Goal: Task Accomplishment & Management: Manage account settings

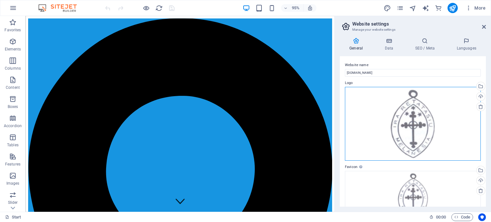
click at [414, 113] on div "Drag files here, click to choose files or select files from Files or our free s…" at bounding box center [413, 124] width 136 height 74
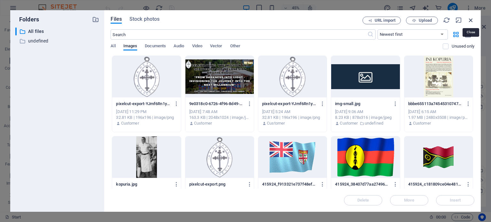
click at [472, 19] on icon "button" at bounding box center [470, 20] width 7 height 7
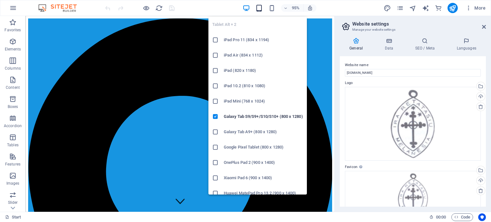
click at [258, 7] on icon "button" at bounding box center [258, 7] width 7 height 7
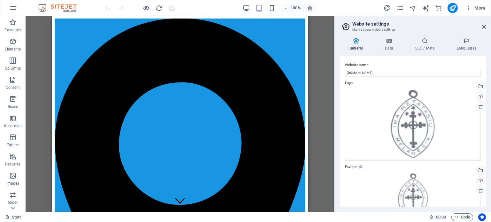
click at [486, 26] on aside "Website settings Manage your website settings General Data SEO / Meta Languages…" at bounding box center [412, 114] width 157 height 196
click at [485, 26] on icon at bounding box center [484, 26] width 4 height 5
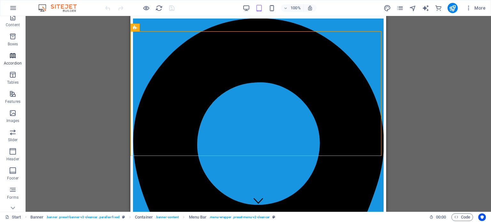
scroll to position [64, 0]
click at [10, 90] on icon "button" at bounding box center [13, 93] width 8 height 8
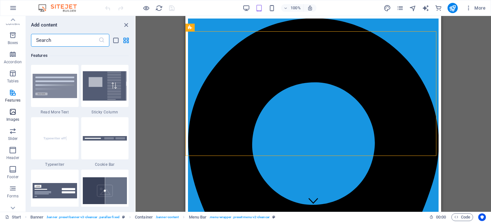
scroll to position [0, 0]
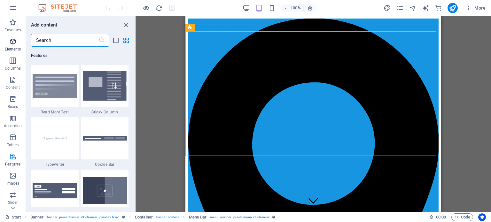
click at [10, 50] on p "Elements" at bounding box center [13, 49] width 16 height 5
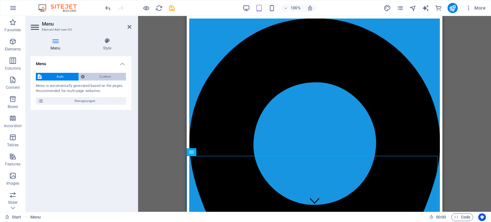
click at [106, 76] on span "Custom" at bounding box center [106, 77] width 38 height 8
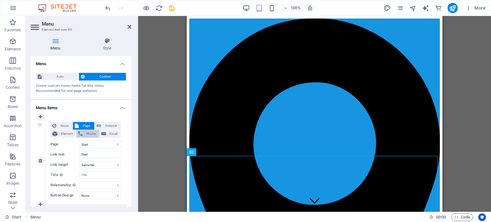
scroll to position [32, 0]
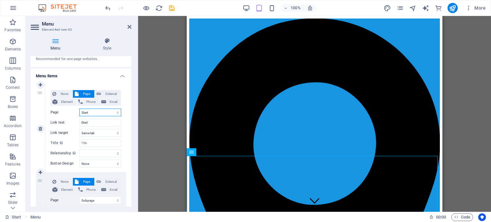
click at [100, 111] on select "Start Subpage Legal notice Privacy About Us Services Events Households Tumsisir…" at bounding box center [100, 113] width 42 height 8
click at [97, 122] on input "Start" at bounding box center [100, 123] width 42 height 8
drag, startPoint x: 97, startPoint y: 122, endPoint x: 74, endPoint y: 122, distance: 22.7
click at [74, 122] on div "Link text Start" at bounding box center [86, 123] width 71 height 8
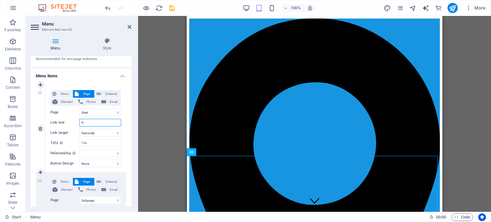
type input "Ho"
select select
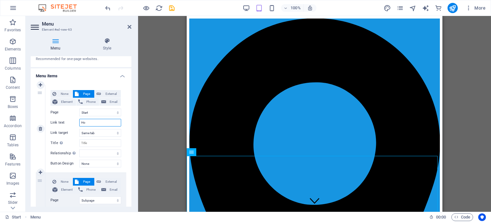
select select
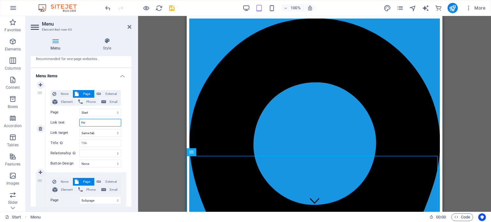
select select
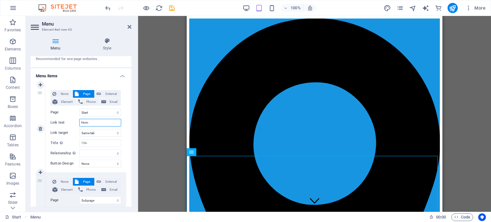
type input "Home"
select select
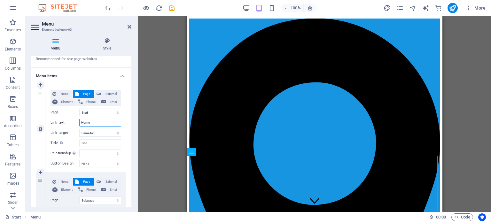
select select
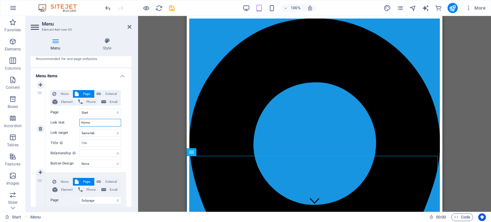
select select
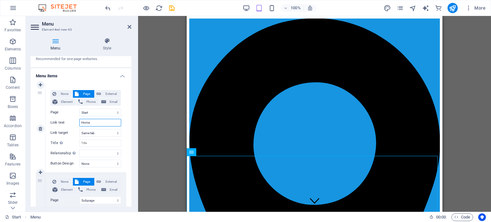
scroll to position [64, 0]
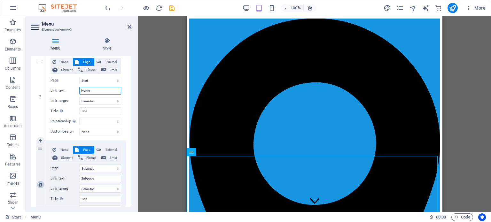
type input "Home"
click at [41, 184] on icon at bounding box center [41, 185] width 4 height 4
select select
select select "3"
type input "Privacy"
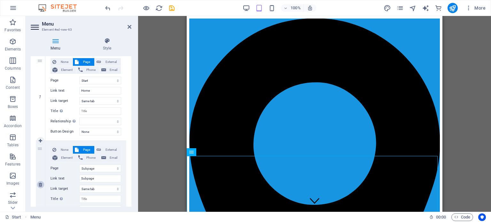
select select
select select "4"
type input "About Us"
select select
select select "5"
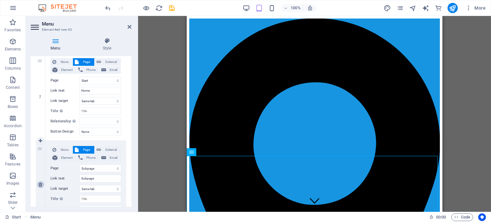
type input "Services"
select select
select select "6"
type input "Events"
select select
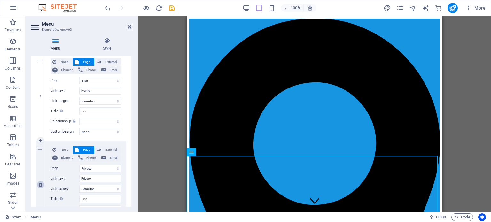
select select "7"
type input "Households"
select select
select select "8"
type input "Tumsisiro"
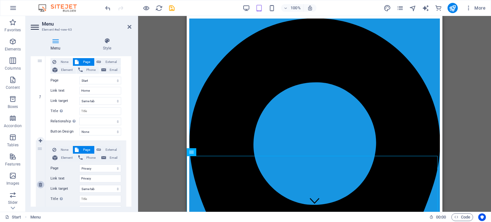
select select
select select "9"
type input "Contact"
select select
select select "10"
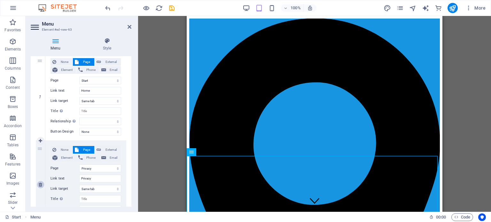
type input "Companions"
select select
select select "11"
type input "Join Us"
select select
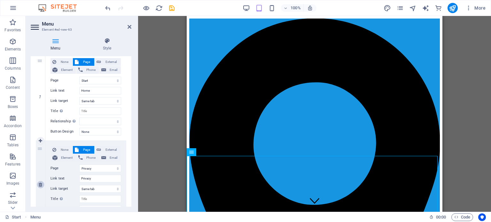
select select "12"
type input "News"
select select
select select "13"
type input "Projects"
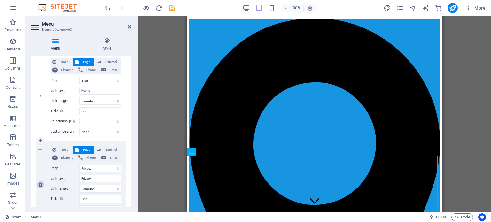
select select
select select "14"
type input "100 Years"
select select
click at [41, 185] on icon at bounding box center [41, 185] width 4 height 4
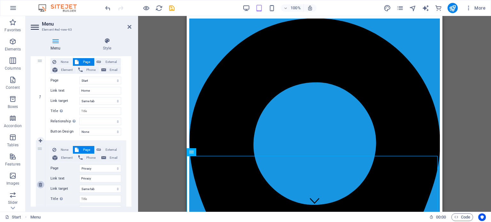
select select
select select "4"
type input "About Us"
select select
select select "5"
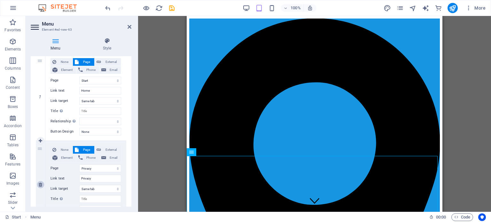
type input "Services"
select select
select select "6"
type input "Events"
select select
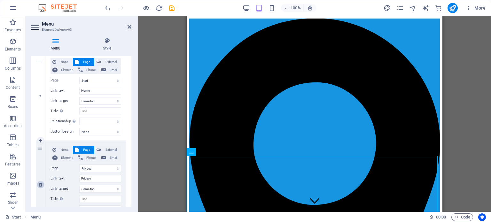
select select "7"
type input "Households"
select select
select select "8"
type input "Tumsisiro"
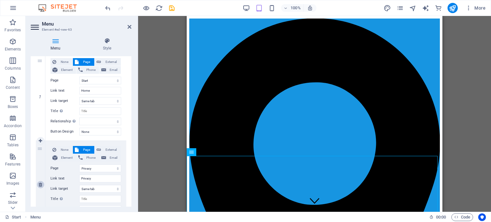
select select
select select "9"
type input "Contact"
select select
select select "10"
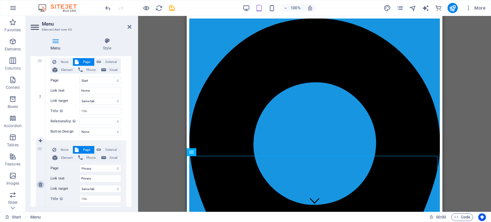
type input "Companions"
select select
select select "11"
type input "Join Us"
select select
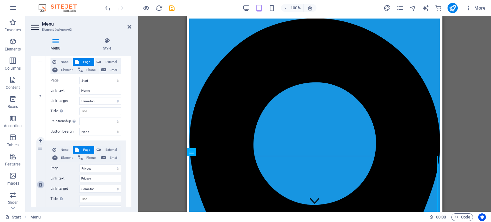
select select "12"
type input "News"
select select
select select "13"
type input "Projects"
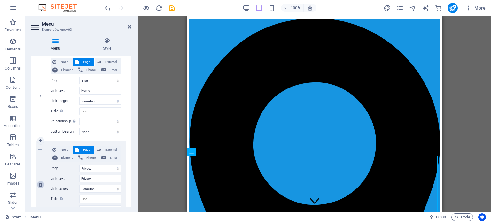
select select
select select "14"
type input "100 Years"
select select
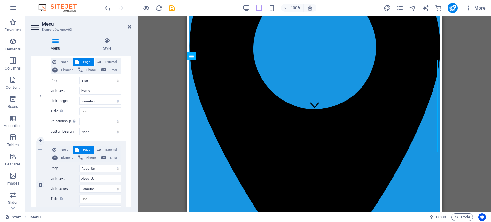
scroll to position [0, 0]
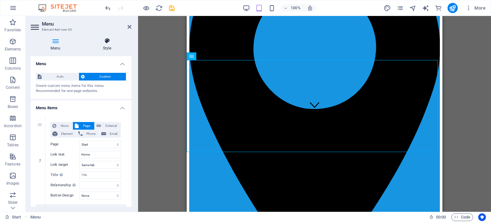
click at [110, 44] on h4 "Style" at bounding box center [107, 44] width 49 height 13
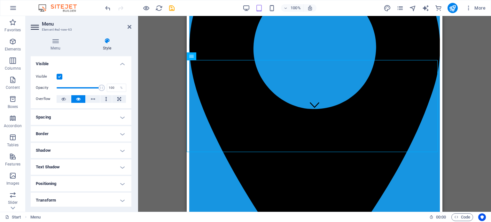
click at [61, 75] on label at bounding box center [60, 77] width 6 height 6
click at [0, 0] on input "Visible" at bounding box center [0, 0] width 0 height 0
click at [60, 75] on label at bounding box center [60, 77] width 6 height 6
click at [0, 0] on input "Visible" at bounding box center [0, 0] width 0 height 0
click at [64, 99] on icon at bounding box center [63, 99] width 4 height 8
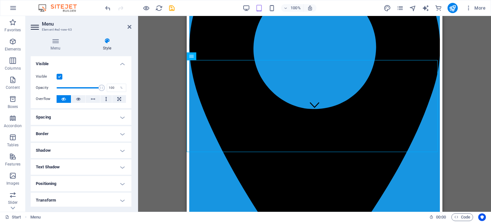
click at [64, 99] on icon at bounding box center [63, 99] width 4 height 8
click at [78, 99] on icon at bounding box center [78, 99] width 4 height 8
click at [215, 57] on button at bounding box center [213, 56] width 8 height 8
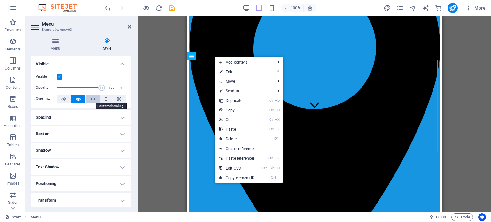
click at [91, 98] on icon at bounding box center [93, 99] width 4 height 8
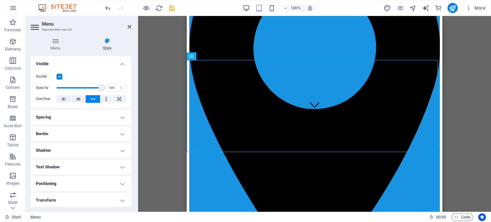
click at [91, 98] on icon at bounding box center [93, 99] width 4 height 8
click at [73, 97] on button at bounding box center [78, 99] width 14 height 8
click at [117, 97] on icon at bounding box center [119, 99] width 4 height 8
click at [104, 97] on button at bounding box center [106, 99] width 12 height 8
click at [88, 96] on button at bounding box center [93, 99] width 14 height 8
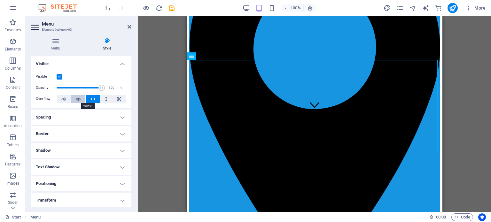
click at [78, 98] on icon at bounding box center [78, 99] width 4 height 8
click at [65, 99] on icon at bounding box center [63, 99] width 4 height 8
click at [212, 57] on icon at bounding box center [213, 56] width 4 height 7
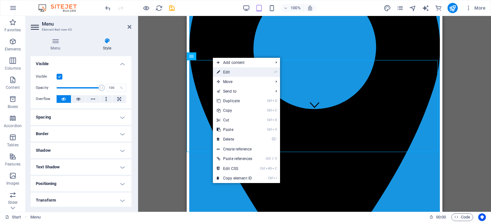
click at [225, 71] on link "⏎ Edit" at bounding box center [234, 72] width 43 height 10
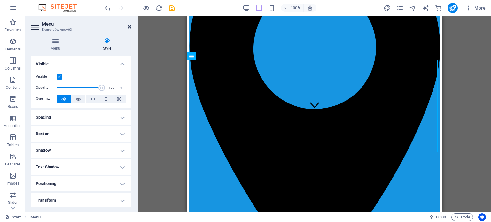
click at [130, 27] on icon at bounding box center [130, 26] width 4 height 5
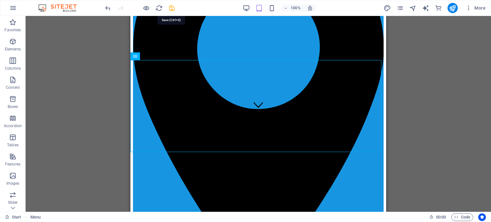
click at [171, 6] on icon "save" at bounding box center [171, 7] width 7 height 7
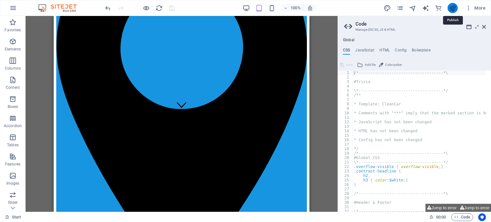
click at [454, 8] on icon "publish" at bounding box center [452, 7] width 7 height 7
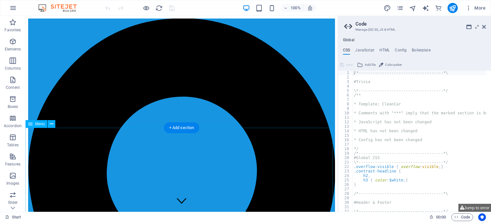
click at [487, 25] on aside "Code Manage (S)CSS, JS & HTML Global CSS JavaScript HTML Config Boilerplate /*-…" at bounding box center [414, 114] width 153 height 196
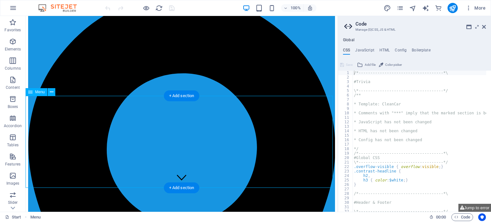
scroll to position [32, 0]
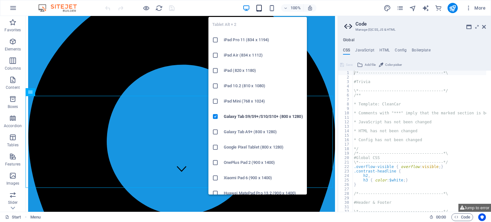
click at [262, 8] on icon "button" at bounding box center [258, 7] width 7 height 7
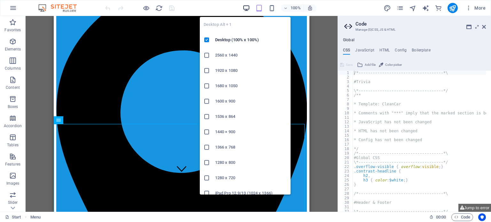
click at [248, 8] on icon "button" at bounding box center [246, 7] width 7 height 7
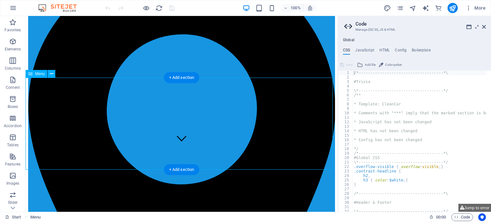
scroll to position [64, 0]
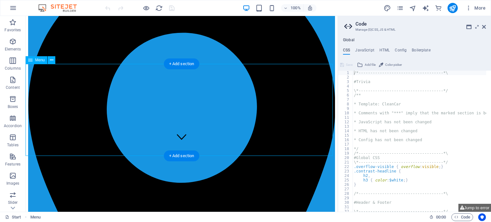
click at [51, 61] on icon at bounding box center [52, 60] width 4 height 7
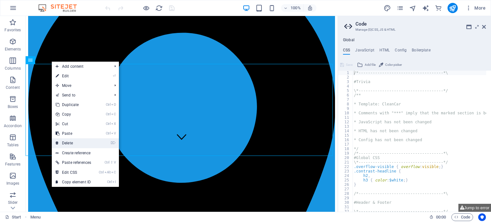
click at [69, 141] on link "⌦ Delete" at bounding box center [73, 143] width 43 height 10
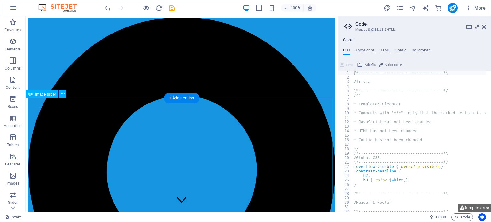
scroll to position [0, 0]
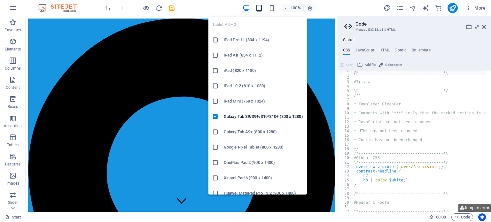
click at [259, 9] on icon "button" at bounding box center [258, 7] width 7 height 7
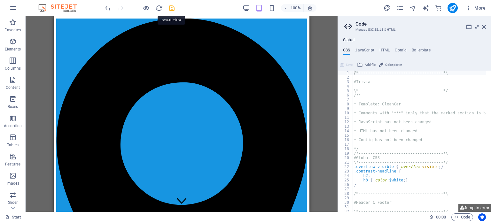
click at [171, 6] on icon "save" at bounding box center [171, 7] width 7 height 7
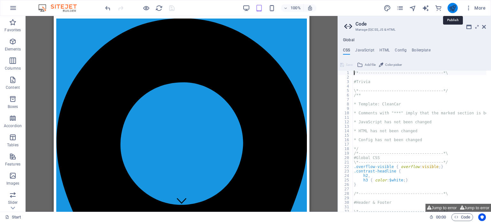
click at [451, 9] on icon "publish" at bounding box center [452, 7] width 7 height 7
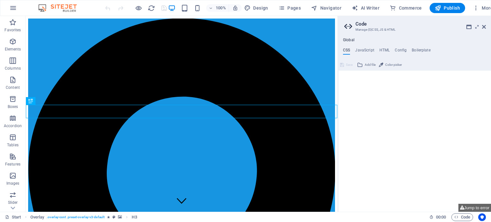
scroll to position [229, 0]
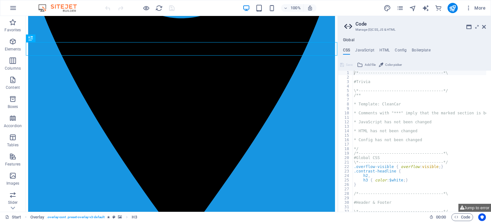
click at [486, 26] on aside "Code Manage (S)CSS, JS & HTML Global CSS JavaScript HTML Config Boilerplate /*-…" at bounding box center [414, 114] width 153 height 196
click at [485, 27] on icon at bounding box center [484, 26] width 4 height 5
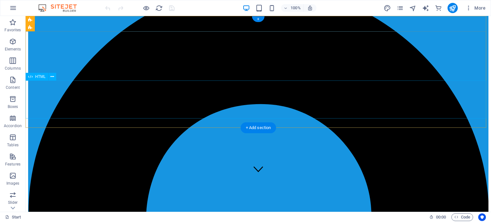
scroll to position [0, 0]
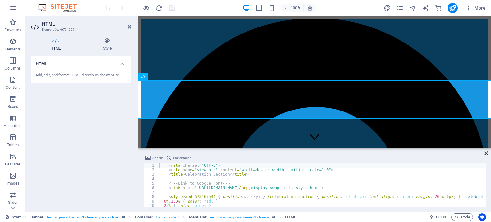
click at [487, 154] on icon at bounding box center [486, 153] width 4 height 5
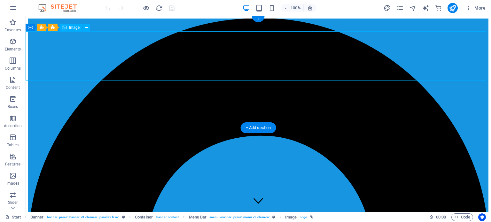
select select "px"
select select "%"
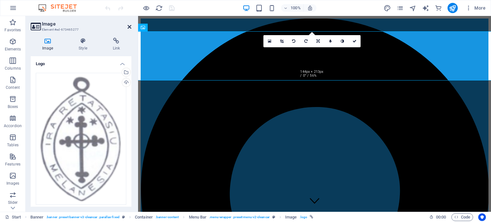
click at [130, 25] on icon at bounding box center [130, 26] width 4 height 5
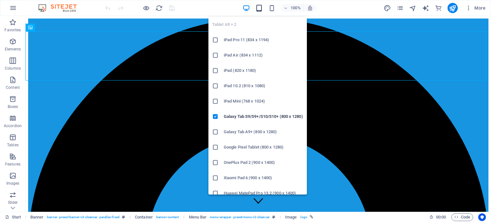
click at [262, 7] on icon "button" at bounding box center [258, 7] width 7 height 7
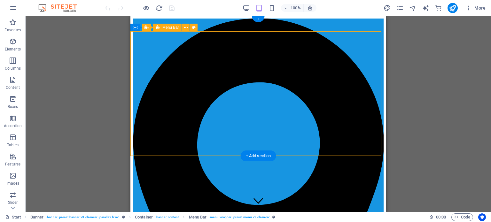
select select "px"
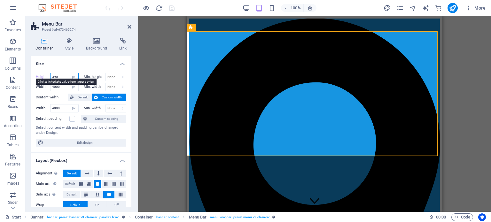
drag, startPoint x: 60, startPoint y: 76, endPoint x: 46, endPoint y: 76, distance: 14.1
click at [46, 76] on div "Height 390 Default px rem % vh vw" at bounding box center [57, 77] width 43 height 8
type input "410"
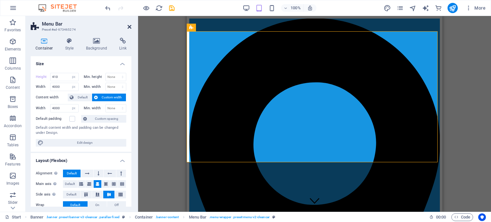
click at [130, 28] on icon at bounding box center [130, 26] width 4 height 5
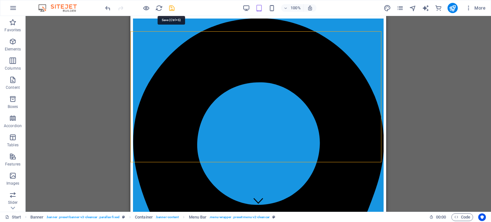
click at [171, 9] on icon "save" at bounding box center [171, 7] width 7 height 7
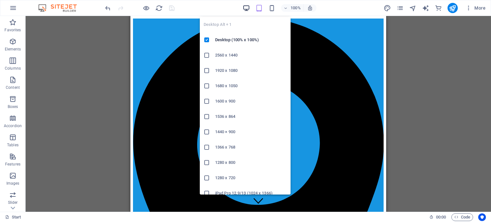
click at [248, 6] on icon "button" at bounding box center [246, 7] width 7 height 7
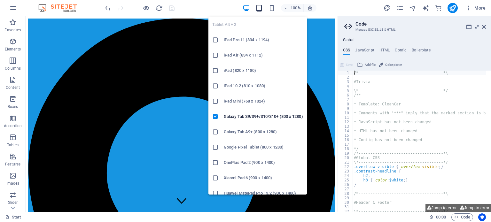
click at [260, 5] on icon "button" at bounding box center [258, 7] width 7 height 7
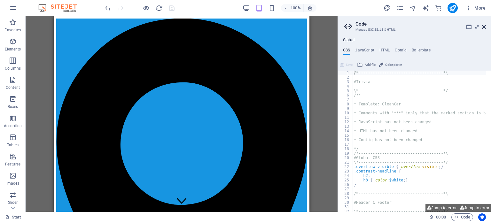
click at [483, 26] on icon at bounding box center [484, 26] width 4 height 5
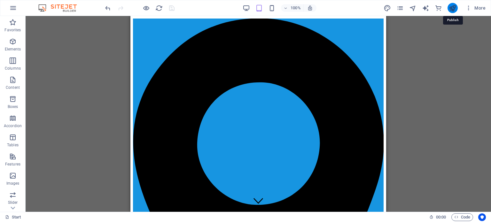
click at [453, 7] on icon "publish" at bounding box center [452, 7] width 7 height 7
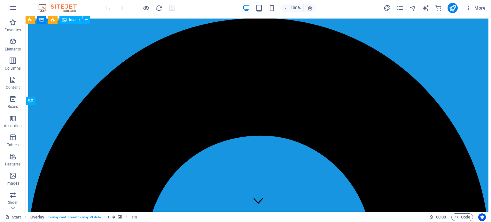
scroll to position [229, 0]
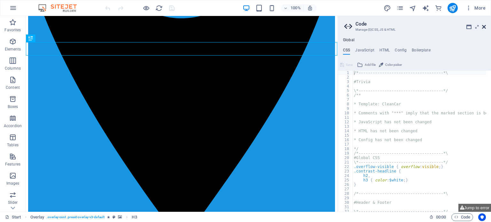
click at [485, 28] on icon at bounding box center [484, 26] width 4 height 5
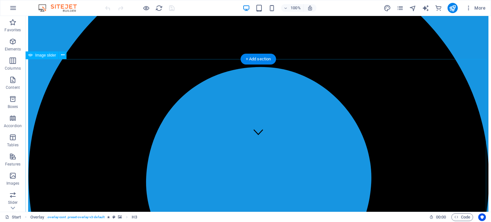
scroll to position [0, 0]
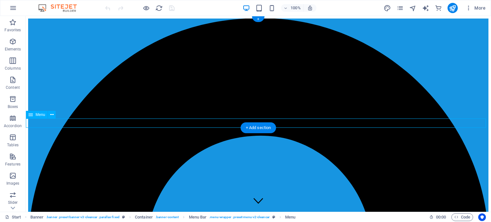
select select
select select "primary"
select select "4"
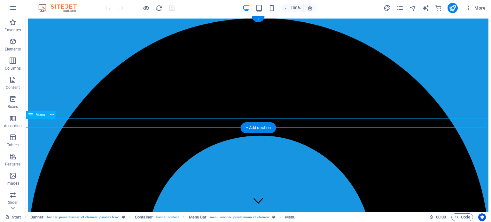
select select
select select "primary"
select select "5"
select select
select select "primary"
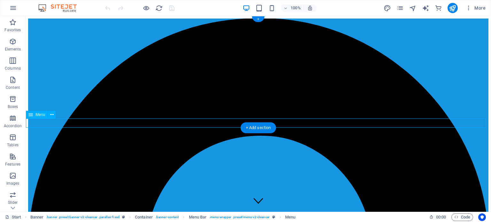
select select "6"
select select
select select "primary"
select select "7"
select select
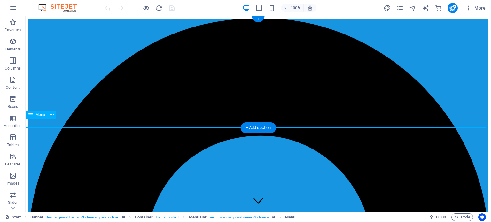
select select "primary"
select select "9"
select select
select select "primary"
select select "10"
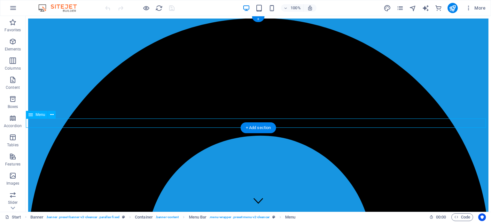
select select
select select "primary"
select select "11"
select select
select select "primary"
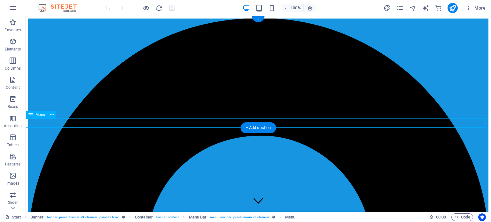
select select "12"
select select
select select "primary"
select select "13"
select select
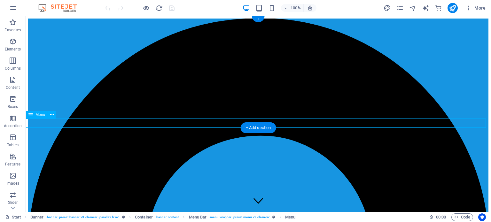
select select "primary"
select select "14"
select select
select select "primary"
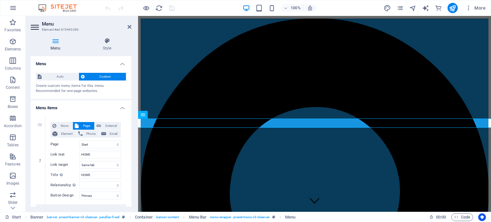
click at [59, 43] on icon at bounding box center [56, 41] width 50 height 6
click at [108, 43] on icon at bounding box center [107, 41] width 49 height 6
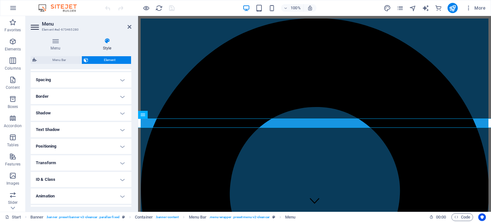
scroll to position [128, 0]
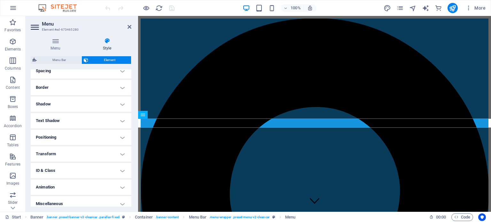
click at [121, 136] on h4 "Positioning" at bounding box center [81, 137] width 101 height 15
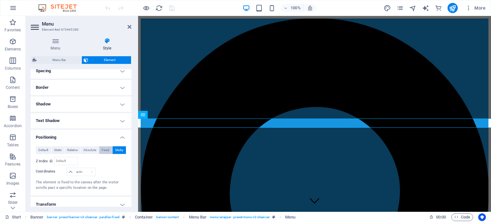
click at [105, 150] on span "Fixed" at bounding box center [106, 150] width 8 height 8
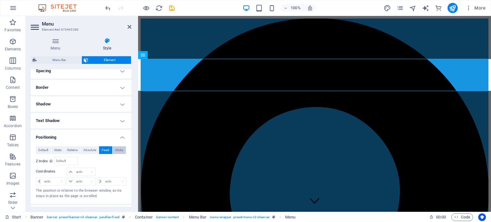
click at [113, 149] on button "Sticky" at bounding box center [120, 150] width 14 height 8
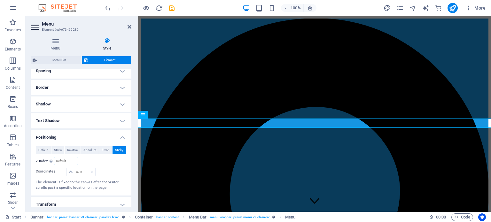
click at [67, 160] on input "number" at bounding box center [65, 161] width 23 height 8
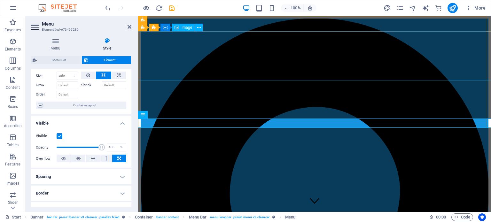
scroll to position [0, 0]
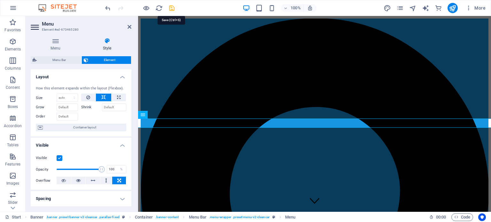
type input "1"
click at [170, 7] on icon "save" at bounding box center [171, 7] width 7 height 7
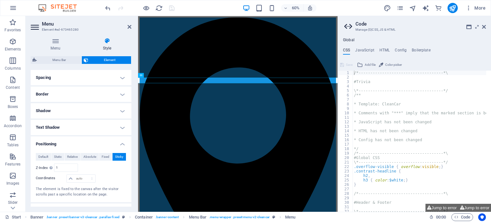
scroll to position [160, 0]
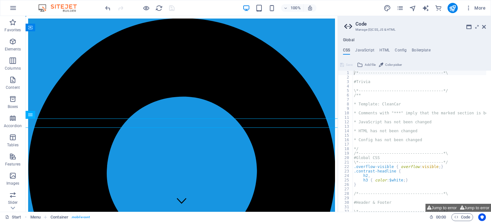
click at [355, 76] on div "/*------------------------------------*\ #Trivia \*----------------------------…" at bounding box center [449, 143] width 192 height 145
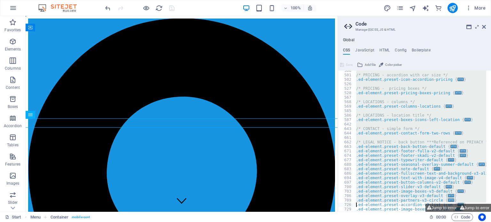
scroll to position [382, 0]
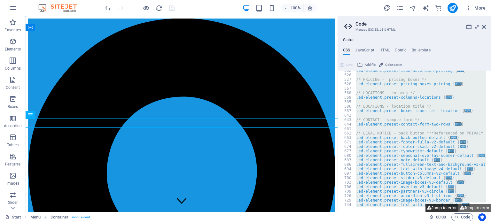
click at [450, 206] on button "Jump to error" at bounding box center [442, 208] width 33 height 8
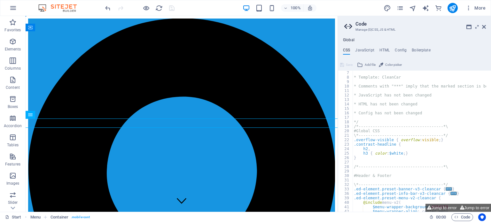
scroll to position [0, 0]
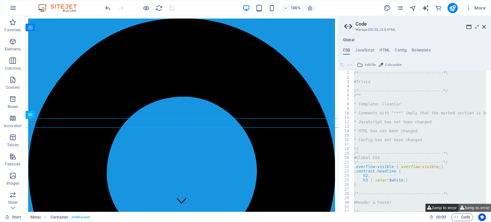
click at [437, 208] on button "Jump to error" at bounding box center [442, 208] width 33 height 8
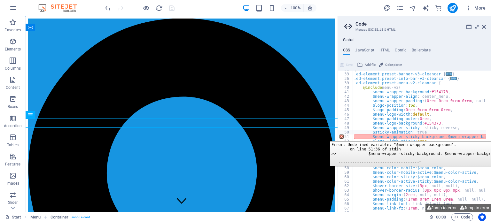
click at [341, 137] on div "51" at bounding box center [345, 137] width 15 height 4
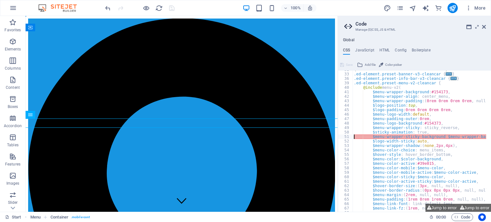
type textarea "$logo-width-sticky: auto,"
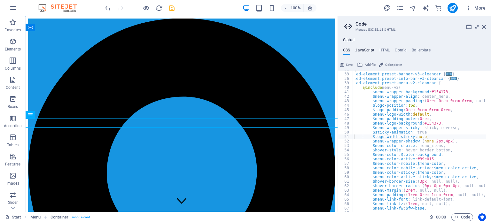
click at [365, 49] on h4 "JavaScript" at bounding box center [364, 51] width 19 height 7
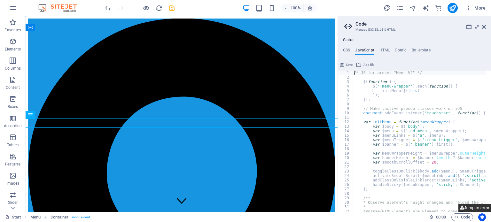
click at [468, 209] on button "Jump to error" at bounding box center [475, 208] width 33 height 8
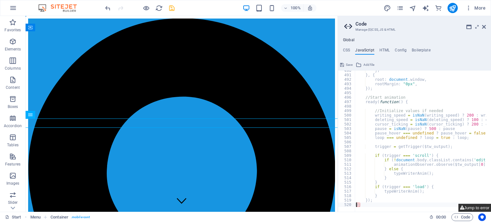
scroll to position [2191, 0]
type textarea ";"
type textarea "});"
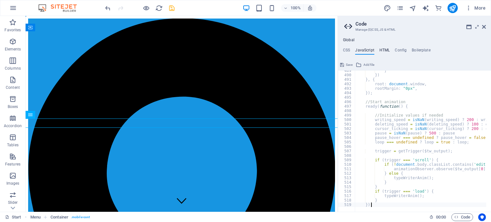
click at [380, 48] on h4 "HTML" at bounding box center [385, 51] width 11 height 7
type textarea "{{content}}"
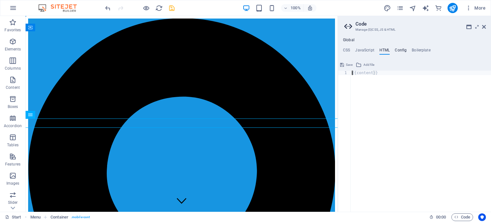
click at [403, 50] on h4 "Config" at bounding box center [401, 51] width 12 height 7
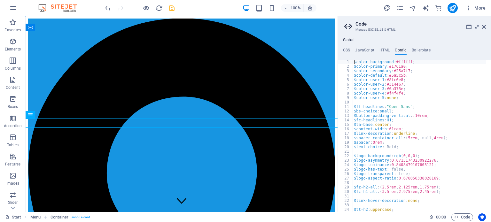
type textarea "$color-background: #ffffff;"
click at [415, 48] on h4 "Boilerplate" at bounding box center [421, 51] width 19 height 7
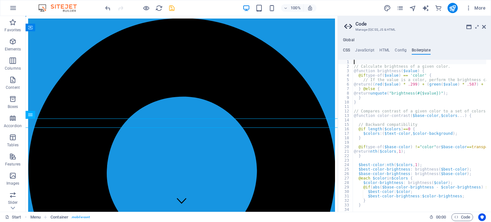
click at [349, 50] on h4 "CSS" at bounding box center [346, 51] width 7 height 7
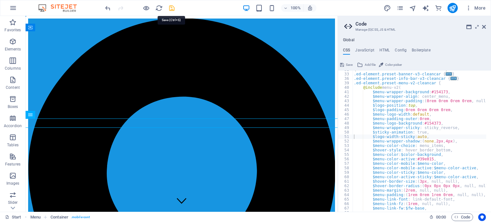
click at [169, 7] on icon "save" at bounding box center [171, 7] width 7 height 7
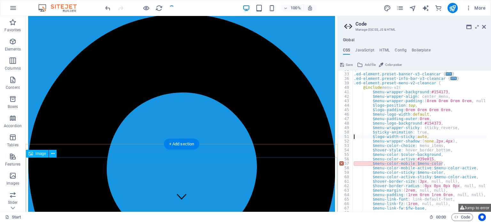
scroll to position [0, 0]
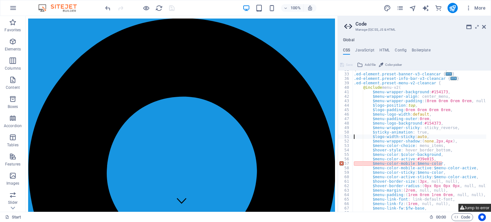
click at [472, 207] on button "Jump to error" at bounding box center [475, 208] width 33 height 8
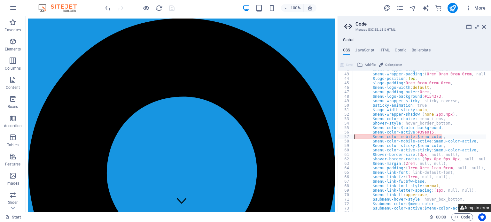
scroll to position [169, 0]
click at [460, 107] on div "$menu-wrapper-align : center_menu, $menu-wrapper-padding : ( 0rem 0rem 0rem 0re…" at bounding box center [449, 139] width 192 height 145
type textarea "$sticky-animation: true,"
click at [359, 49] on h4 "JavaScript" at bounding box center [364, 51] width 19 height 7
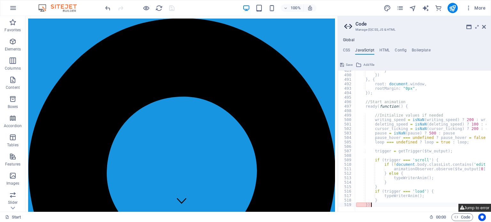
click at [470, 208] on button "Jump to error" at bounding box center [475, 208] width 33 height 8
type textarea ";"
type textarea "}"
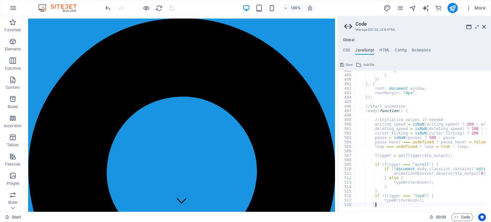
scroll to position [2182, 0]
click at [349, 50] on h4 "CSS" at bounding box center [346, 51] width 7 height 7
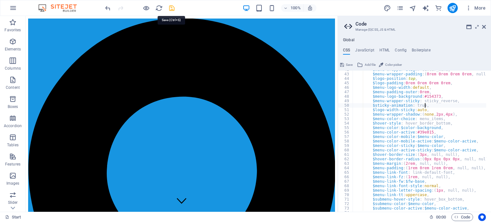
click at [170, 9] on icon "save" at bounding box center [171, 7] width 7 height 7
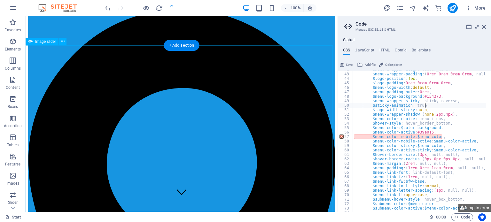
scroll to position [0, 0]
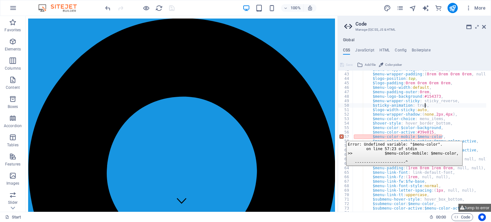
click at [341, 136] on div "57" at bounding box center [345, 137] width 15 height 4
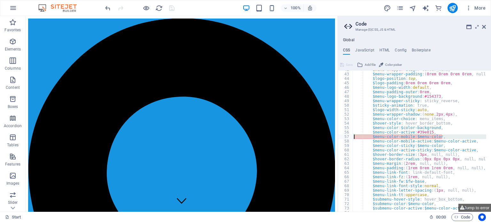
click at [452, 157] on div "$menu-wrapper-align : center_menu, $menu-wrapper-padding : ( 0rem 0rem 0rem 0re…" at bounding box center [449, 139] width 192 height 145
click at [451, 120] on div "$menu-wrapper-align : center_menu, $menu-wrapper-padding : ( 0rem 0rem 0rem 0re…" at bounding box center [449, 139] width 192 height 145
click at [444, 145] on div "$menu-wrapper-align : center_menu, $menu-wrapper-padding : ( 0rem 0rem 0rem 0re…" at bounding box center [449, 139] width 192 height 145
drag, startPoint x: 443, startPoint y: 134, endPoint x: 416, endPoint y: 139, distance: 27.6
click at [416, 139] on div "$menu-wrapper-align : center_menu, $menu-wrapper-padding : ( 0rem 0rem 0rem 0re…" at bounding box center [449, 139] width 192 height 145
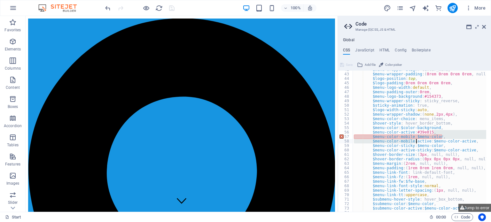
click at [446, 137] on div "$menu-wrapper-align : center_menu, $menu-wrapper-padding : ( 0rem 0rem 0rem 0re…" at bounding box center [420, 141] width 134 height 141
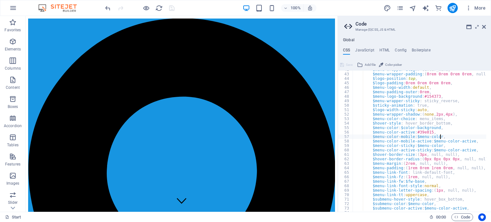
scroll to position [169, 0]
type textarea "$"
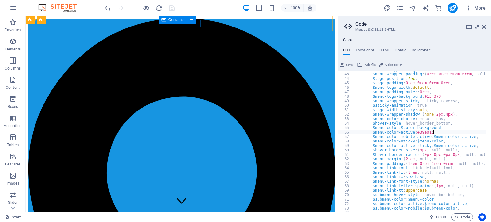
type textarea "$menu-color-active: #39e015,"
click at [366, 49] on h4 "JavaScript" at bounding box center [364, 51] width 19 height 7
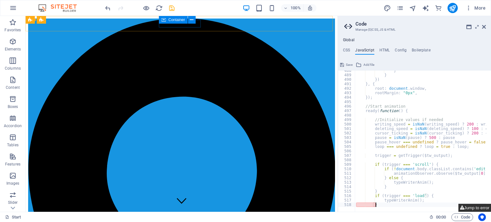
click at [476, 207] on button "Jump to error" at bounding box center [475, 208] width 33 height 8
type textarea "}"
type textarea "typeWriterAnim();"
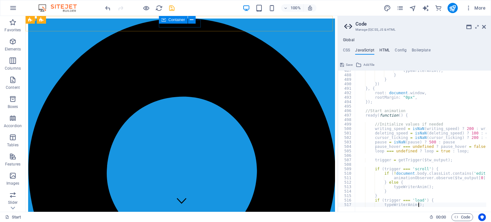
click at [382, 50] on h4 "HTML" at bounding box center [385, 51] width 11 height 7
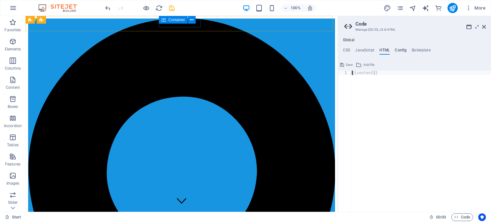
click at [404, 51] on h4 "Config" at bounding box center [401, 51] width 12 height 7
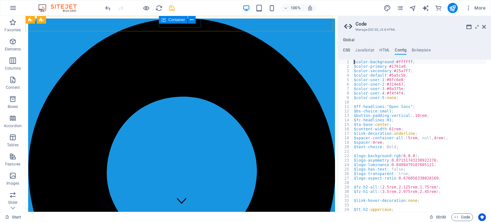
click at [348, 51] on h4 "CSS" at bounding box center [346, 51] width 7 height 7
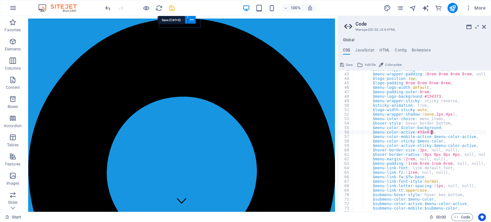
click at [173, 6] on icon "save" at bounding box center [171, 7] width 7 height 7
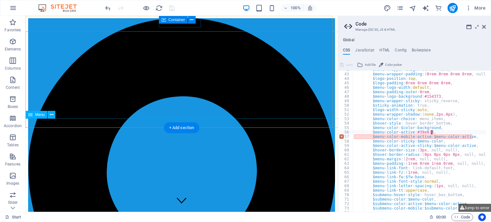
scroll to position [0, 0]
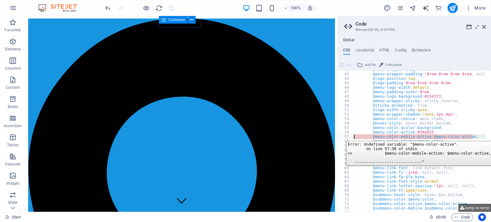
click at [341, 136] on div "57" at bounding box center [345, 137] width 15 height 4
type textarea "$menu-color-sticky: $menu-color,"
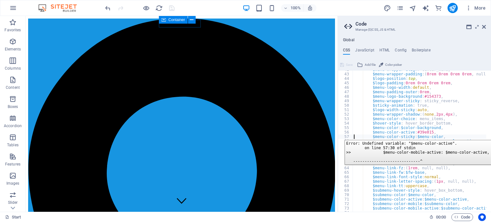
scroll to position [169, 0]
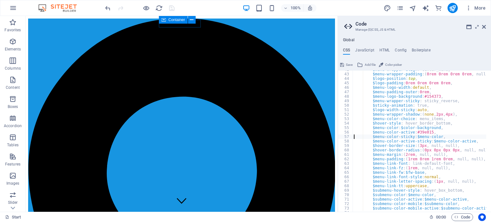
click at [367, 47] on div "Global CSS JavaScript HTML Config Boilerplate $menu-color-sticky: $menu-color, …" at bounding box center [414, 125] width 153 height 174
click at [366, 51] on h4 "JavaScript" at bounding box center [364, 51] width 19 height 7
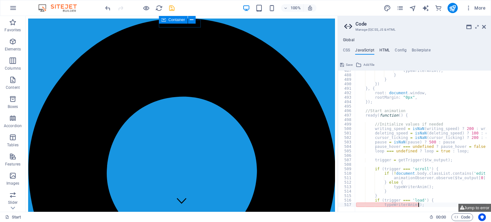
click at [381, 48] on h4 "HTML" at bounding box center [385, 51] width 11 height 7
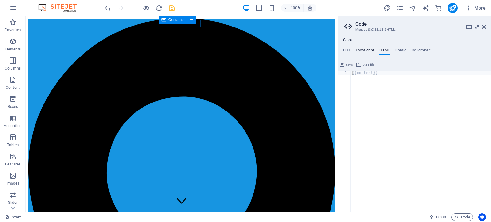
click at [359, 50] on h4 "JavaScript" at bounding box center [364, 51] width 19 height 7
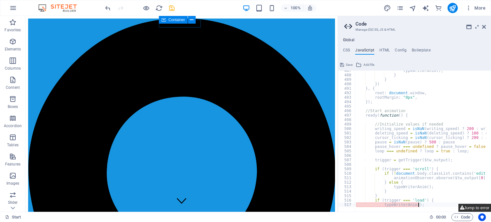
click at [471, 207] on button "Jump to error" at bounding box center [475, 208] width 33 height 8
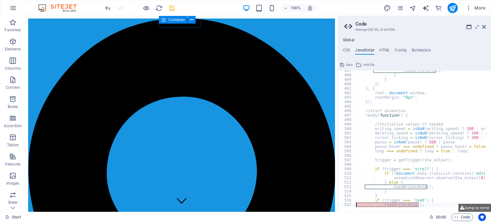
drag, startPoint x: 425, startPoint y: 203, endPoint x: 357, endPoint y: 207, distance: 67.3
click at [357, 207] on div "typeWriterAnim(); 487 488 489 490 491 492 493 494 495 496 497 498 499 500 501 5…" at bounding box center [414, 141] width 153 height 141
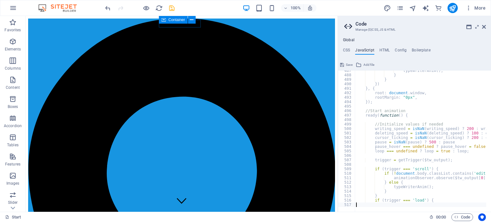
type textarea "if (trigger === 'load') {"
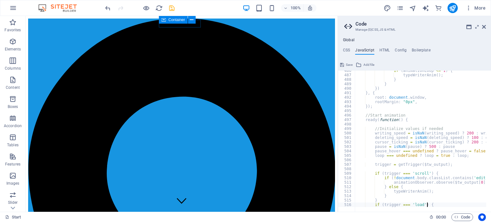
scroll to position [2173, 0]
click at [347, 49] on h4 "CSS" at bounding box center [346, 51] width 7 height 7
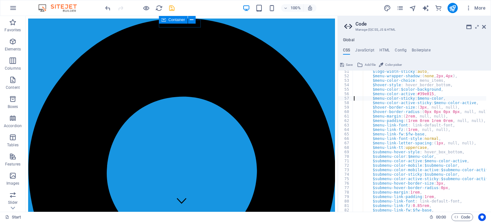
scroll to position [207, 0]
click at [170, 7] on icon "save" at bounding box center [171, 7] width 7 height 7
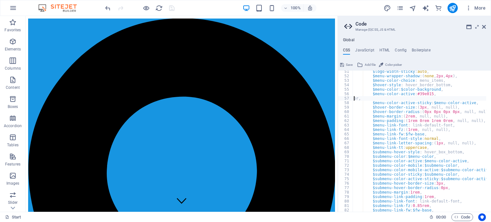
type textarea ","
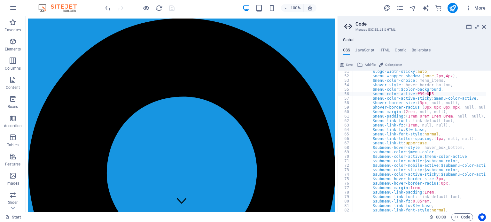
type textarea "$menu-color-active: #39e015,"
click at [363, 50] on h4 "JavaScript" at bounding box center [364, 51] width 19 height 7
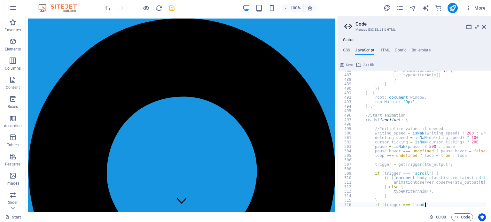
scroll to position [2173, 0]
type textarea "i"
type textarea "}"
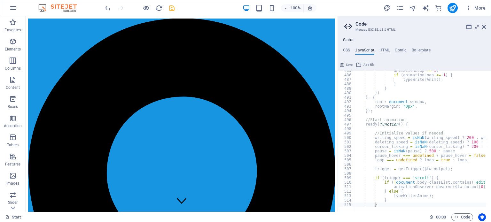
scroll to position [2169, 0]
click at [171, 10] on icon "save" at bounding box center [171, 7] width 7 height 7
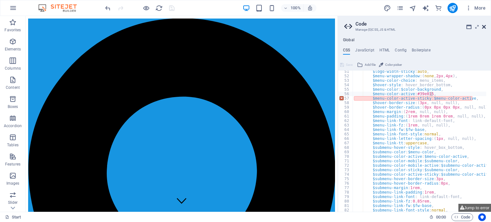
click at [483, 26] on icon at bounding box center [484, 26] width 4 height 5
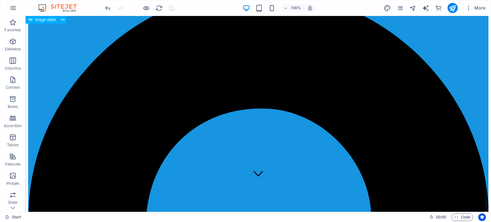
scroll to position [0, 0]
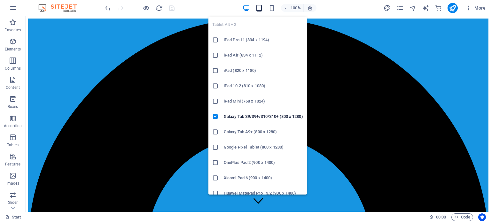
click at [257, 6] on icon "button" at bounding box center [258, 7] width 7 height 7
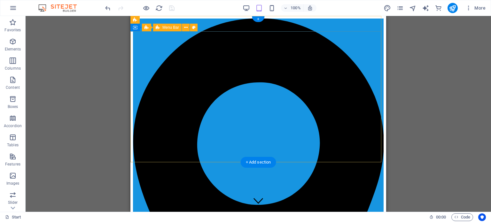
select select "px"
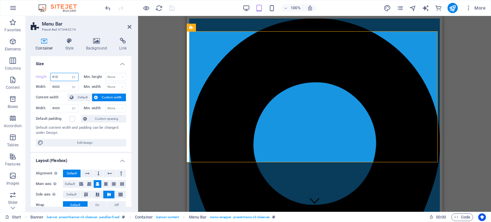
click at [58, 76] on input "410" at bounding box center [65, 77] width 28 height 8
type input "400"
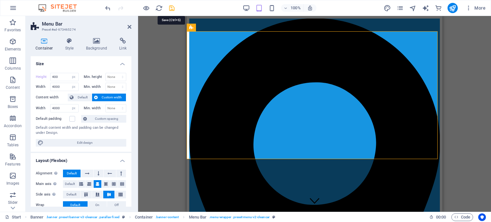
click at [173, 7] on icon "save" at bounding box center [171, 7] width 7 height 7
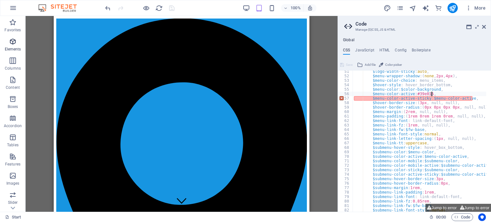
click at [11, 43] on icon "button" at bounding box center [13, 42] width 8 height 8
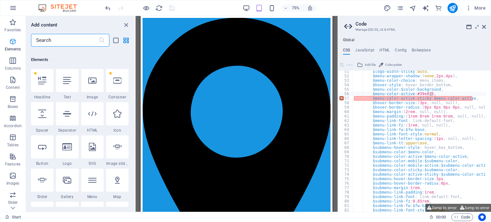
scroll to position [68, 0]
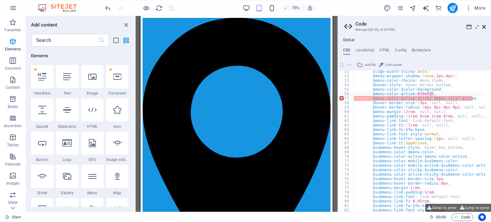
click at [484, 26] on icon at bounding box center [484, 26] width 4 height 5
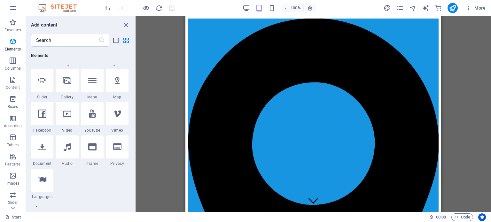
scroll to position [228, 0]
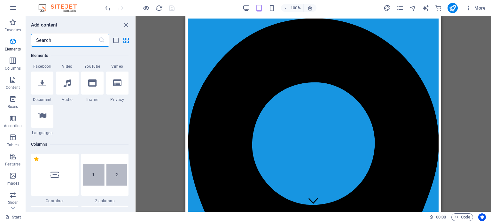
click at [72, 40] on input "text" at bounding box center [64, 40] width 67 height 13
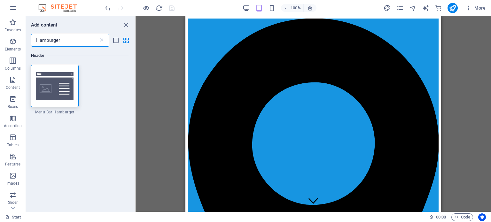
scroll to position [0, 0]
type input "Hamburger"
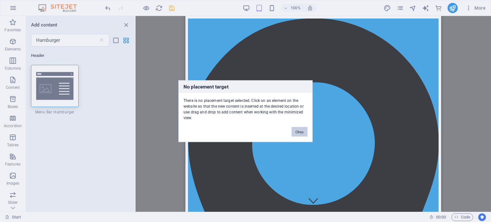
click at [298, 131] on button "Okay" at bounding box center [300, 132] width 16 height 10
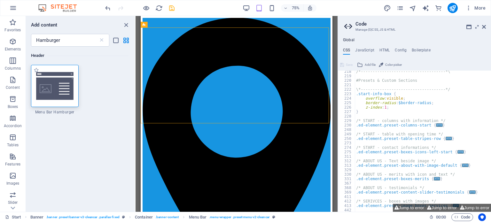
scroll to position [207, 0]
click at [483, 26] on icon at bounding box center [484, 26] width 4 height 5
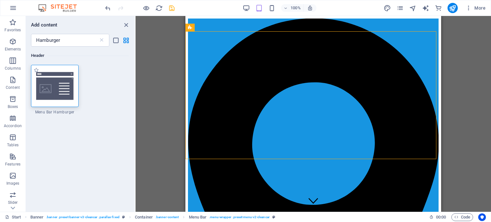
click at [46, 87] on img at bounding box center [55, 85] width 44 height 29
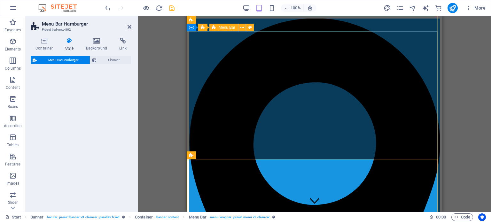
select select "rem"
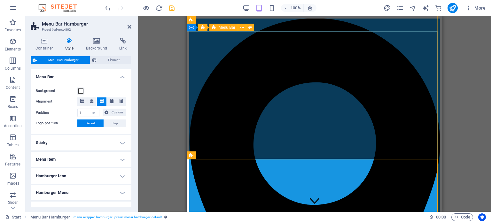
drag, startPoint x: 232, startPoint y: 103, endPoint x: 388, endPoint y: 135, distance: 158.6
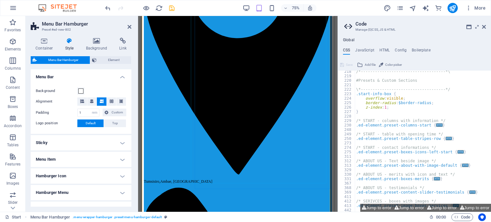
scroll to position [160, 0]
click at [107, 7] on icon "undo" at bounding box center [107, 7] width 7 height 7
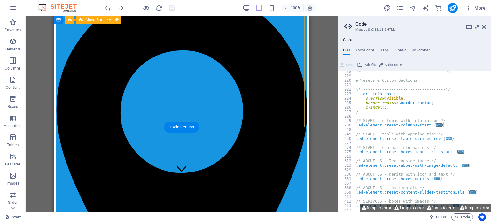
scroll to position [0, 0]
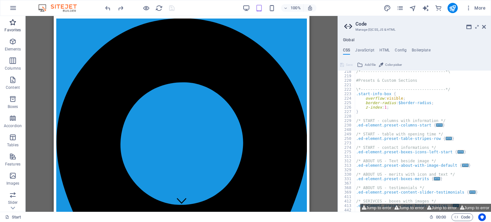
click at [13, 28] on p "Favorites" at bounding box center [12, 29] width 16 height 5
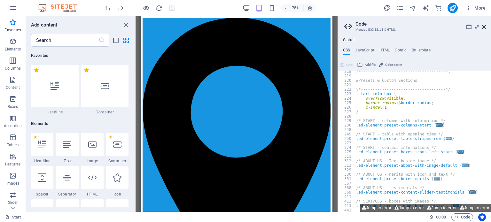
click at [485, 27] on icon at bounding box center [484, 26] width 4 height 5
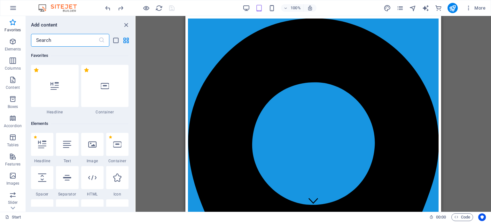
click at [66, 41] on input "text" at bounding box center [64, 40] width 67 height 13
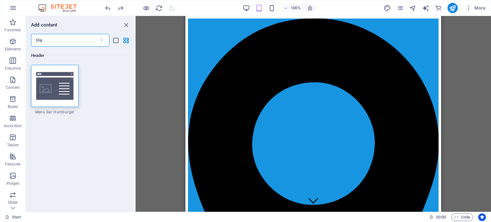
type input "H"
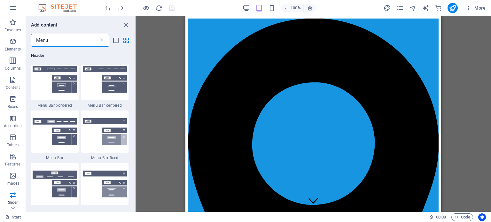
scroll to position [320, 0]
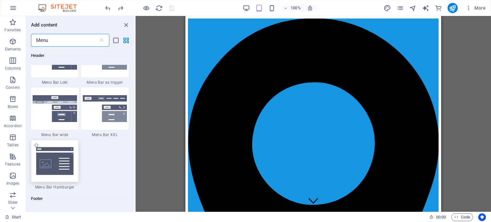
type input "Menu"
click at [55, 169] on div at bounding box center [55, 161] width 48 height 42
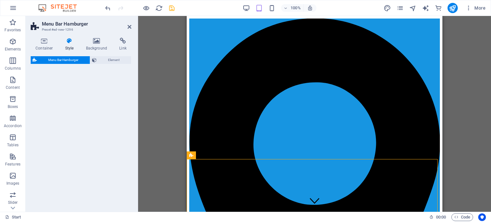
select select "rem"
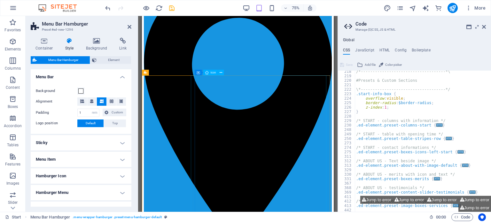
scroll to position [207, 0]
click at [122, 143] on h4 "Sticky" at bounding box center [81, 142] width 101 height 15
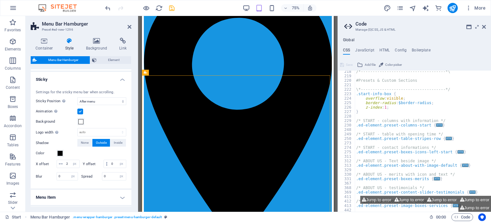
scroll to position [64, 0]
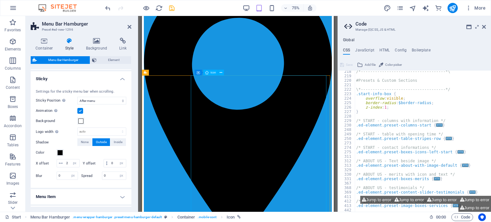
select select "xMidYMid"
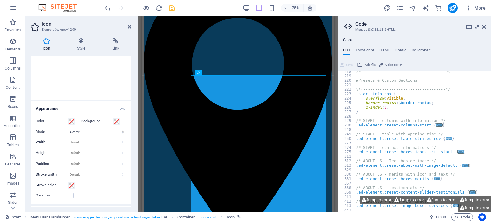
scroll to position [96, 0]
click at [106, 7] on icon "undo" at bounding box center [107, 7] width 7 height 7
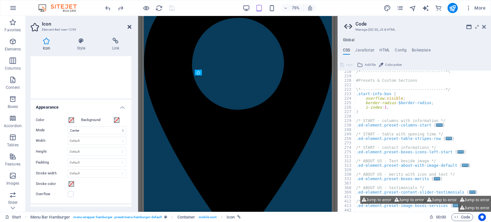
click at [128, 26] on icon at bounding box center [130, 26] width 4 height 5
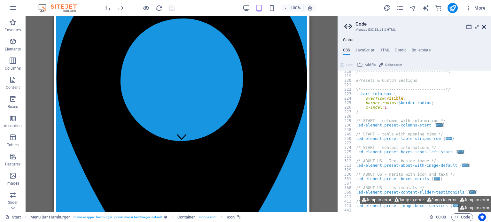
click at [483, 26] on icon at bounding box center [484, 26] width 4 height 5
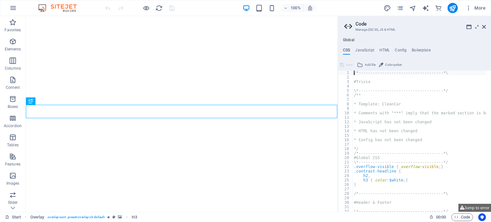
type textarea "/*------------------------------------*\"
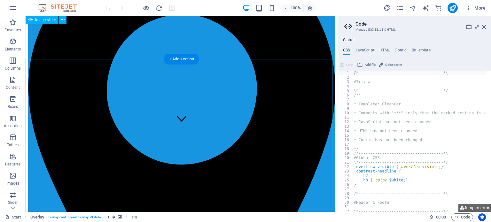
scroll to position [69, 0]
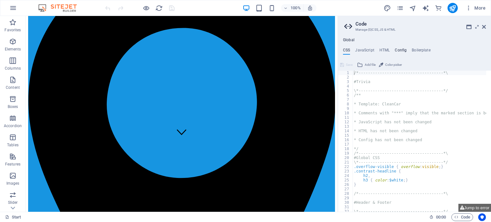
click at [403, 50] on h4 "Config" at bounding box center [401, 51] width 12 height 7
type textarea "$color-background: #ffffff;"
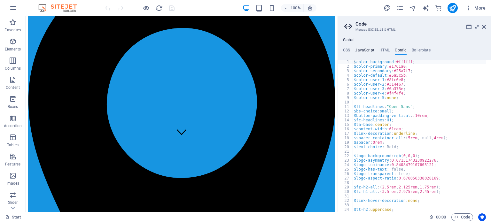
click at [367, 50] on h4 "JavaScript" at bounding box center [364, 51] width 19 height 7
type textarea "/* JS for preset "Menu V2" */"
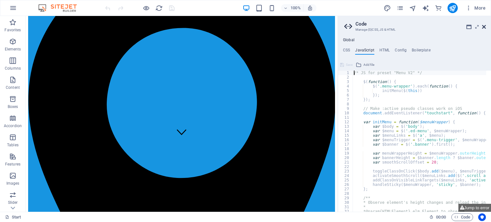
click at [484, 25] on icon at bounding box center [484, 26] width 4 height 5
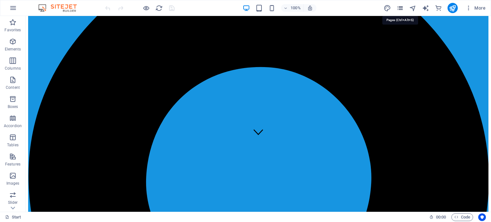
click at [401, 6] on icon "pages" at bounding box center [399, 7] width 7 height 7
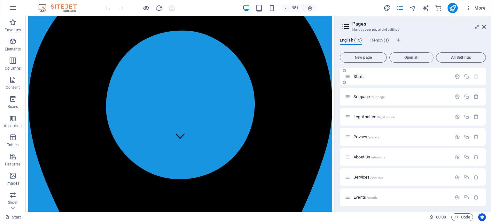
click at [385, 78] on p "Start /" at bounding box center [402, 77] width 96 height 4
click at [385, 75] on p "Start /" at bounding box center [402, 77] width 96 height 4
click at [481, 26] on h2 "Pages" at bounding box center [419, 24] width 134 height 6
click at [484, 26] on icon at bounding box center [484, 26] width 4 height 5
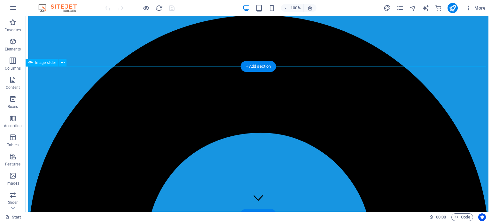
scroll to position [0, 0]
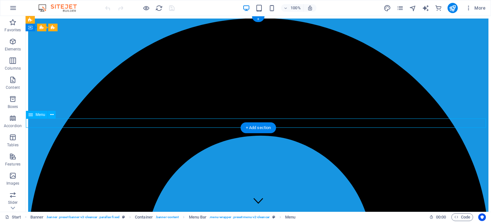
select select
select select "primary"
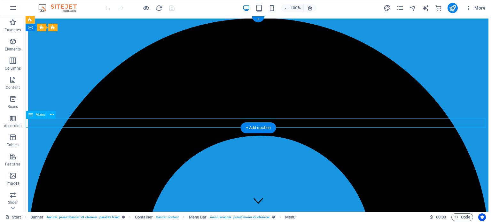
select select "4"
select select
select select "primary"
select select "5"
select select
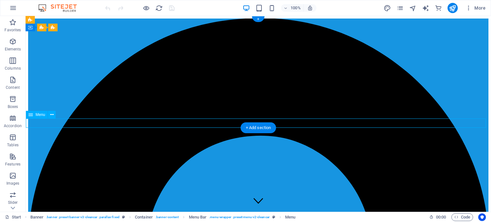
select select "primary"
select select "6"
select select
select select "primary"
select select "7"
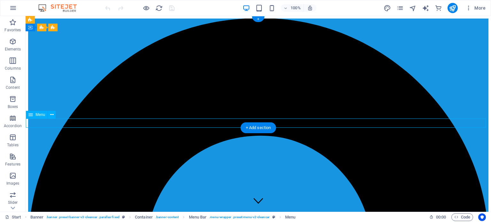
select select
select select "primary"
select select "9"
select select
select select "primary"
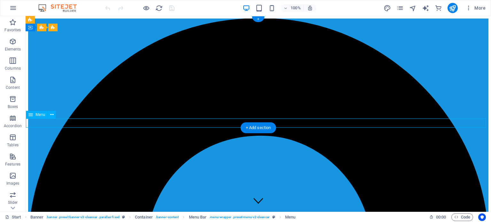
select select "10"
select select
select select "primary"
select select "11"
select select
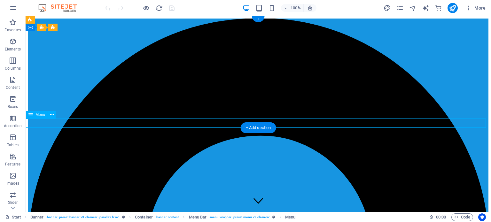
select select "primary"
select select "12"
select select
select select "primary"
select select "13"
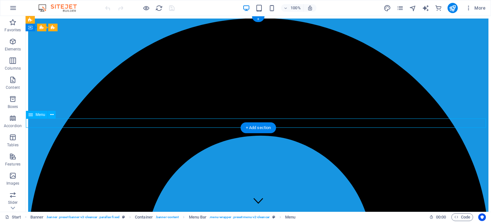
select select
select select "primary"
select select "14"
select select
select select "primary"
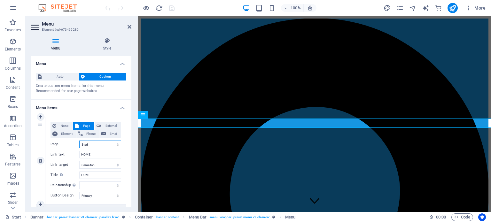
click at [96, 145] on select "Start Subpage Legal notice Privacy About Us Services Events Households Tumsisir…" at bounding box center [100, 145] width 42 height 8
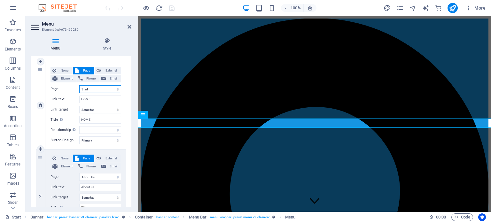
scroll to position [64, 0]
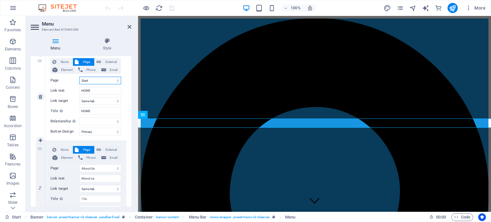
click at [104, 81] on select "Start Subpage Legal notice Privacy About Us Services Events Households Tumsisir…" at bounding box center [100, 81] width 42 height 8
click at [200, 4] on div "100% More" at bounding box center [296, 8] width 384 height 10
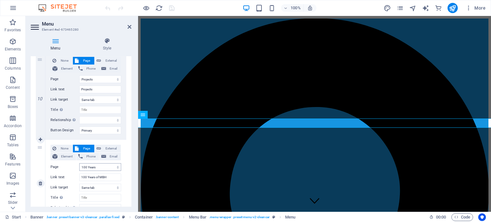
scroll to position [894, 0]
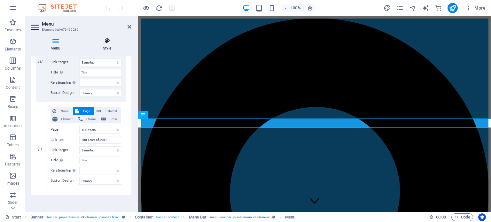
click at [106, 41] on icon at bounding box center [107, 41] width 49 height 6
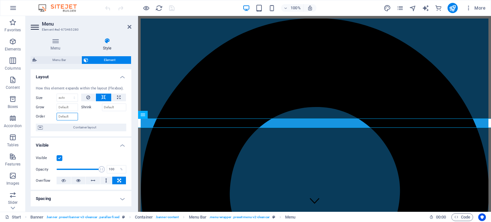
click at [70, 119] on input "Order" at bounding box center [67, 117] width 21 height 8
click at [72, 105] on input "Grow" at bounding box center [67, 108] width 21 height 8
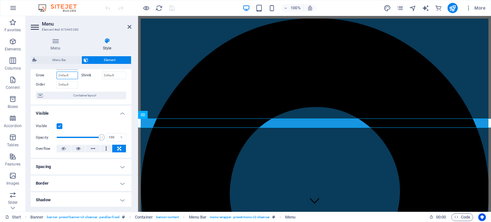
scroll to position [64, 0]
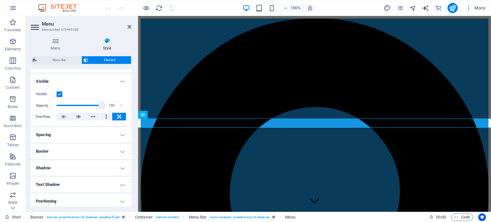
click at [122, 133] on h4 "Spacing" at bounding box center [81, 134] width 101 height 15
click at [120, 176] on h4 "Border" at bounding box center [81, 176] width 101 height 15
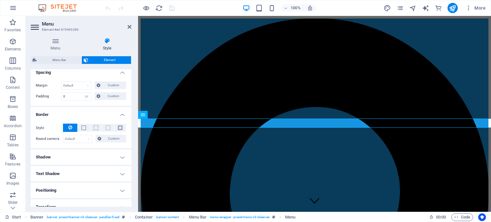
scroll to position [128, 0]
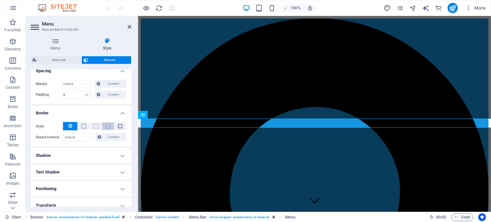
click at [104, 124] on button at bounding box center [108, 126] width 12 height 8
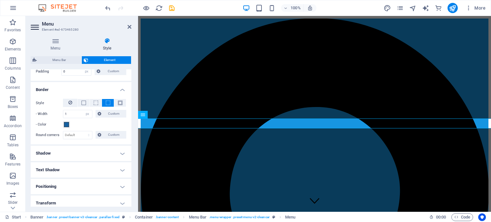
scroll to position [160, 0]
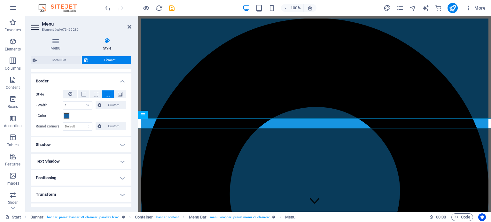
click at [80, 145] on h4 "Shadow" at bounding box center [81, 144] width 101 height 15
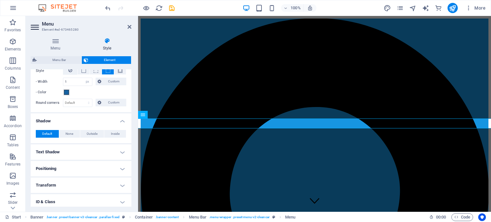
scroll to position [192, 0]
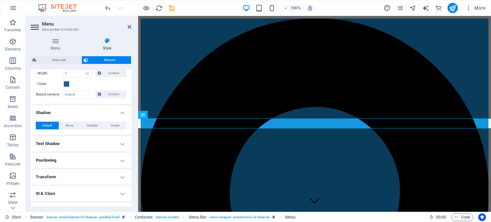
click at [82, 158] on h4 "Positioning" at bounding box center [81, 160] width 101 height 15
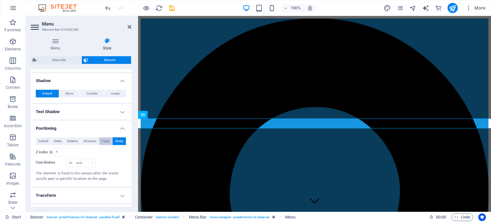
click at [102, 140] on span "Fixed" at bounding box center [106, 141] width 8 height 8
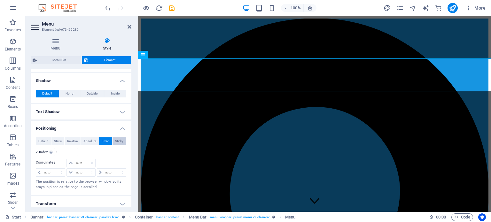
click at [116, 138] on span "Sticky" at bounding box center [119, 141] width 8 height 8
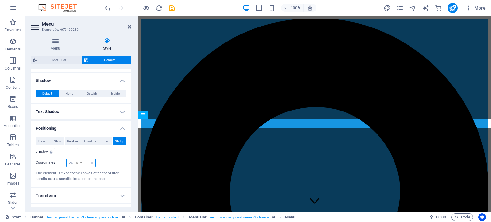
click at [83, 160] on select "auto px rem % em" at bounding box center [81, 163] width 28 height 8
click at [67, 159] on select "auto px rem % em" at bounding box center [81, 163] width 28 height 8
select select "DISABLED_OPTION_VALUE"
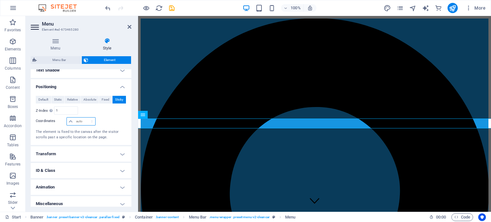
scroll to position [269, 0]
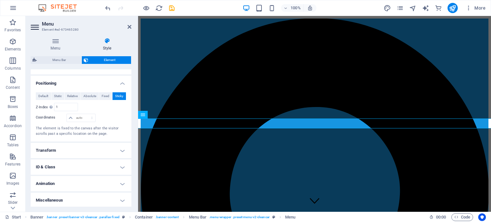
click at [115, 147] on h4 "Transform" at bounding box center [81, 150] width 101 height 15
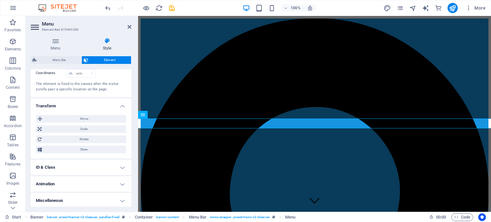
scroll to position [314, 0]
click at [116, 165] on h4 "ID & Class" at bounding box center [81, 167] width 101 height 15
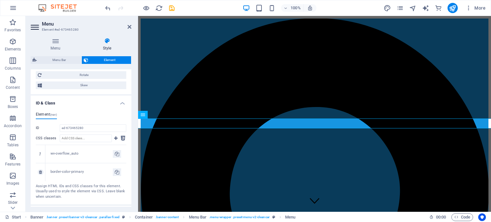
scroll to position [407, 0]
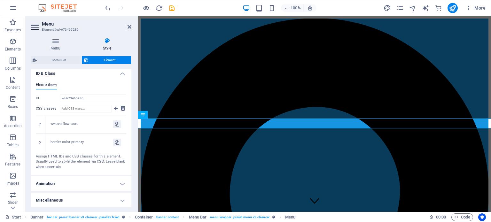
click at [114, 182] on h4 "Animation" at bounding box center [81, 183] width 101 height 15
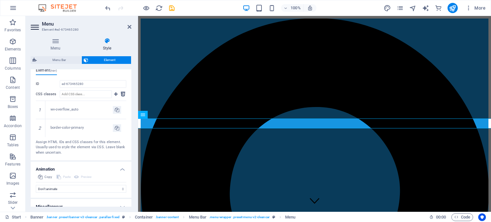
scroll to position [428, 0]
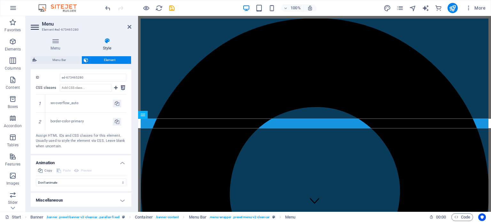
click at [115, 197] on h4 "Miscellaneous" at bounding box center [81, 200] width 101 height 15
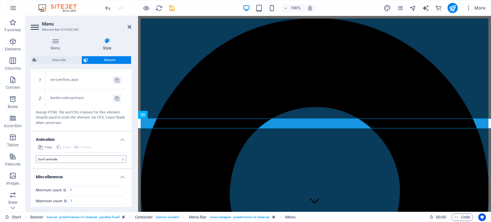
scroll to position [467, 0]
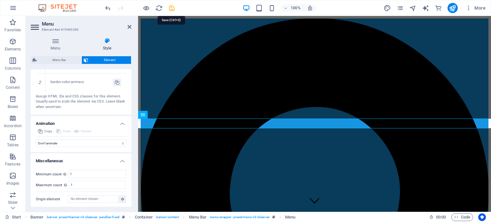
click at [171, 6] on icon "save" at bounding box center [171, 7] width 7 height 7
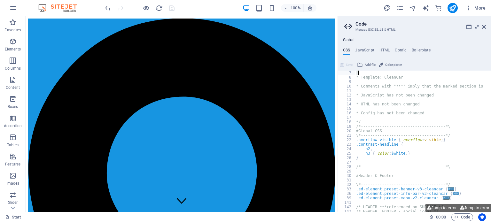
scroll to position [0, 0]
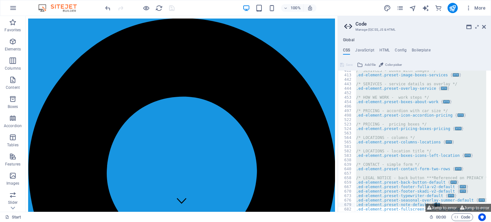
type textarea "); }"
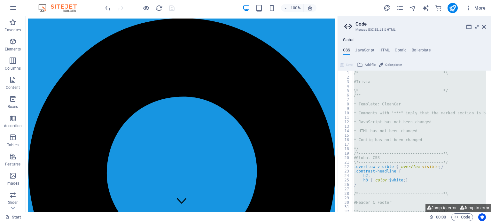
click at [361, 78] on div "/*------------------------------------*\ #Trivia \*----------------------------…" at bounding box center [420, 141] width 134 height 141
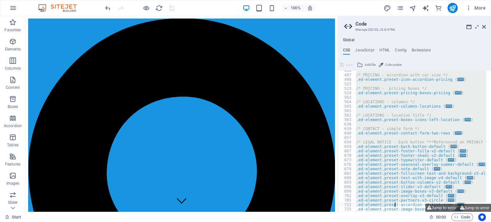
scroll to position [382, 0]
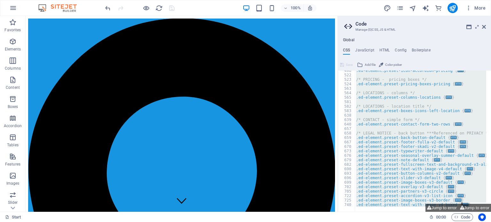
drag, startPoint x: 353, startPoint y: 73, endPoint x: 394, endPoint y: 235, distance: 167.7
click at [394, 222] on html "Melanesian Brotherhood Start (en) Favorites Elements Columns Content Boxes Acco…" at bounding box center [245, 111] width 491 height 222
type textarea "); }"
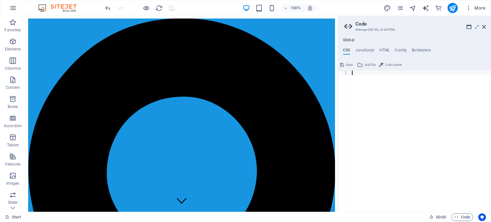
paste textarea "}"
type textarea "}"
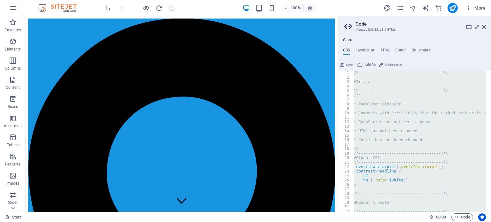
scroll to position [0, 0]
click at [355, 73] on div "/*------------------------------------*\ #Trivia \*----------------------------…" at bounding box center [420, 141] width 134 height 141
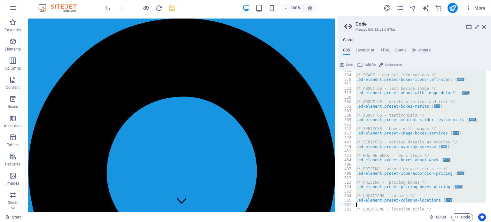
scroll to position [382, 0]
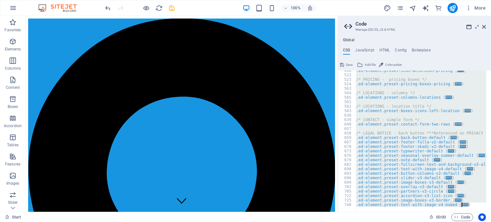
drag, startPoint x: 355, startPoint y: 73, endPoint x: 387, endPoint y: 218, distance: 149.3
click at [387, 212] on div "Start (en) Favorites Elements Columns Content Boxes Accordion Tables Features I…" at bounding box center [245, 114] width 491 height 196
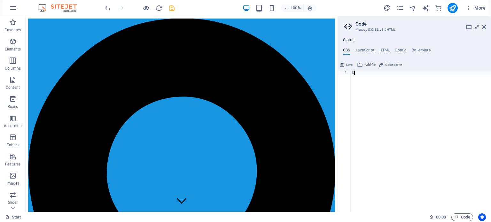
type textarea "N"
click at [445, 111] on div "N" at bounding box center [421, 146] width 140 height 150
click at [106, 6] on icon "undo" at bounding box center [107, 7] width 7 height 7
click at [411, 90] on div "N" at bounding box center [421, 146] width 140 height 150
type textarea "); }"
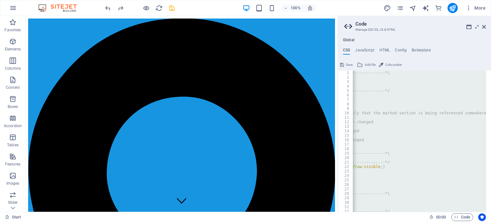
scroll to position [0, 58]
click at [412, 198] on div "/*------------------------------------*\ #Trivia \*----------------------------…" at bounding box center [420, 141] width 134 height 141
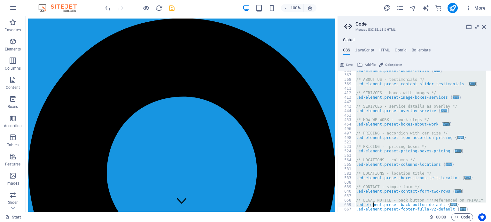
scroll to position [382, 0]
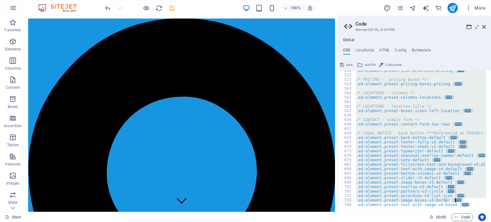
drag, startPoint x: 353, startPoint y: 73, endPoint x: 481, endPoint y: 199, distance: 179.5
click at [481, 199] on div ".ed-element.preset-icon-accordion-pricing { ... } /* PRICING - pricing boxes */…" at bounding box center [451, 140] width 192 height 145
type textarea "); }"
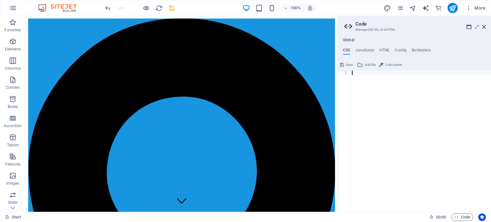
paste textarea "}"
type textarea "}"
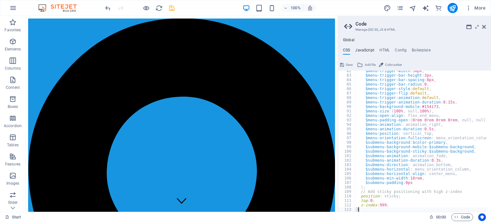
click at [366, 49] on h4 "JavaScript" at bounding box center [364, 51] width 19 height 7
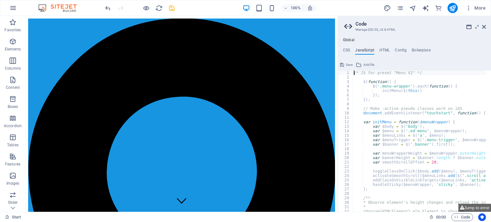
click at [347, 65] on span "Save" at bounding box center [349, 65] width 7 height 8
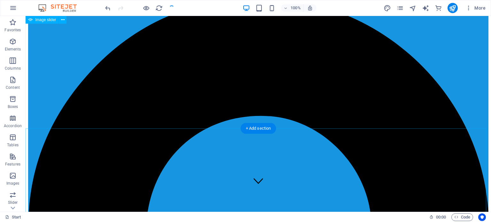
scroll to position [0, 0]
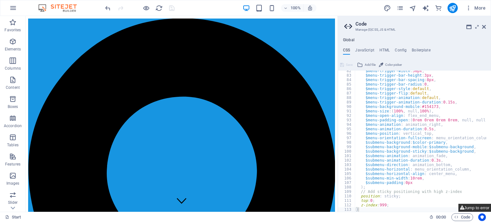
click at [470, 207] on button "Jump to error" at bounding box center [475, 208] width 33 height 8
type textarea "$menu-color-active-sticky: $menu-color-active,"
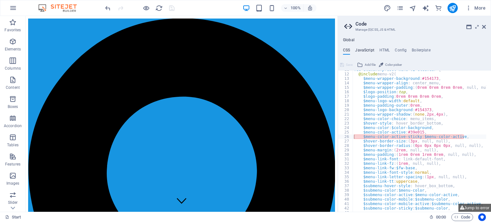
click at [364, 48] on h4 "JavaScript" at bounding box center [364, 51] width 19 height 7
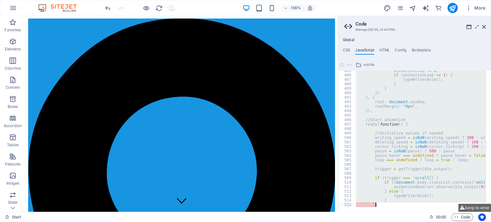
scroll to position [2169, 0]
drag, startPoint x: 354, startPoint y: 72, endPoint x: 395, endPoint y: 223, distance: 156.9
click at [395, 222] on html "Melanesian Brotherhood Start (en) Favorites Elements Columns Content Boxes Acco…" at bounding box center [245, 111] width 491 height 222
type textarea "} }"
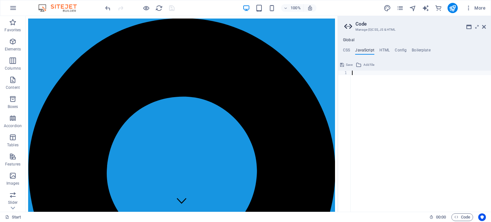
paste textarea "};"
type textarea "};"
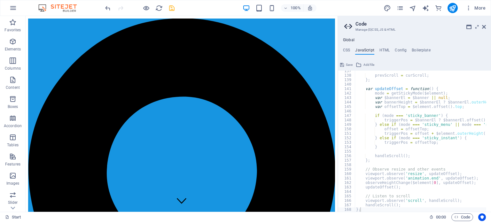
click at [348, 64] on span "Save" at bounding box center [349, 65] width 7 height 8
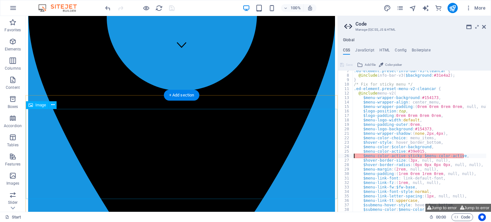
scroll to position [256, 0]
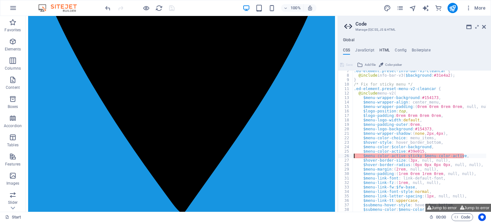
click at [387, 51] on h4 "HTML" at bounding box center [385, 51] width 11 height 7
type textarea "{{content}}"
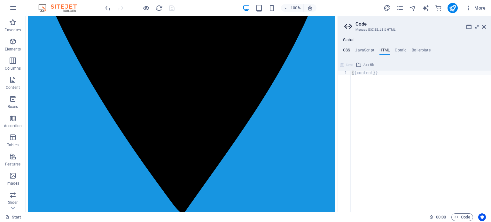
click at [347, 51] on h4 "CSS" at bounding box center [346, 51] width 7 height 7
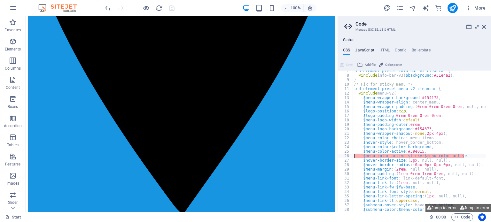
click at [360, 51] on h4 "JavaScript" at bounding box center [364, 51] width 19 height 7
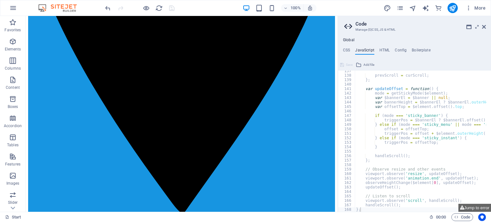
click at [370, 50] on h4 "JavaScript" at bounding box center [364, 51] width 19 height 7
click at [374, 49] on ul "CSS JavaScript HTML Config Boilerplate" at bounding box center [414, 51] width 153 height 7
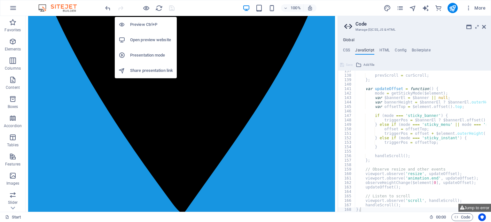
click at [145, 39] on h6 "Open preview website" at bounding box center [151, 40] width 43 height 8
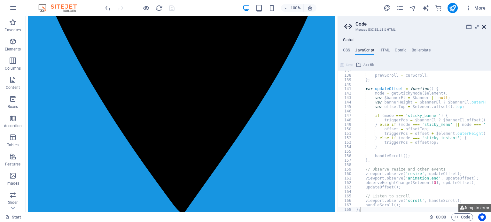
click at [485, 27] on icon at bounding box center [484, 26] width 4 height 5
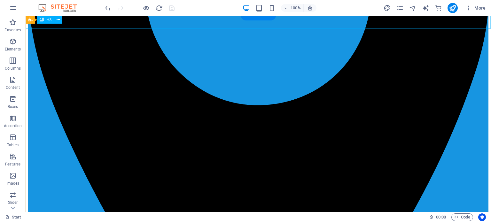
scroll to position [318, 0]
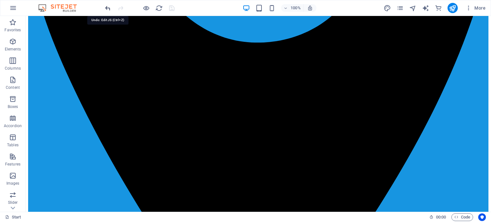
click at [106, 7] on icon "undo" at bounding box center [107, 7] width 7 height 7
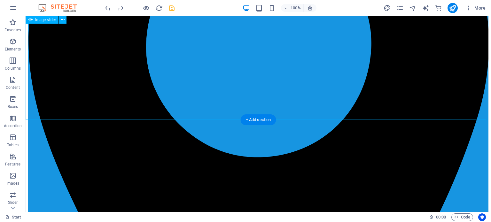
scroll to position [128, 0]
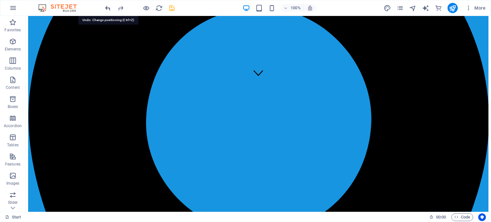
click at [106, 8] on icon "undo" at bounding box center [107, 7] width 7 height 7
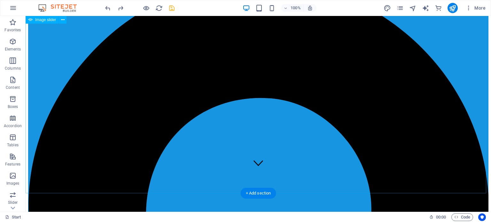
scroll to position [12, 0]
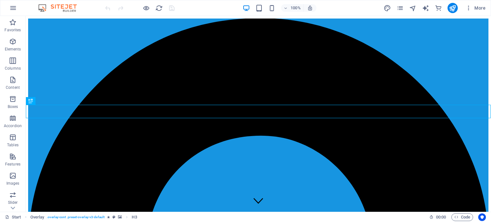
scroll to position [229, 0]
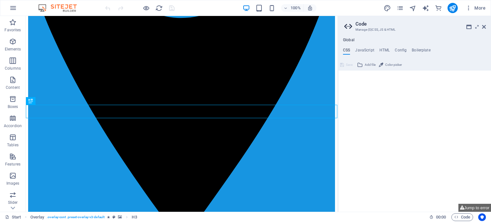
type textarea "/*------------------------------------*"
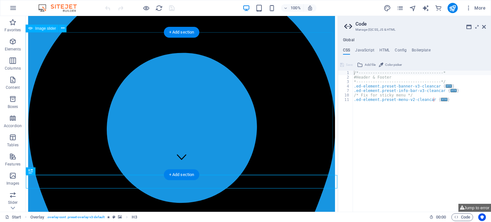
scroll to position [0, 0]
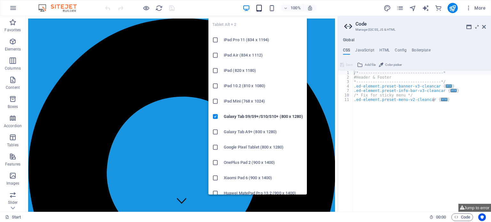
click at [262, 5] on icon "button" at bounding box center [258, 7] width 7 height 7
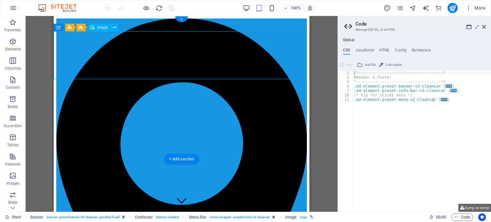
select select "px"
select select "%"
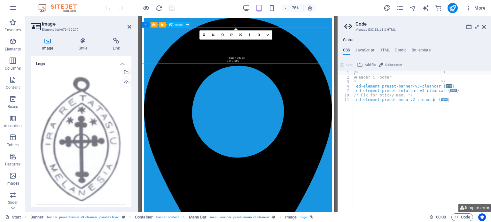
drag, startPoint x: 347, startPoint y: 74, endPoint x: 296, endPoint y: 74, distance: 50.5
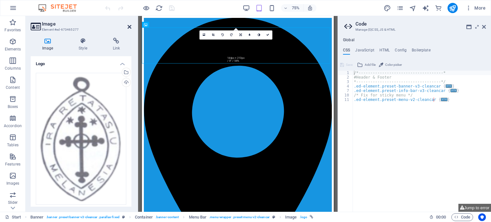
click at [129, 27] on icon at bounding box center [130, 26] width 4 height 5
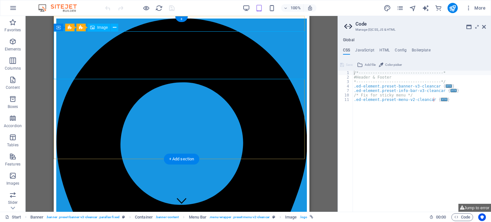
select select "px"
select select "%"
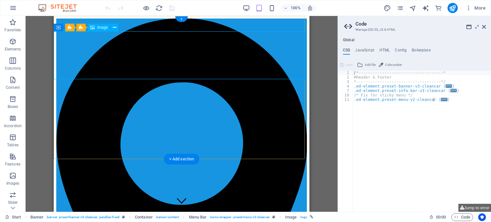
select select "%"
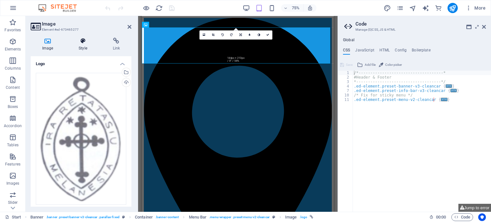
click at [80, 41] on icon at bounding box center [82, 41] width 31 height 6
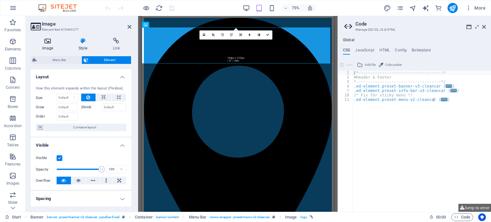
click at [44, 43] on icon at bounding box center [48, 41] width 34 height 6
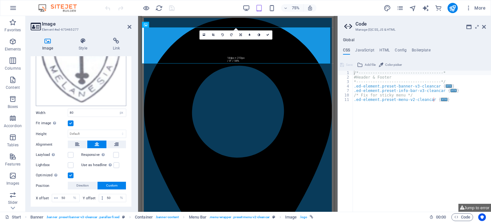
scroll to position [114, 0]
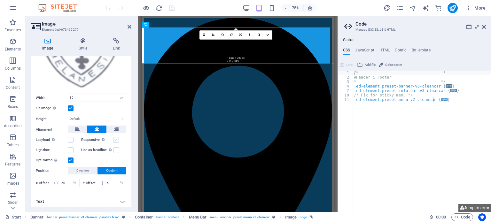
click at [118, 139] on label at bounding box center [116, 140] width 6 height 6
click at [0, 0] on input "Responsive Automatically load retina image and smartphone optimized sizes." at bounding box center [0, 0] width 0 height 0
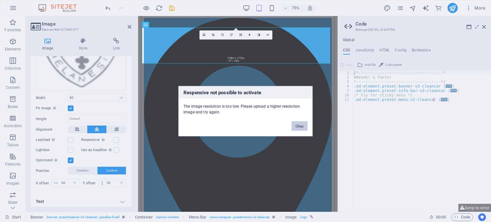
click at [297, 126] on button "Okay" at bounding box center [300, 126] width 16 height 10
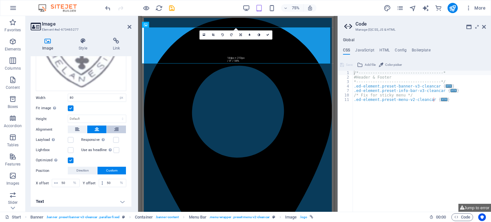
click at [115, 126] on icon at bounding box center [116, 130] width 4 height 8
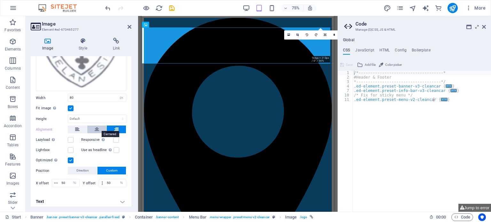
click at [89, 127] on button at bounding box center [96, 130] width 19 height 8
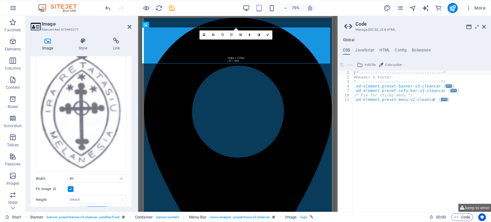
scroll to position [18, 0]
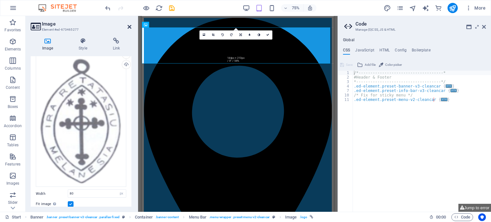
click at [129, 26] on icon at bounding box center [130, 26] width 4 height 5
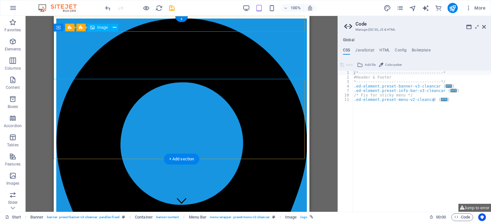
click at [487, 26] on aside "Code Manage (S)CSS, JS & HTML Global CSS JavaScript HTML Config Boilerplate /*-…" at bounding box center [414, 114] width 153 height 196
click at [485, 27] on icon at bounding box center [484, 26] width 4 height 5
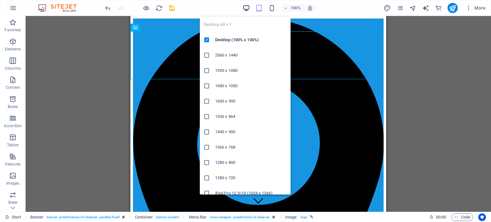
click at [245, 7] on icon "button" at bounding box center [246, 7] width 7 height 7
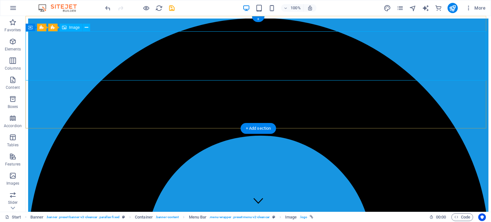
select select "px"
select select "%"
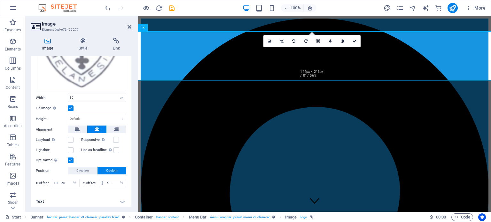
click at [122, 198] on h4 "Text" at bounding box center [81, 201] width 101 height 15
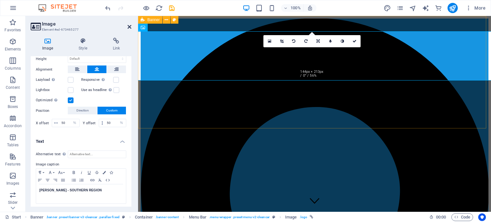
click at [130, 25] on icon at bounding box center [130, 26] width 4 height 5
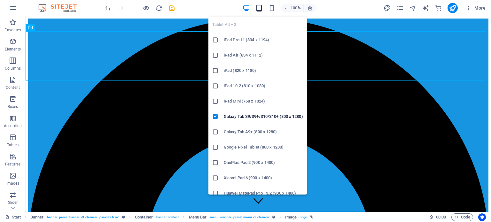
click at [258, 7] on icon "button" at bounding box center [258, 7] width 7 height 7
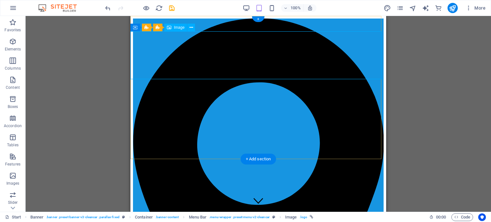
select select "px"
select select "%"
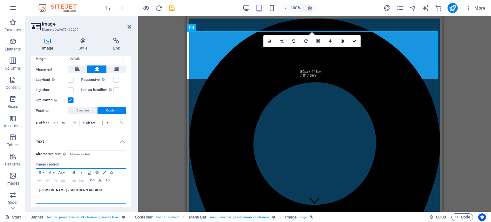
click at [92, 188] on h4 "[PERSON_NAME] - SOUTHERN REGION" at bounding box center [80, 191] width 83 height 6
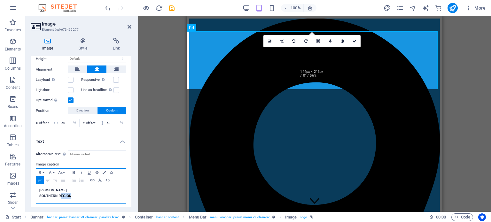
drag, startPoint x: 73, startPoint y: 193, endPoint x: 61, endPoint y: 191, distance: 11.3
click at [61, 191] on h4 "[PERSON_NAME] SOUTHERN REGION" at bounding box center [80, 194] width 83 height 12
drag, startPoint x: 57, startPoint y: 194, endPoint x: 42, endPoint y: 193, distance: 14.4
click at [42, 193] on h4 "[PERSON_NAME] [GEOGRAPHIC_DATA]" at bounding box center [80, 194] width 83 height 12
drag, startPoint x: 89, startPoint y: 186, endPoint x: 46, endPoint y: 186, distance: 42.5
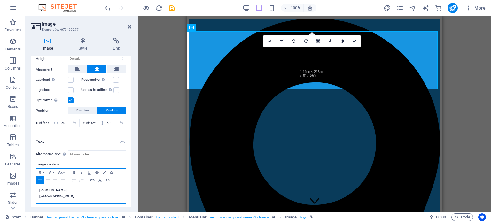
click at [46, 188] on h4 "[PERSON_NAME] [GEOGRAPHIC_DATA]" at bounding box center [80, 194] width 83 height 12
drag, startPoint x: 86, startPoint y: 194, endPoint x: 43, endPoint y: 193, distance: 42.2
click at [43, 193] on h4 "[PERSON_NAME] [GEOGRAPHIC_DATA]" at bounding box center [80, 194] width 83 height 12
click at [101, 184] on div at bounding box center [81, 184] width 84 height 0
drag, startPoint x: 79, startPoint y: 188, endPoint x: 33, endPoint y: 189, distance: 46.0
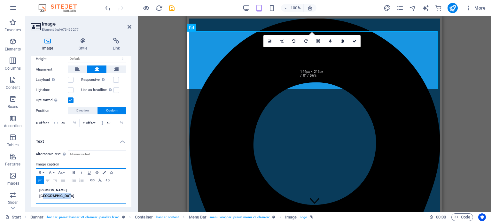
click at [33, 189] on div "Alternative text The alternative text is used by devices that cannot display im…" at bounding box center [81, 177] width 101 height 64
click at [50, 171] on icon "button" at bounding box center [50, 172] width 3 height 3
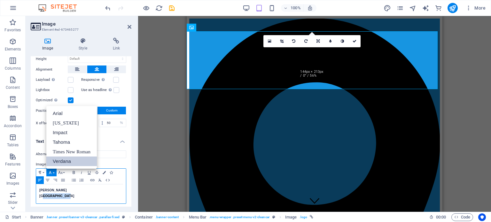
click at [71, 161] on link "Verdana" at bounding box center [71, 162] width 51 height 10
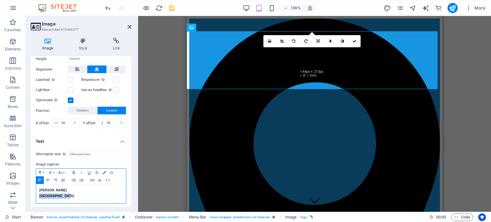
drag, startPoint x: 67, startPoint y: 195, endPoint x: 39, endPoint y: 192, distance: 28.3
click at [39, 192] on h4 "[PERSON_NAME] [GEOGRAPHIC_DATA]" at bounding box center [80, 194] width 83 height 12
click at [49, 171] on icon "button" at bounding box center [50, 172] width 3 height 3
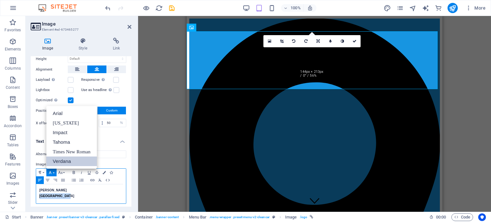
click at [57, 160] on link "Verdana" at bounding box center [71, 162] width 51 height 10
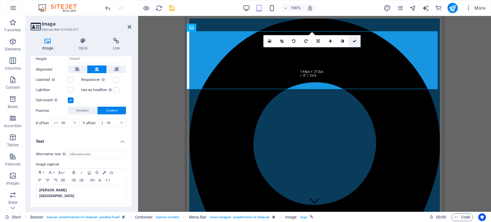
click at [354, 41] on icon at bounding box center [355, 41] width 4 height 4
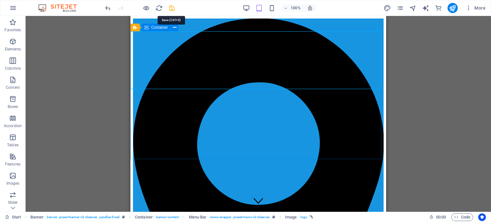
click at [172, 8] on icon "save" at bounding box center [171, 7] width 7 height 7
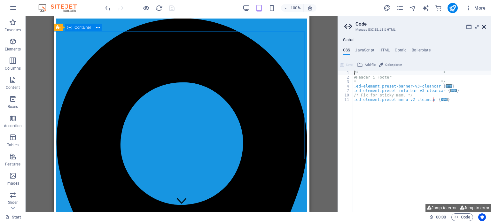
click at [483, 26] on icon at bounding box center [484, 26] width 4 height 5
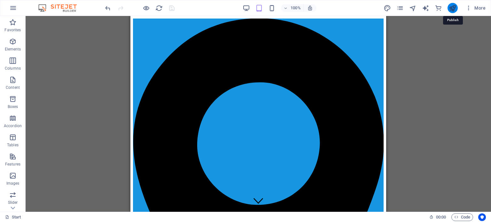
click at [453, 6] on icon "publish" at bounding box center [452, 7] width 7 height 7
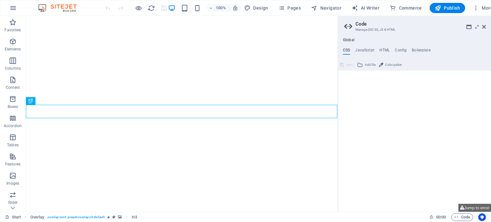
type textarea "/*------------------------------------*"
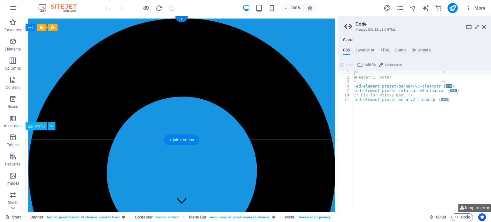
click at [366, 49] on h4 "JavaScript" at bounding box center [364, 51] width 19 height 7
type textarea "/* JS for preset "Menu V2" */"
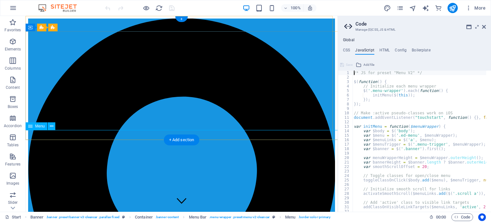
select select
select select "primary"
select select "4"
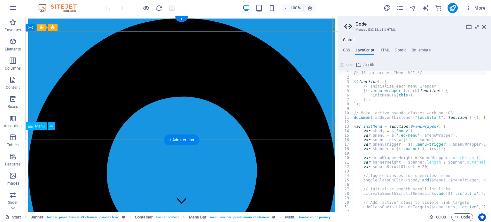
select select
select select "primary"
select select "5"
select select
select select "primary"
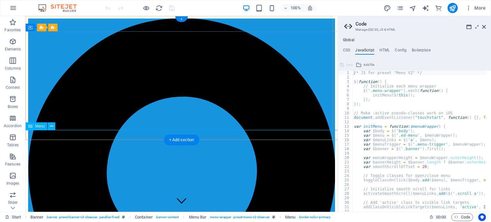
select select "6"
select select
select select "primary"
select select "7"
select select
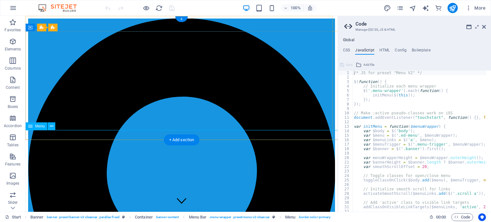
select select "primary"
select select "9"
select select
select select "primary"
select select "10"
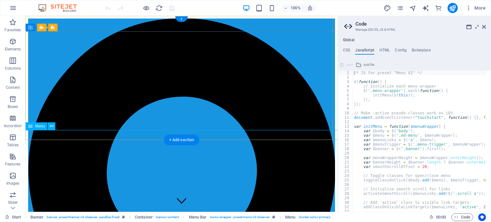
select select
select select "primary"
select select "11"
select select
select select "primary"
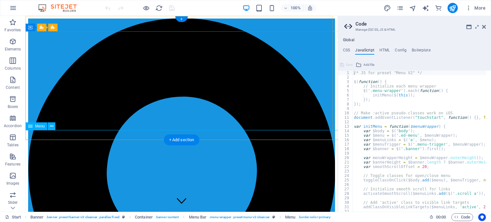
select select "12"
select select
select select "primary"
select select "13"
select select
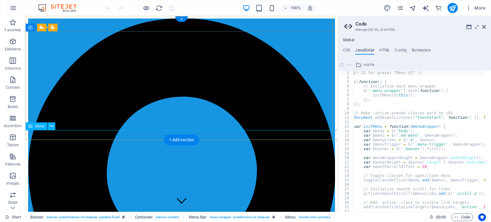
select select "primary"
select select "14"
select select
select select "primary"
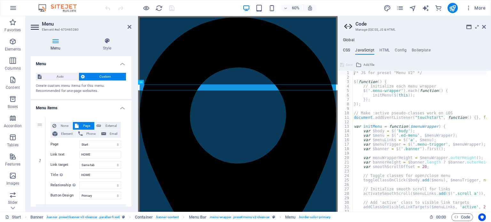
click at [345, 50] on h4 "CSS" at bounding box center [346, 51] width 7 height 7
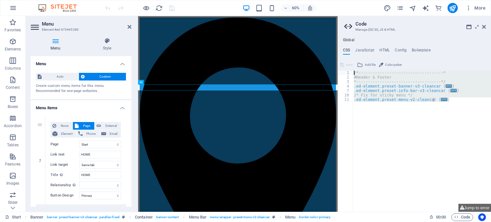
drag, startPoint x: 452, startPoint y: 99, endPoint x: 339, endPoint y: 66, distance: 117.8
click at [339, 66] on div "/*------------------------------------* 1 2 3 4 7 10 11 /*---------------------…" at bounding box center [414, 136] width 153 height 152
type textarea "/*------------------------------------* #Header & Footer"
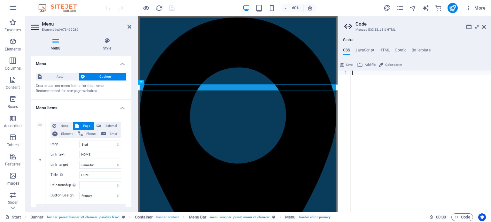
paste textarea "}"
type textarea "}"
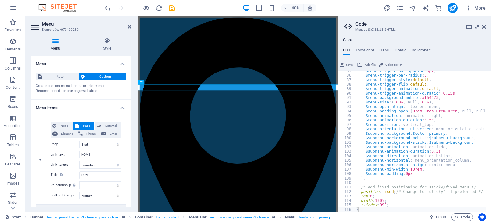
click at [345, 65] on button "Save" at bounding box center [346, 65] width 14 height 8
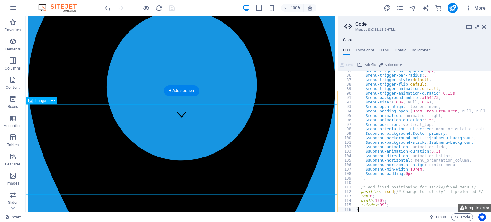
scroll to position [0, 0]
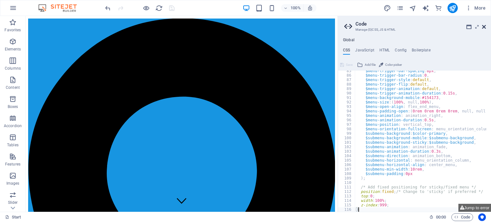
click at [484, 25] on icon at bounding box center [484, 26] width 4 height 5
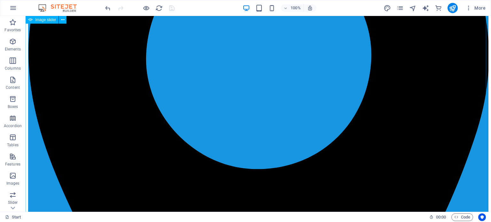
scroll to position [96, 0]
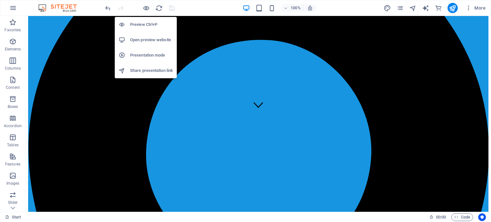
click at [156, 39] on h6 "Open preview website" at bounding box center [151, 40] width 43 height 8
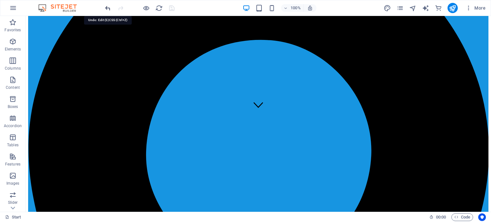
click at [105, 7] on icon "undo" at bounding box center [107, 7] width 7 height 7
click at [121, 5] on icon "redo" at bounding box center [120, 7] width 7 height 7
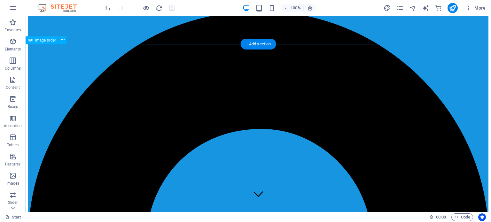
scroll to position [0, 0]
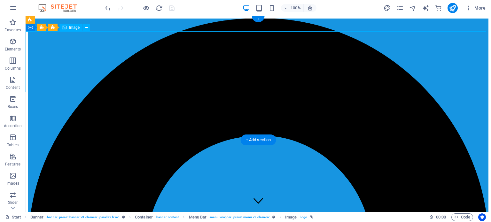
select select "px"
select select "%"
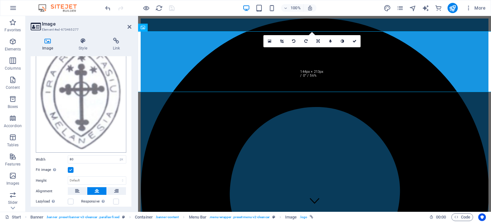
scroll to position [114, 0]
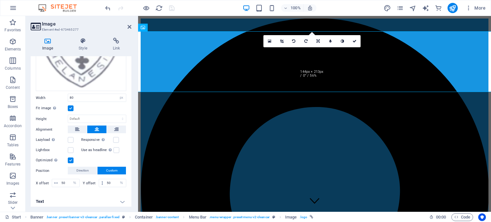
drag, startPoint x: 122, startPoint y: 198, endPoint x: 116, endPoint y: 194, distance: 6.7
click at [122, 198] on h4 "Text" at bounding box center [81, 201] width 101 height 15
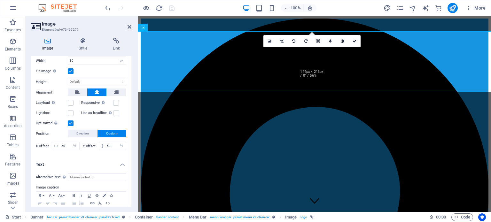
scroll to position [174, 0]
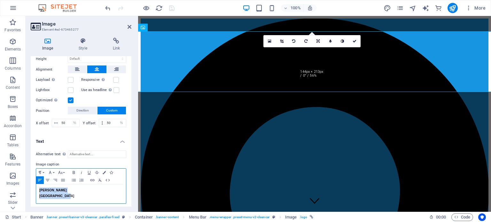
drag, startPoint x: 79, startPoint y: 193, endPoint x: 36, endPoint y: 184, distance: 43.8
click at [36, 184] on div "Melanesian Brotherhood Southern Region" at bounding box center [81, 193] width 90 height 19
click at [51, 170] on icon "button" at bounding box center [50, 172] width 8 height 5
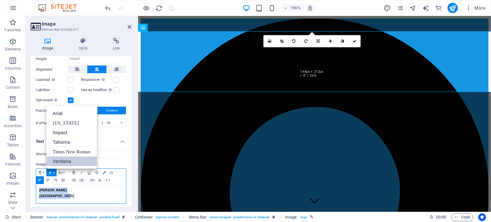
scroll to position [0, 0]
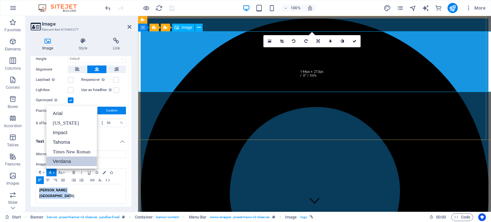
click at [128, 26] on icon at bounding box center [130, 26] width 4 height 5
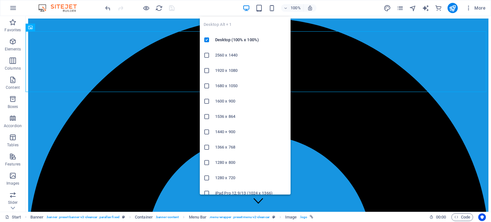
click at [247, 7] on icon "button" at bounding box center [246, 7] width 7 height 7
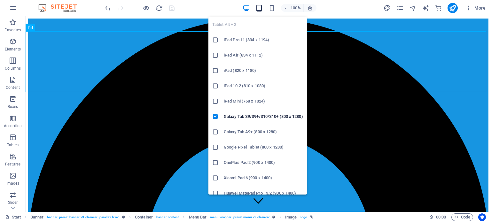
click at [262, 6] on icon "button" at bounding box center [258, 7] width 7 height 7
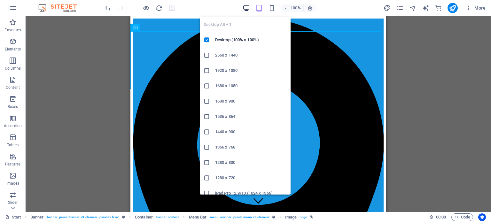
click at [246, 4] on icon "button" at bounding box center [246, 7] width 7 height 7
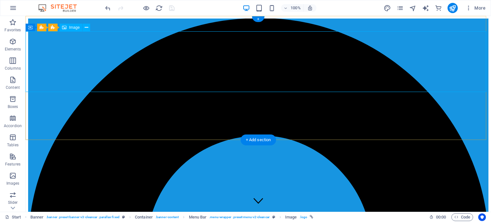
select select "px"
select select "%"
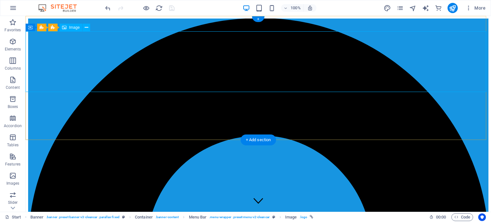
select select "%"
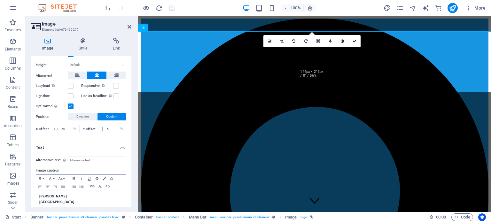
scroll to position [174, 0]
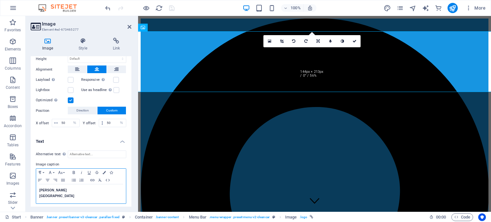
click at [38, 195] on div "Melanesian Brotherhood Southern Region" at bounding box center [81, 193] width 90 height 19
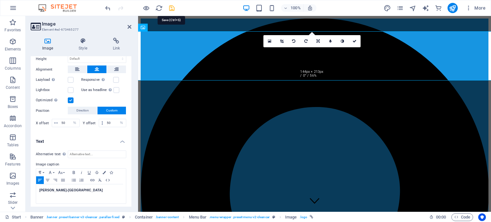
click at [171, 7] on icon "save" at bounding box center [171, 7] width 7 height 7
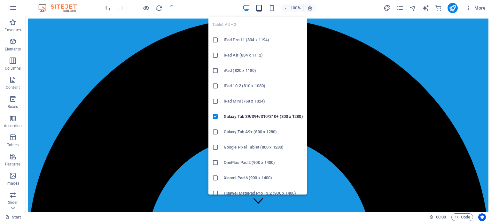
click at [259, 8] on icon "button" at bounding box center [258, 7] width 7 height 7
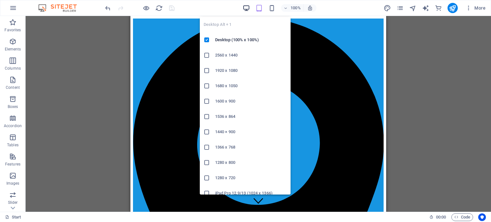
click at [246, 9] on icon "button" at bounding box center [246, 7] width 7 height 7
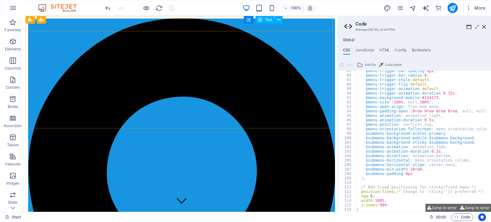
scroll to position [378, 0]
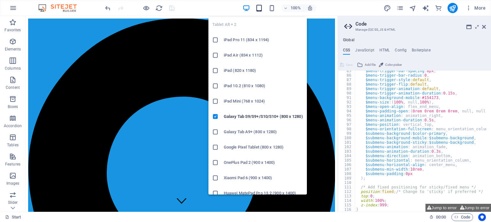
click at [258, 6] on icon "button" at bounding box center [258, 7] width 7 height 7
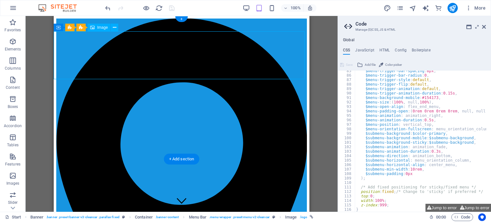
select select "px"
select select "%"
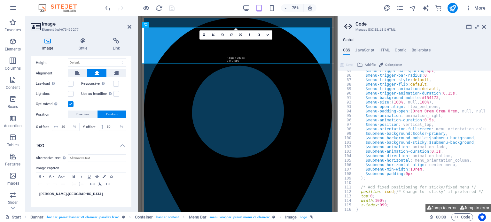
scroll to position [174, 0]
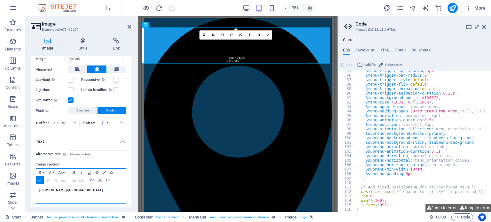
click at [86, 189] on span "[GEOGRAPHIC_DATA]" at bounding box center [85, 191] width 35 height 4
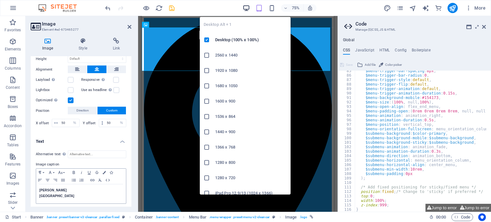
click at [245, 9] on icon "button" at bounding box center [246, 7] width 7 height 7
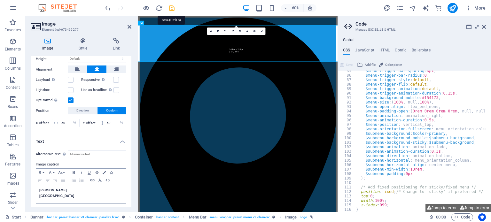
click at [170, 7] on icon "save" at bounding box center [171, 7] width 7 height 7
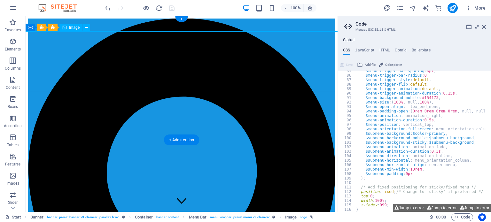
select select "px"
select select "%"
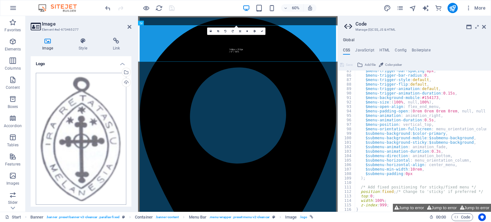
scroll to position [160, 0]
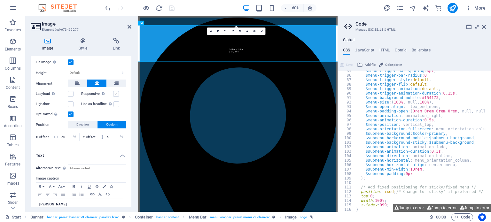
click at [115, 93] on label at bounding box center [116, 94] width 6 height 6
click at [0, 0] on input "Responsive Automatically load retina image and smartphone optimized sizes." at bounding box center [0, 0] width 0 height 0
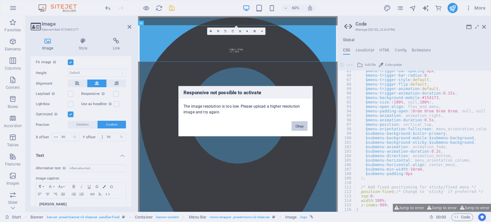
click at [301, 125] on button "Okay" at bounding box center [300, 126] width 16 height 10
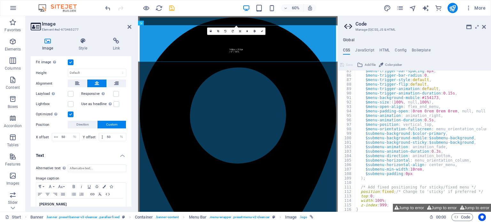
scroll to position [174, 0]
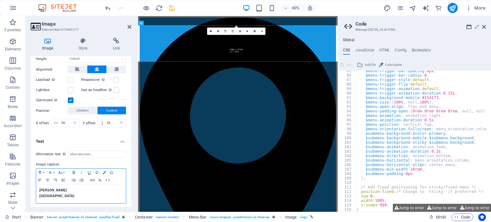
click at [40, 194] on span "[GEOGRAPHIC_DATA]" at bounding box center [56, 196] width 35 height 4
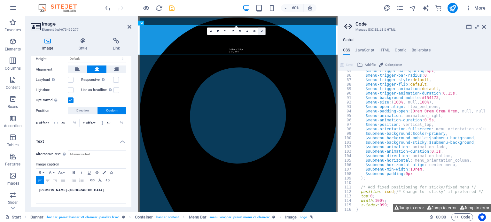
click at [261, 31] on icon at bounding box center [262, 31] width 2 height 2
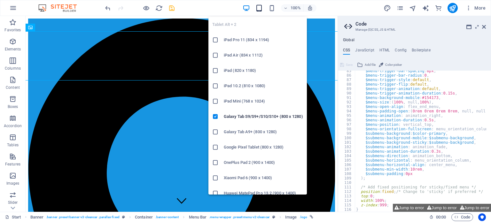
click at [258, 10] on icon "button" at bounding box center [258, 7] width 7 height 7
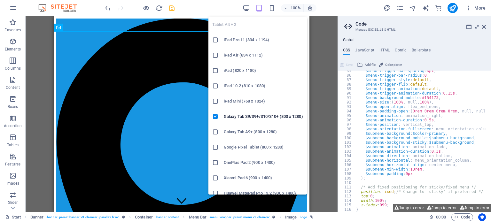
click at [216, 102] on icon at bounding box center [215, 101] width 6 height 6
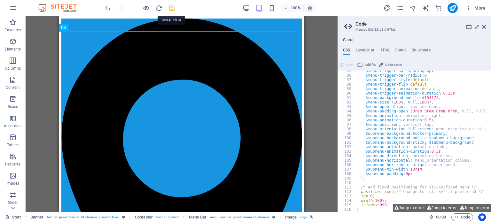
click at [170, 8] on icon "save" at bounding box center [171, 7] width 7 height 7
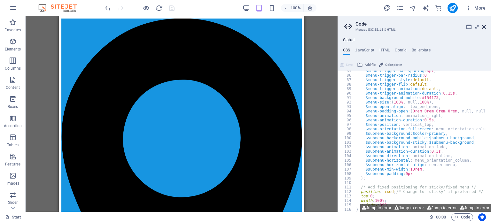
click at [483, 26] on icon at bounding box center [484, 26] width 4 height 5
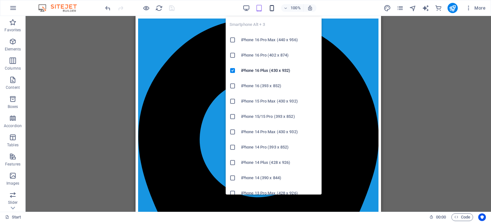
click at [272, 8] on icon "button" at bounding box center [271, 7] width 7 height 7
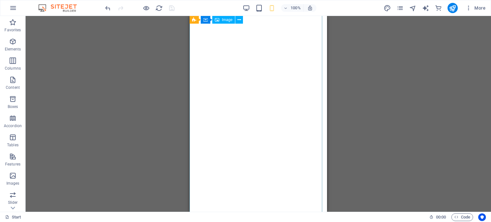
scroll to position [1343, 0]
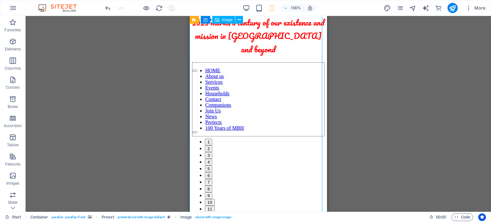
select select "px"
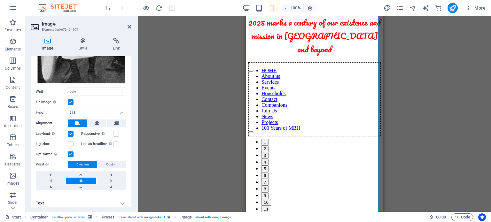
scroll to position [166, 0]
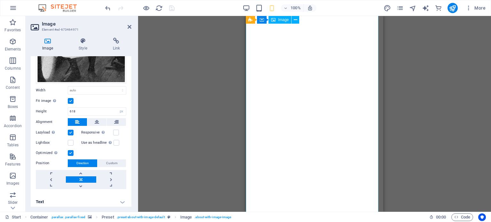
scroll to position [1139, 0]
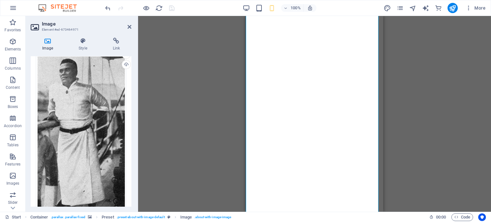
scroll to position [0, 0]
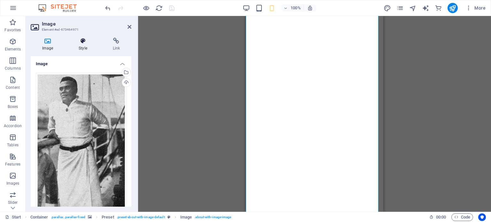
click at [83, 42] on icon at bounding box center [82, 41] width 31 height 6
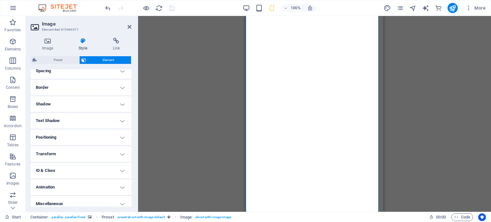
scroll to position [132, 0]
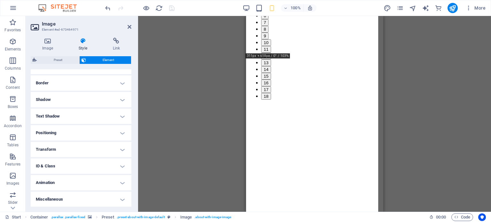
scroll to position [0, 0]
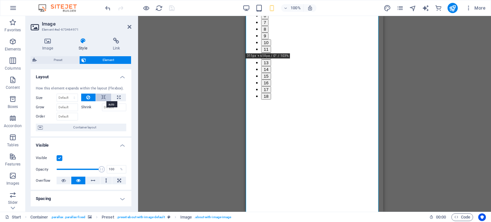
click at [105, 96] on button at bounding box center [103, 98] width 15 height 8
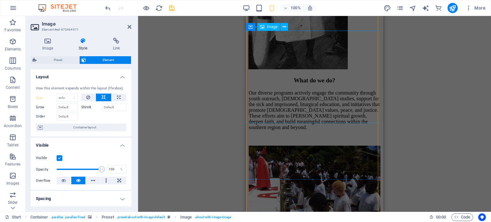
scroll to position [2610, 0]
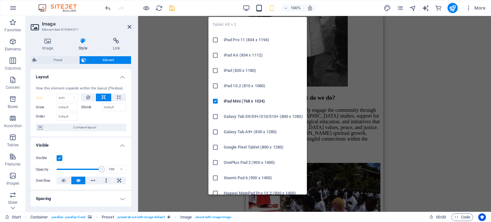
click at [262, 6] on icon "button" at bounding box center [258, 7] width 7 height 7
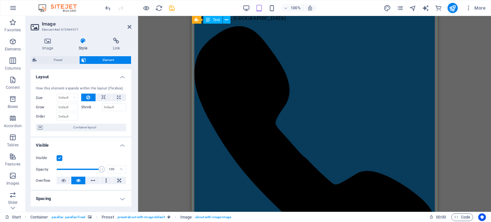
scroll to position [555, 0]
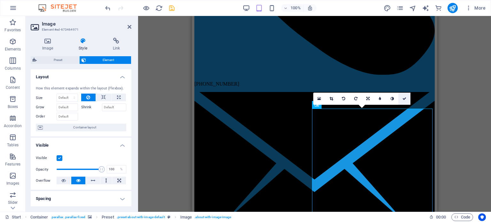
click at [403, 99] on icon at bounding box center [405, 99] width 4 height 4
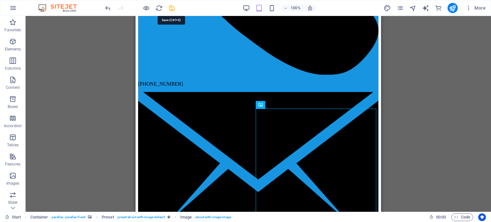
click at [168, 7] on icon "save" at bounding box center [171, 7] width 7 height 7
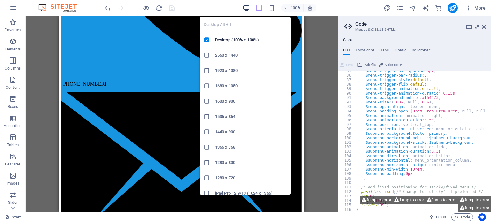
click at [243, 7] on icon "button" at bounding box center [246, 7] width 7 height 7
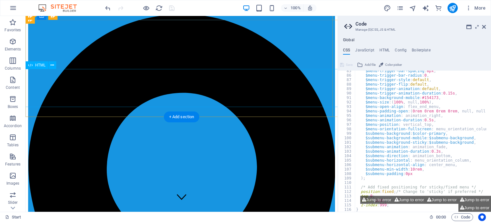
scroll to position [0, 0]
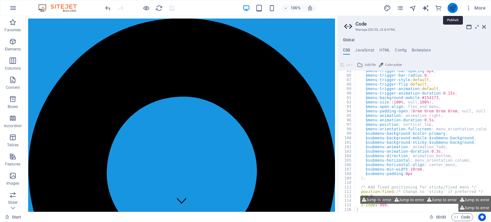
click at [454, 8] on icon "publish" at bounding box center [452, 7] width 7 height 7
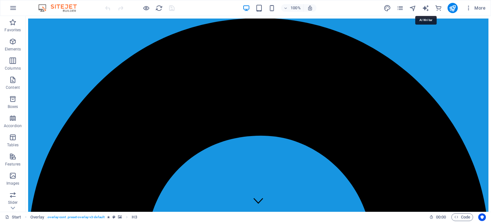
scroll to position [229, 0]
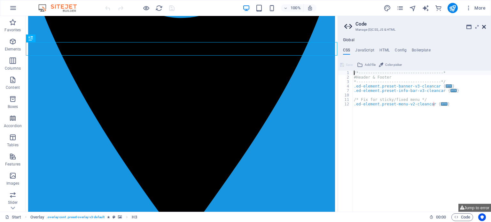
click at [485, 27] on icon at bounding box center [484, 26] width 4 height 5
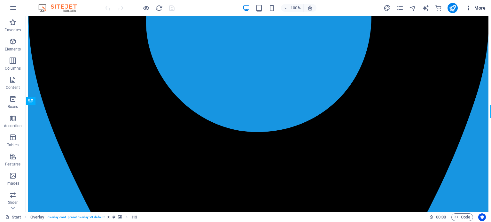
click at [481, 8] on span "More" at bounding box center [476, 8] width 20 height 6
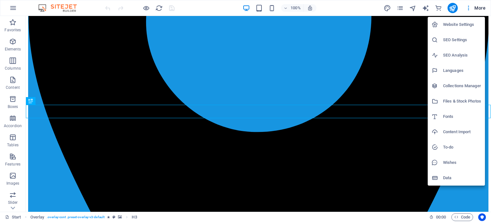
click at [461, 21] on h6 "Website Settings" at bounding box center [462, 25] width 38 height 8
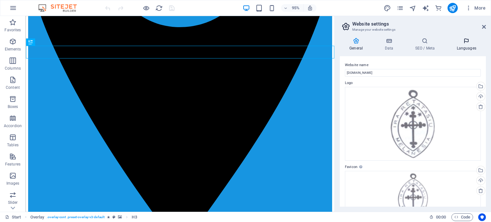
click at [470, 44] on h4 "Languages" at bounding box center [466, 44] width 39 height 13
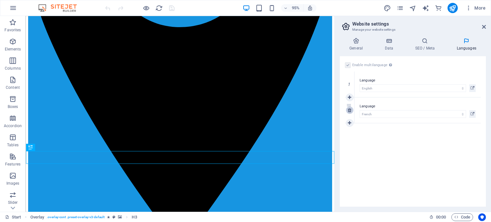
click at [350, 111] on icon at bounding box center [350, 110] width 4 height 4
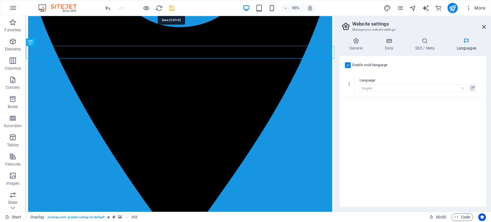
click at [170, 8] on icon "save" at bounding box center [171, 7] width 7 height 7
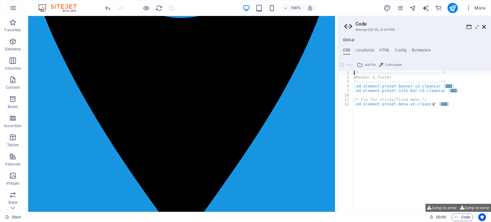
click at [485, 25] on icon at bounding box center [484, 26] width 4 height 5
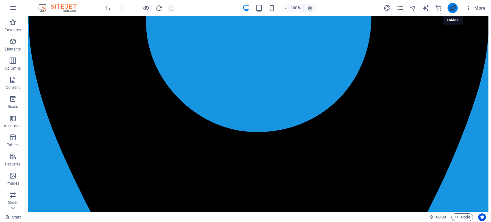
click at [452, 6] on icon "publish" at bounding box center [452, 7] width 7 height 7
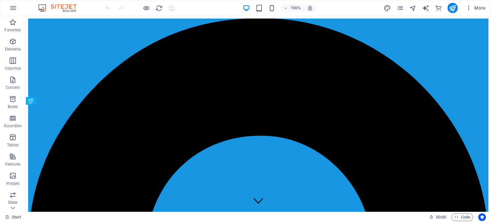
scroll to position [229, 0]
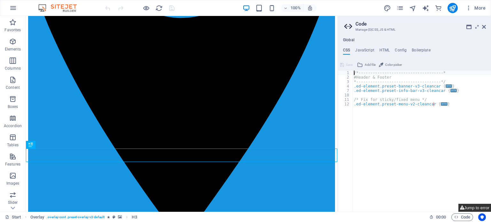
click at [475, 205] on button "Jump to error" at bounding box center [475, 208] width 33 height 8
type textarea "$menu-color-active-sticky: $menu-color-active,"
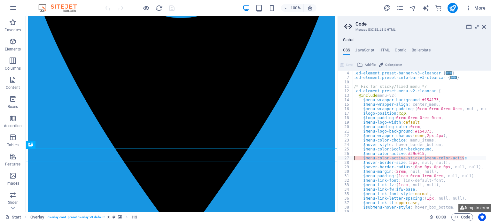
scroll to position [0, 0]
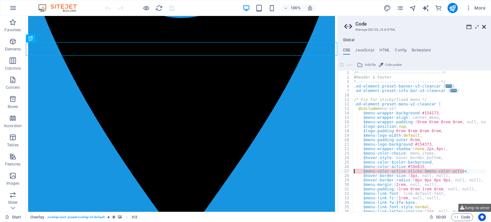
click at [483, 27] on icon at bounding box center [484, 26] width 4 height 5
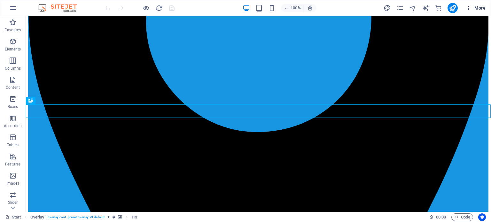
click at [472, 6] on span "More" at bounding box center [476, 8] width 20 height 6
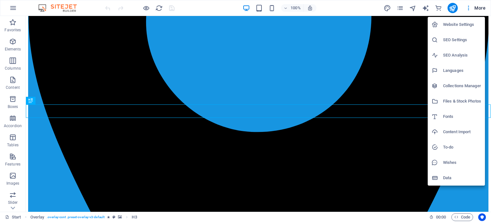
click at [460, 23] on h6 "Website Settings" at bounding box center [462, 25] width 38 height 8
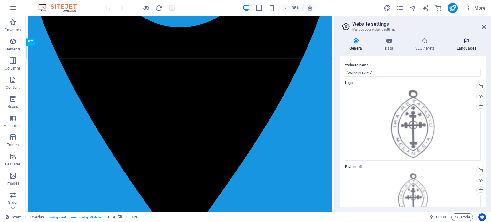
click at [462, 43] on icon at bounding box center [466, 41] width 39 height 6
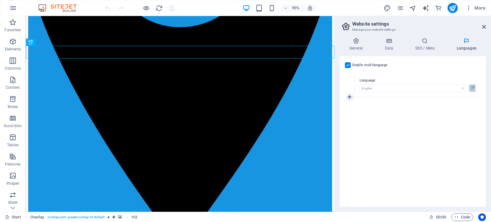
click at [472, 87] on icon at bounding box center [473, 88] width 4 height 8
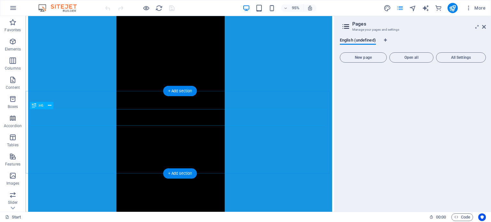
scroll to position [1508, 0]
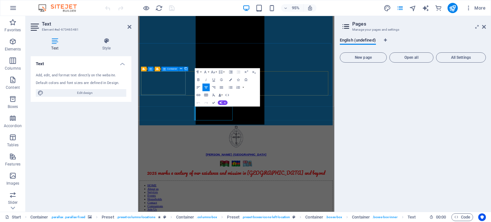
scroll to position [1425, 0]
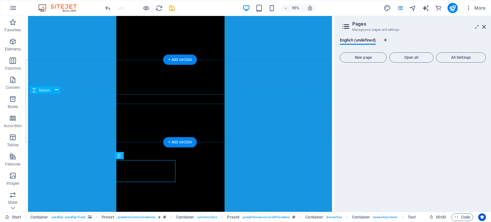
scroll to position [1424, 0]
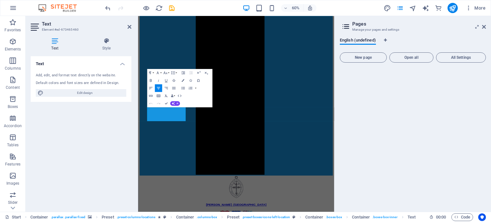
scroll to position [1425, 0]
drag, startPoint x: 198, startPoint y: 187, endPoint x: 167, endPoint y: 169, distance: 35.8
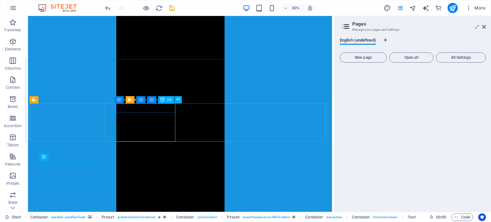
scroll to position [1424, 0]
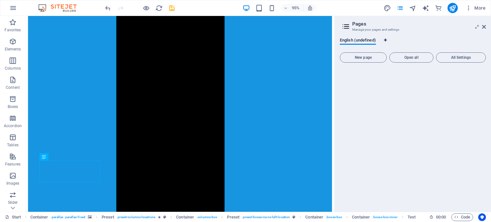
click at [386, 40] on icon "Language Tabs" at bounding box center [385, 40] width 3 height 4
select select "41"
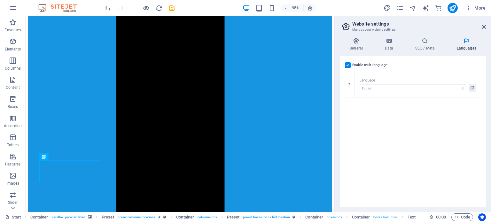
click at [349, 65] on label at bounding box center [348, 65] width 6 height 6
click at [0, 0] on input "Enable multilanguage To disable multilanguage delete all languages until only o…" at bounding box center [0, 0] width 0 height 0
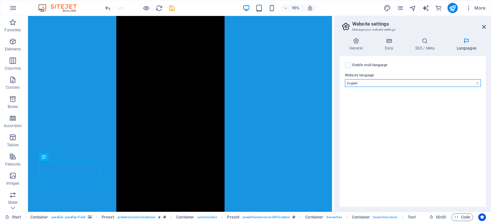
click at [433, 85] on select "Abkhazian Afar Afrikaans Akan Albanian Amharic Arabic Aragonese Armenian Assame…" at bounding box center [413, 83] width 136 height 8
click at [432, 84] on select "Abkhazian Afar Afrikaans Akan Albanian Amharic Arabic Aragonese Armenian Assame…" at bounding box center [413, 83] width 136 height 8
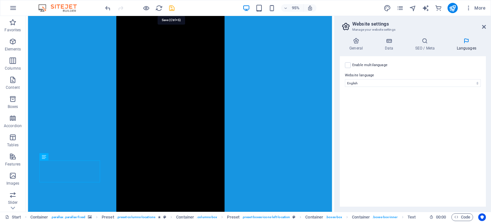
click at [171, 7] on icon "save" at bounding box center [171, 7] width 7 height 7
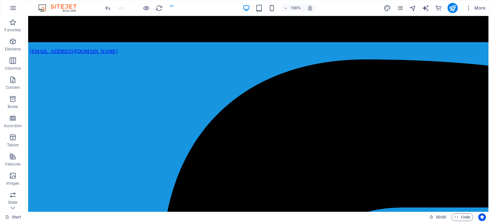
scroll to position [1427, 0]
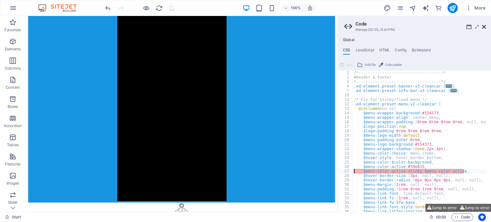
click at [483, 27] on icon at bounding box center [484, 26] width 4 height 5
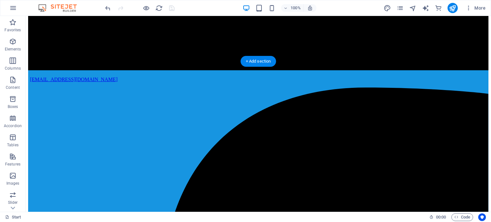
scroll to position [1456, 0]
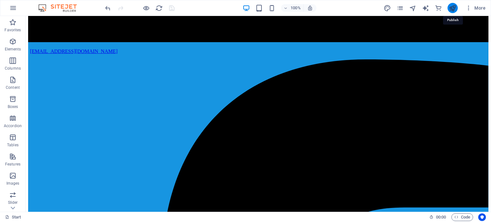
click at [452, 7] on icon "publish" at bounding box center [452, 7] width 7 height 7
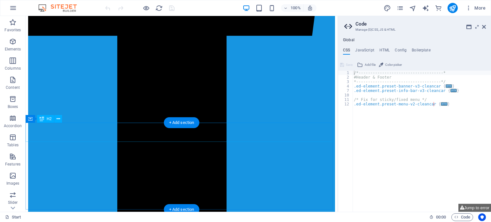
scroll to position [1384, 0]
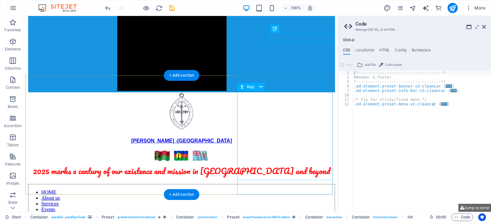
scroll to position [1562, 0]
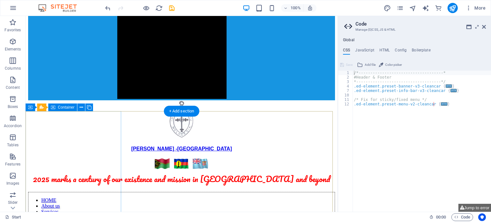
scroll to position [1498, 0]
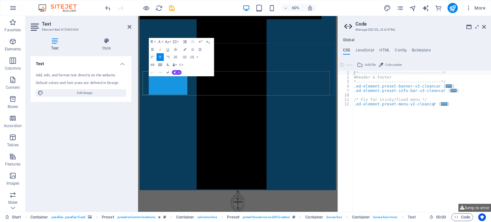
drag, startPoint x: 206, startPoint y: 136, endPoint x: 174, endPoint y: 135, distance: 31.7
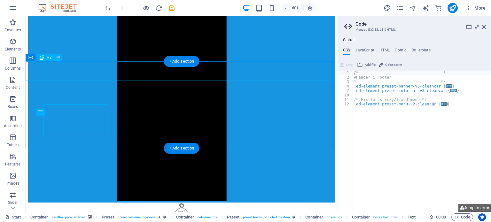
scroll to position [1431, 0]
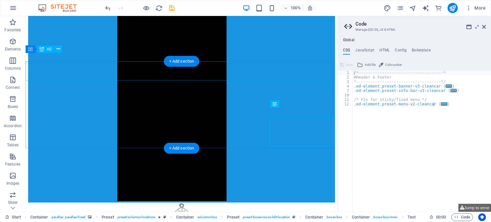
scroll to position [1431, 0]
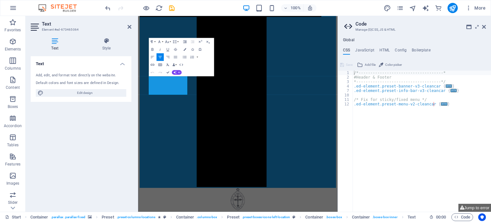
scroll to position [1427, 0]
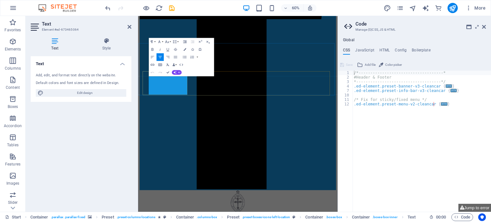
drag, startPoint x: 206, startPoint y: 135, endPoint x: 189, endPoint y: 136, distance: 17.6
click at [154, 65] on icon "button" at bounding box center [153, 65] width 4 height 2
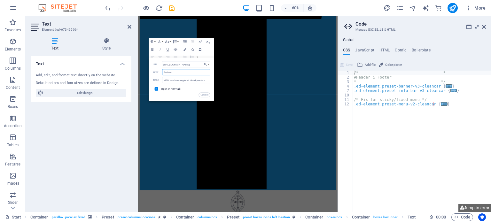
scroll to position [0, 0]
drag, startPoint x: 174, startPoint y: 72, endPoint x: 169, endPoint y: 72, distance: 5.1
click at [169, 72] on input "Ambae" at bounding box center [186, 72] width 48 height 6
drag, startPoint x: 301, startPoint y: 80, endPoint x: 266, endPoint y: 106, distance: 43.5
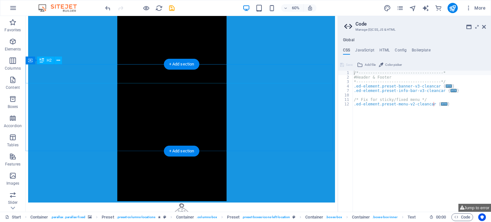
scroll to position [1428, 0]
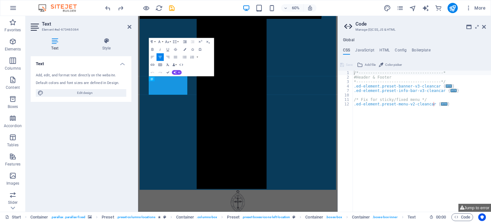
scroll to position [1427, 0]
drag, startPoint x: 208, startPoint y: 137, endPoint x: 189, endPoint y: 135, distance: 20.0
click at [150, 64] on button "Insert Link" at bounding box center [152, 65] width 7 height 8
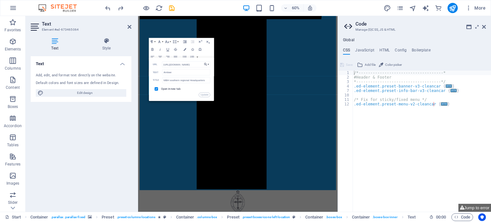
scroll to position [0, 23]
drag, startPoint x: 164, startPoint y: 63, endPoint x: 209, endPoint y: 63, distance: 45.4
click at [209, 63] on div "Back Choose Link Start Subpage Legal notice Privacy About Us Services Events Ho…" at bounding box center [181, 79] width 65 height 43
type input "h"
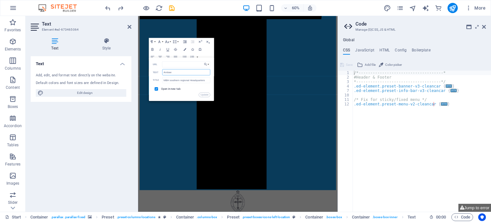
drag, startPoint x: 178, startPoint y: 73, endPoint x: 161, endPoint y: 72, distance: 16.6
click at [161, 72] on div "Ambae Text" at bounding box center [182, 72] width 58 height 6
drag, startPoint x: 206, startPoint y: 79, endPoint x: 161, endPoint y: 79, distance: 44.8
click at [161, 79] on div "MBH southern regional Headquarters Title" at bounding box center [182, 80] width 58 height 6
click at [157, 88] on input "checkbox" at bounding box center [156, 89] width 4 height 4
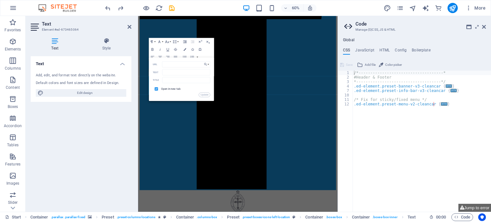
checkbox input "false"
click at [204, 94] on button "Update" at bounding box center [205, 94] width 12 height 4
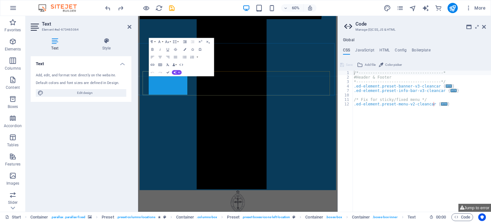
drag, startPoint x: 318, startPoint y: 104, endPoint x: 189, endPoint y: 137, distance: 132.8
type input "https://maps.app.goo.gl/DmxDeiA9cqV8pKWU6"
type input "Ambae"
type input "MBH southern regional Headquarters"
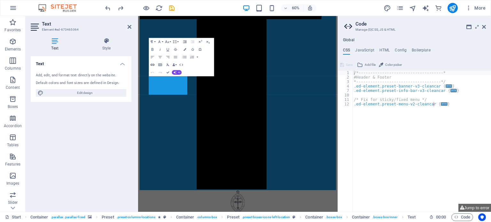
checkbox input "true"
click at [154, 66] on icon "button" at bounding box center [152, 64] width 4 height 4
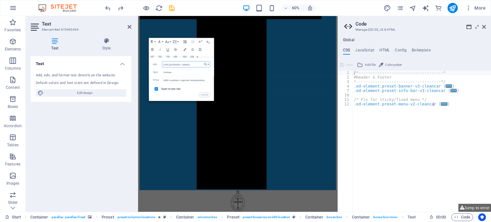
scroll to position [0, 23]
drag, startPoint x: 163, startPoint y: 64, endPoint x: 214, endPoint y: 65, distance: 50.9
click at [214, 65] on div "Back Choose Link Start Subpage Legal notice Privacy About Us Services Events Ho…" at bounding box center [181, 79] width 65 height 43
type input "h"
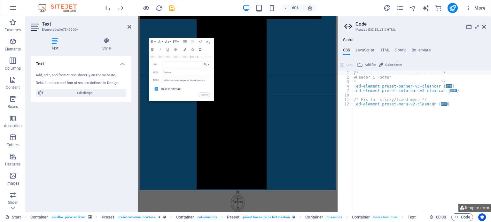
click at [157, 87] on input "checkbox" at bounding box center [156, 89] width 4 height 4
checkbox input "false"
click at [204, 94] on button "Update" at bounding box center [205, 94] width 12 height 4
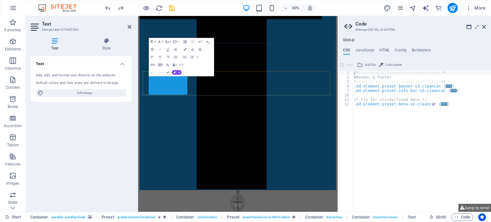
drag, startPoint x: 212, startPoint y: 137, endPoint x: 307, endPoint y: 103, distance: 100.9
type input "https://maps.app.goo.gl/DmxDeiA9cqV8pKWU6"
checkbox input "true"
click at [178, 79] on icon "button" at bounding box center [178, 81] width 4 height 4
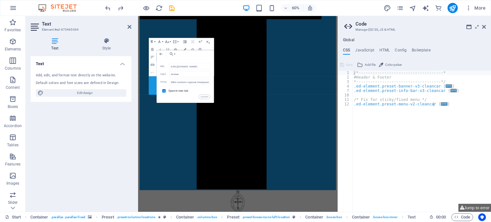
scroll to position [0, 24]
click at [160, 55] on icon "button" at bounding box center [161, 54] width 4 height 4
click at [170, 64] on input "https://maps.app.goo.gl/DmxDeiA9cqV8pKWU6" at bounding box center [189, 66] width 41 height 6
type input "app.goo.gl/DmxDeiA9cqV8pKWU6"
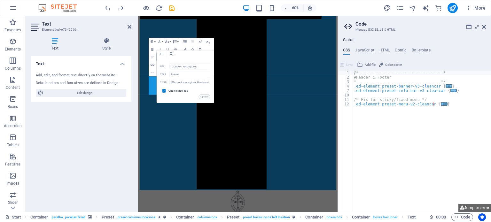
scroll to position [0, 0]
click at [185, 50] on div "Back Choose Link Start Subpage Legal notice Privacy About Us Services Events Ho…" at bounding box center [185, 76] width 58 height 53
click at [206, 97] on button "Update" at bounding box center [205, 96] width 12 height 4
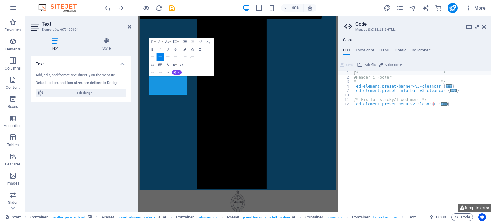
click at [184, 49] on icon "button" at bounding box center [185, 49] width 3 height 3
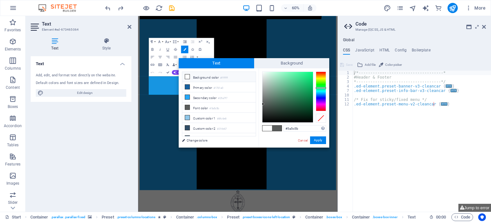
click at [187, 76] on icon at bounding box center [187, 77] width 4 height 4
type input "#ffffff"
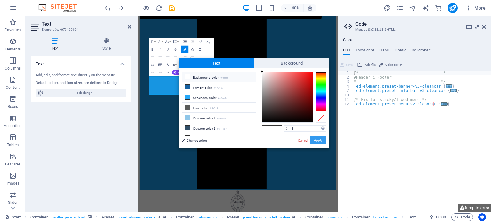
click at [318, 142] on button "Apply" at bounding box center [318, 141] width 16 height 8
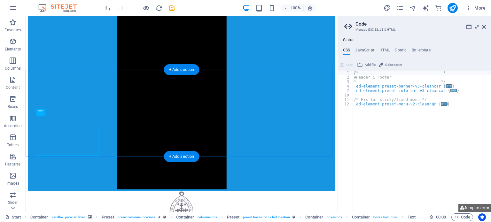
scroll to position [1431, 0]
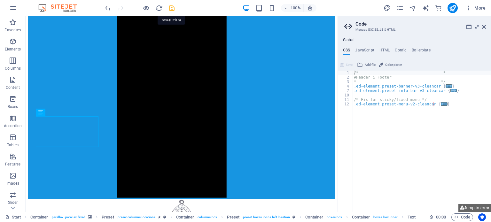
click at [171, 8] on icon "save" at bounding box center [171, 7] width 7 height 7
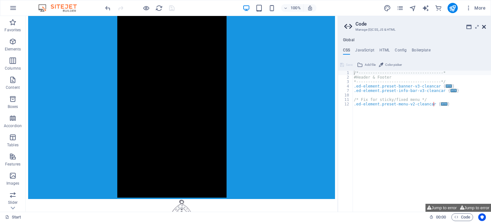
click at [484, 26] on icon at bounding box center [484, 26] width 4 height 5
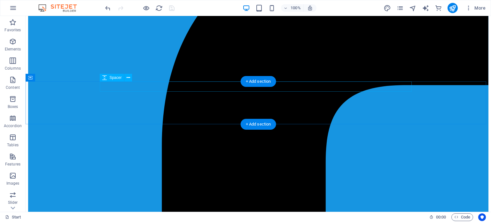
scroll to position [1587, 0]
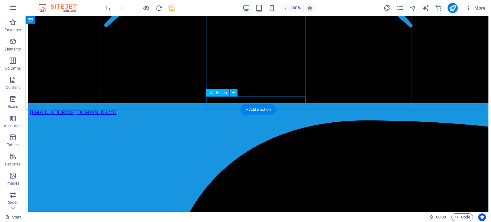
scroll to position [1426, 0]
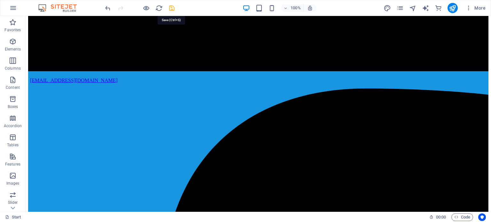
click at [171, 10] on icon "save" at bounding box center [171, 7] width 7 height 7
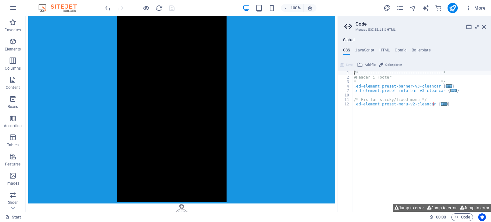
scroll to position [1398, 0]
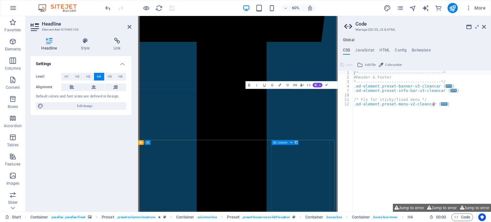
scroll to position [1398, 0]
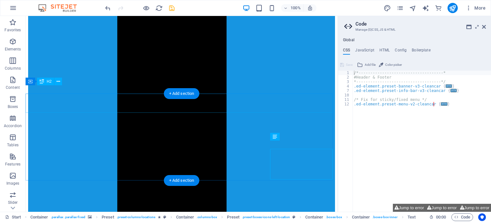
scroll to position [1398, 0]
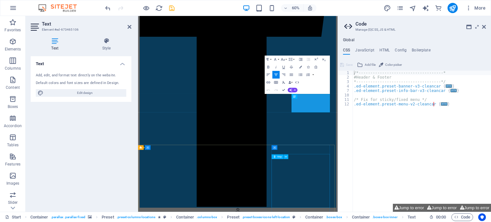
scroll to position [1398, 0]
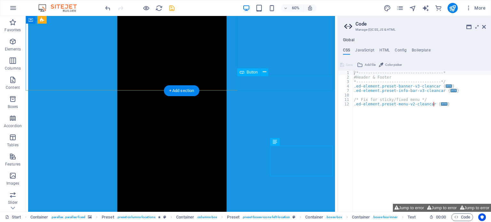
scroll to position [1401, 0]
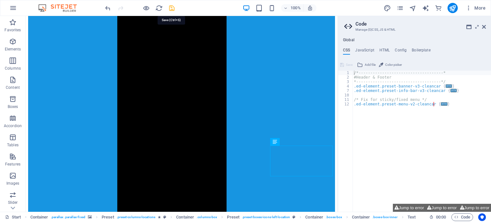
click at [171, 7] on icon "save" at bounding box center [171, 7] width 7 height 7
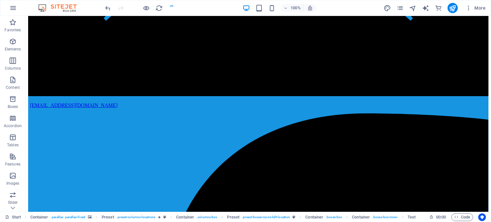
scroll to position [1430, 0]
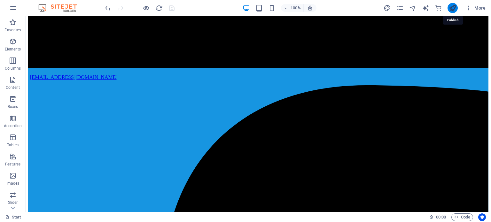
click at [452, 8] on icon "publish" at bounding box center [452, 7] width 7 height 7
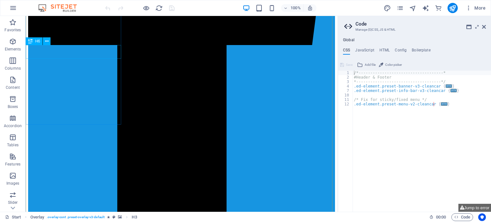
scroll to position [1444, 0]
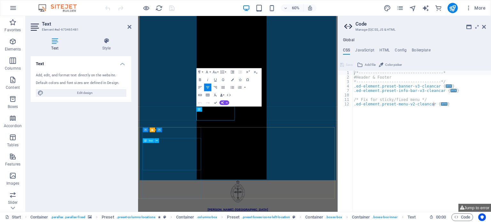
scroll to position [1428, 0]
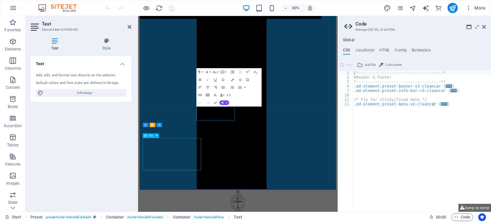
scroll to position [1562, 0]
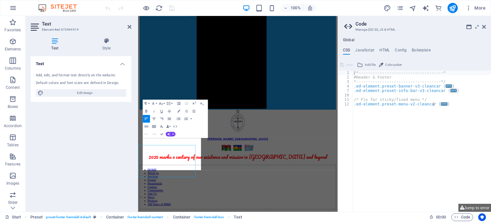
scroll to position [1428, 0]
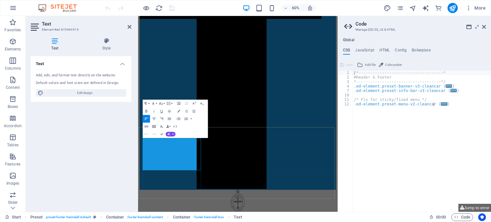
drag, startPoint x: 208, startPoint y: 254, endPoint x: 145, endPoint y: 253, distance: 63.0
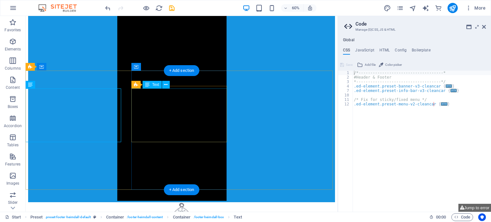
scroll to position [1562, 0]
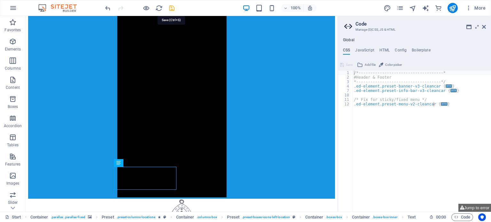
click at [174, 6] on icon "save" at bounding box center [171, 7] width 7 height 7
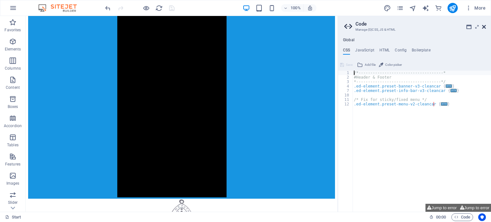
click at [483, 27] on icon at bounding box center [484, 26] width 4 height 5
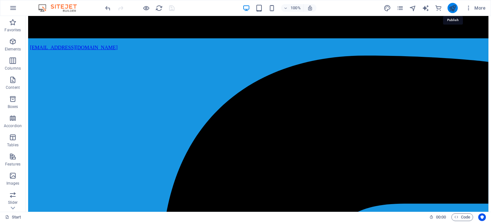
click at [454, 9] on icon "publish" at bounding box center [452, 7] width 7 height 7
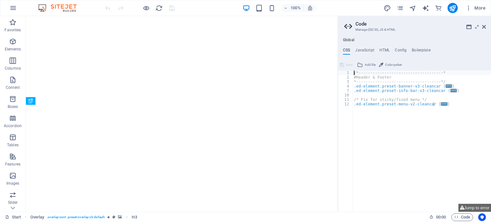
type textarea "/*------------------------------------*"
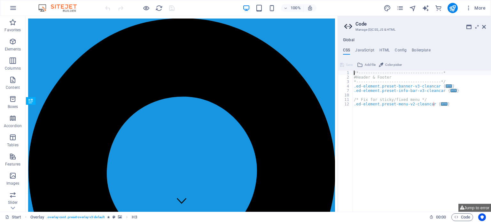
scroll to position [273, 0]
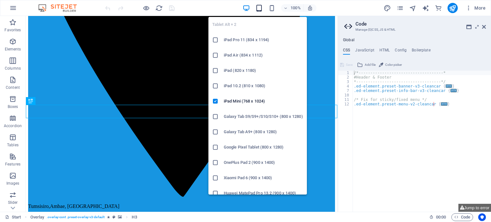
click at [259, 10] on icon "button" at bounding box center [258, 7] width 7 height 7
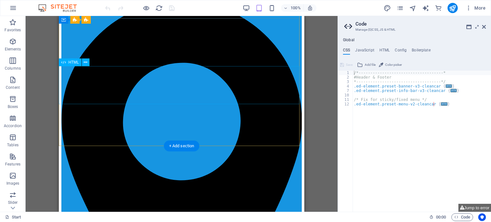
scroll to position [0, 0]
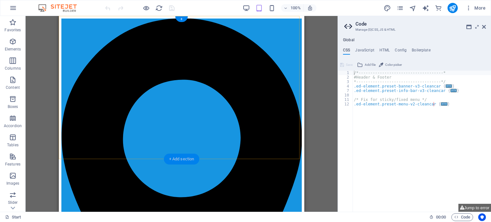
click at [177, 158] on div "+ Add section" at bounding box center [181, 159] width 35 height 11
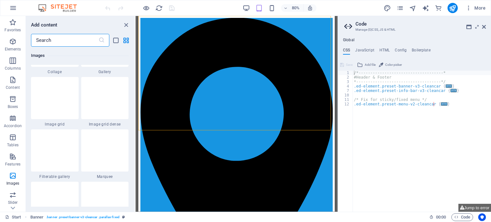
scroll to position [3357, 0]
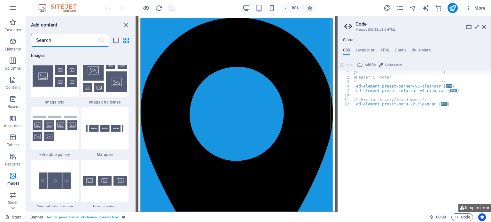
click at [70, 39] on input "text" at bounding box center [64, 40] width 67 height 13
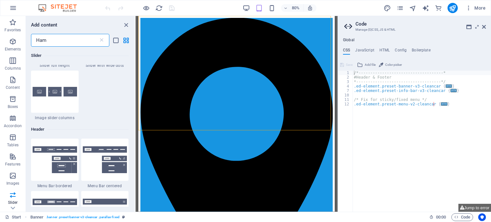
scroll to position [0, 0]
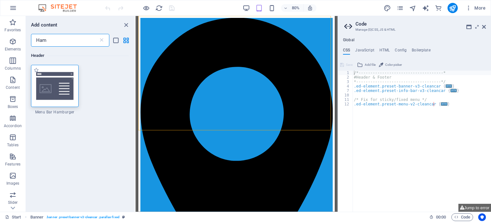
type input "Ham"
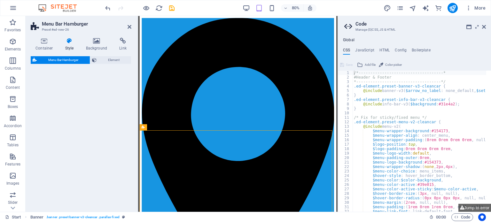
select select "rem"
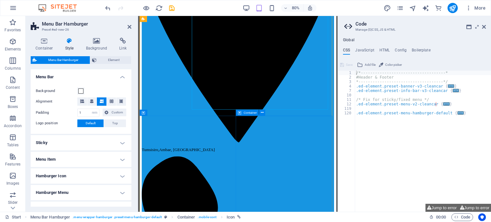
scroll to position [256, 0]
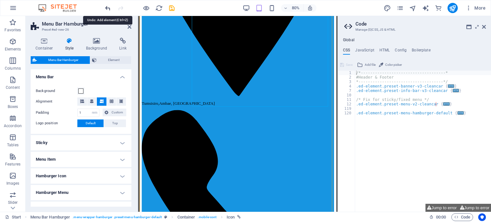
click at [107, 8] on icon "undo" at bounding box center [107, 7] width 7 height 7
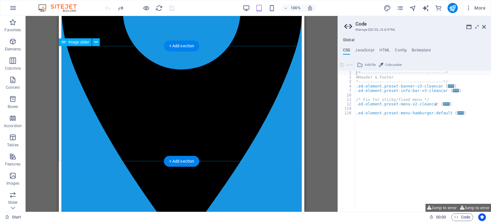
scroll to position [0, 0]
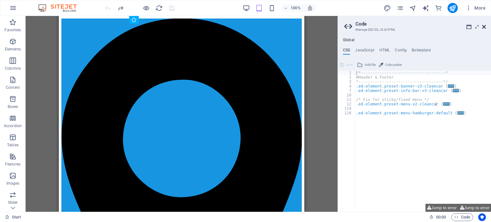
click at [483, 27] on icon at bounding box center [484, 26] width 4 height 5
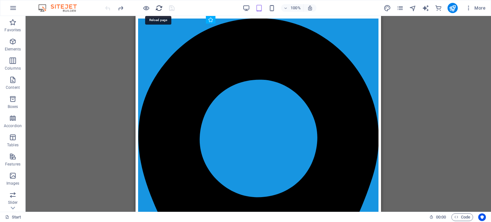
click at [159, 7] on icon "reload" at bounding box center [158, 7] width 7 height 7
click at [159, 8] on icon "reload" at bounding box center [158, 7] width 7 height 7
click at [157, 6] on icon "reload" at bounding box center [158, 7] width 7 height 7
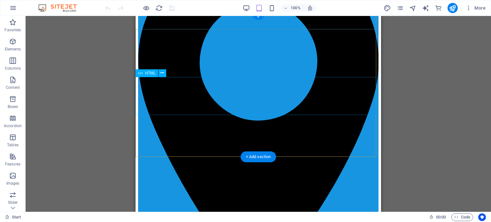
scroll to position [96, 0]
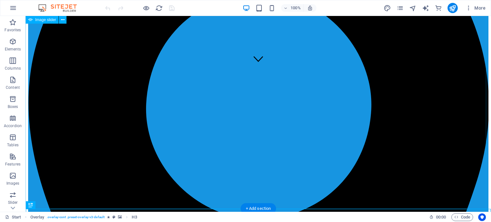
scroll to position [229, 0]
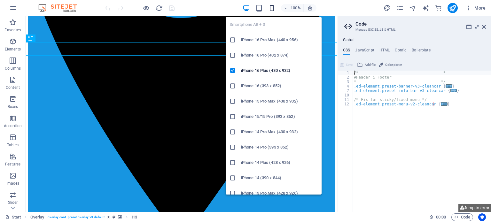
click at [271, 6] on icon "button" at bounding box center [271, 7] width 7 height 7
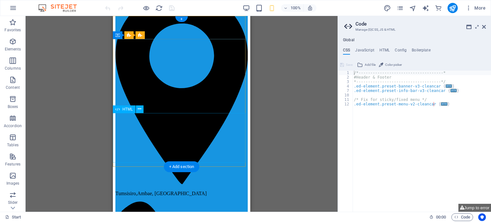
scroll to position [0, 0]
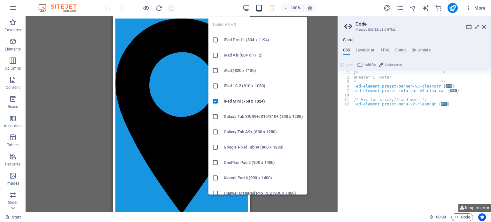
click at [257, 7] on icon "button" at bounding box center [258, 7] width 7 height 7
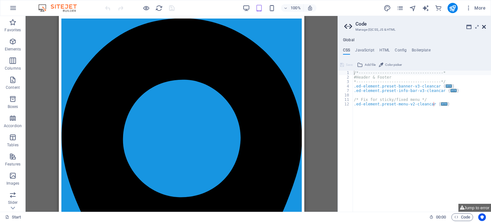
click at [483, 27] on icon at bounding box center [484, 26] width 4 height 5
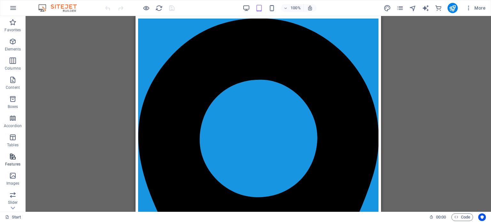
click at [14, 161] on span "Features" at bounding box center [13, 160] width 26 height 15
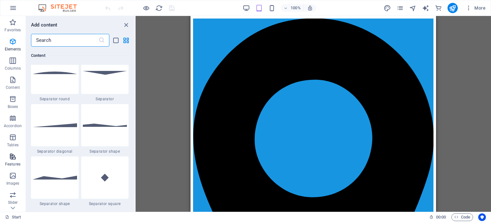
scroll to position [2493, 0]
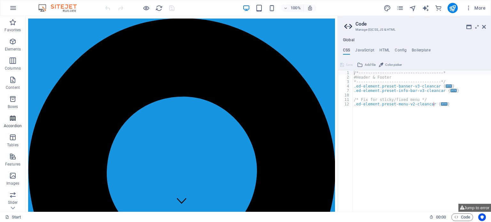
click at [12, 126] on p "Accordion" at bounding box center [13, 125] width 18 height 5
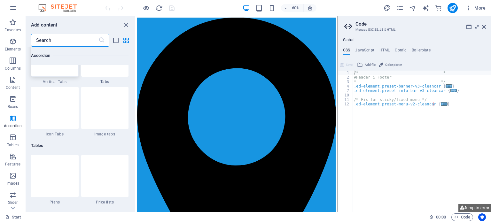
scroll to position [2137, 0]
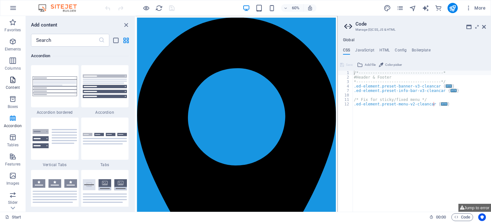
click at [15, 84] on span "Content" at bounding box center [13, 83] width 26 height 15
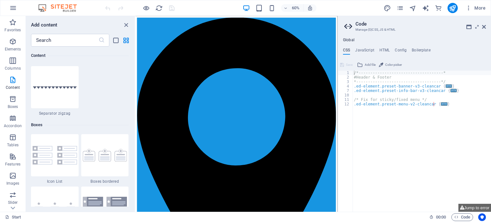
scroll to position [1822, 0]
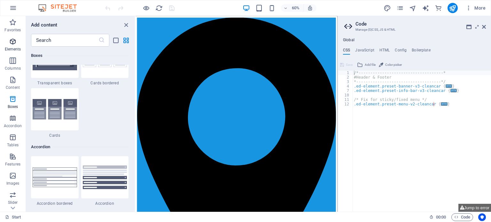
click at [15, 47] on p "Elements" at bounding box center [13, 49] width 16 height 5
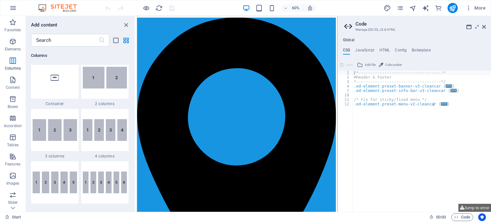
scroll to position [324, 0]
click at [485, 27] on icon at bounding box center [484, 26] width 4 height 5
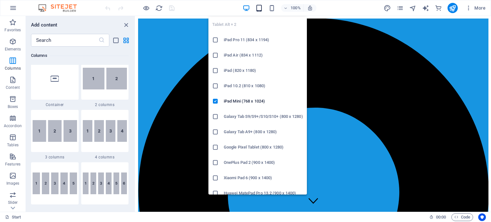
click at [258, 8] on icon "button" at bounding box center [258, 7] width 7 height 7
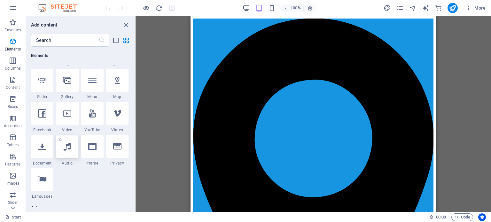
scroll to position [132, 0]
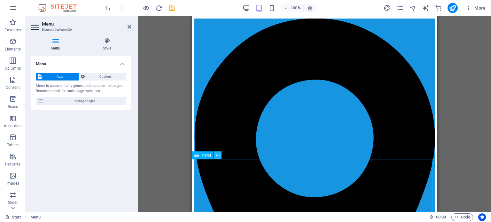
click at [217, 155] on icon at bounding box center [218, 155] width 4 height 7
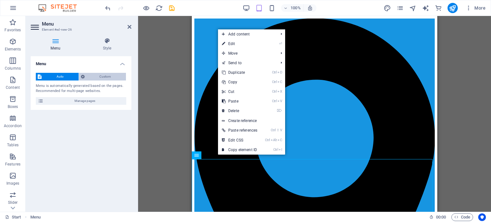
click at [103, 79] on span "Custom" at bounding box center [106, 77] width 38 height 8
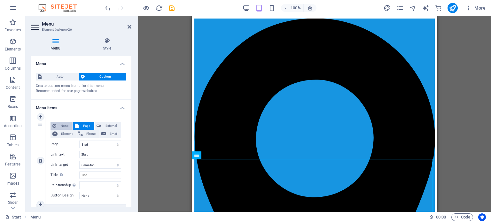
click at [65, 124] on span "None" at bounding box center [64, 126] width 12 height 8
select select
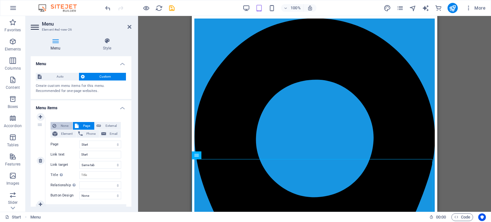
select select
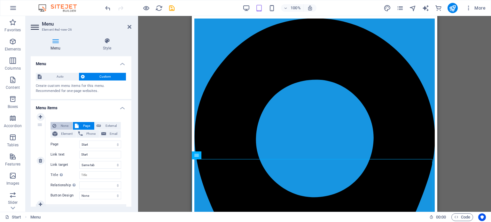
select select
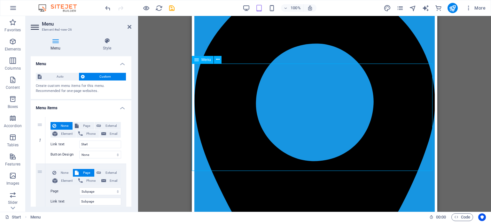
scroll to position [96, 0]
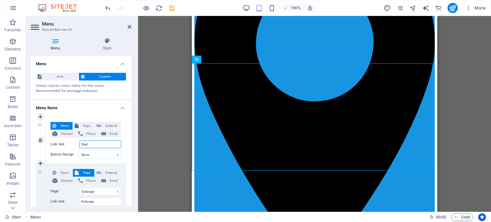
click at [105, 142] on input "Start" at bounding box center [100, 145] width 42 height 8
type input "S"
select select
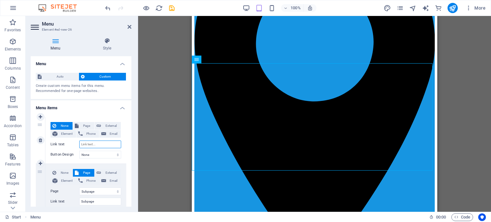
select select
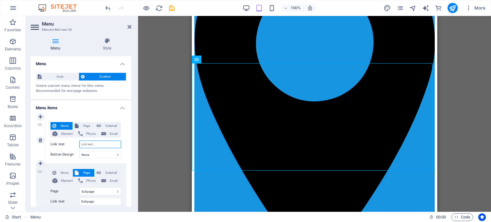
select select
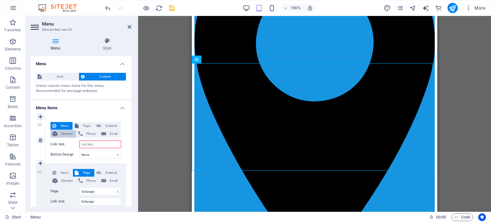
click at [61, 130] on span "Element" at bounding box center [66, 134] width 15 height 8
select select
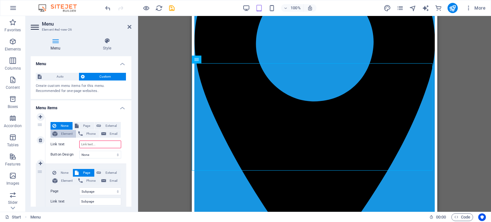
select select
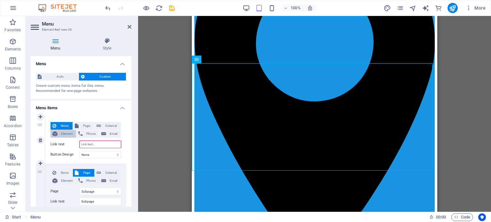
select select
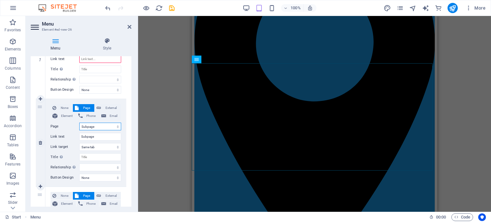
click at [101, 125] on select "Start Subpage Legal notice Privacy About Us Services Events Households Tumsisir…" at bounding box center [100, 127] width 42 height 8
click at [99, 135] on input "Subpage" at bounding box center [100, 137] width 42 height 8
click at [105, 148] on select "New tab Same tab Overlay" at bounding box center [100, 147] width 42 height 8
select select "overlay"
click at [79, 143] on select "New tab Same tab Overlay" at bounding box center [100, 147] width 42 height 8
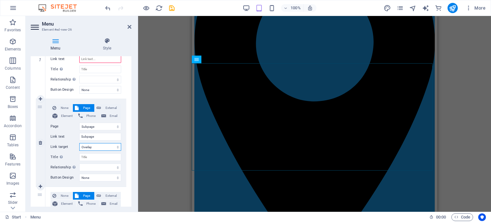
select select
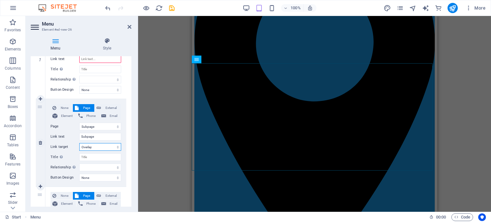
select select
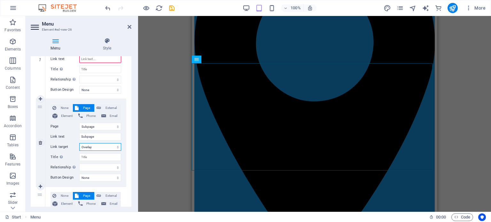
select select
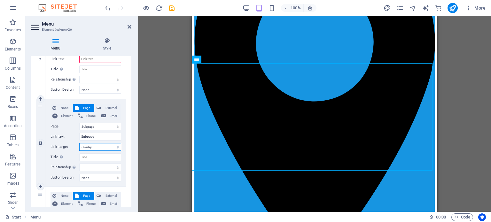
click at [101, 147] on select "New tab Same tab Overlay" at bounding box center [100, 147] width 42 height 8
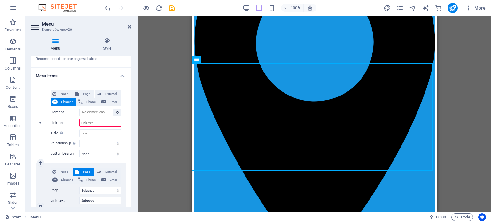
scroll to position [0, 0]
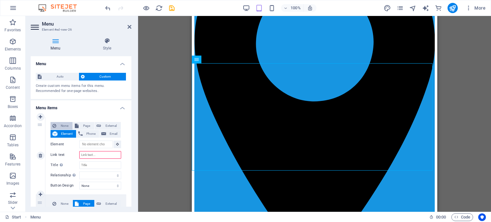
click at [64, 125] on span "None" at bounding box center [64, 126] width 12 height 8
select select
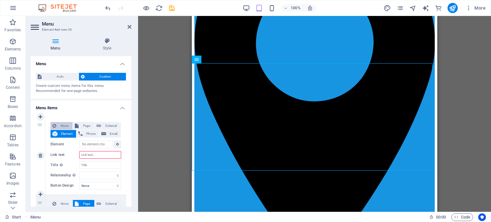
select select
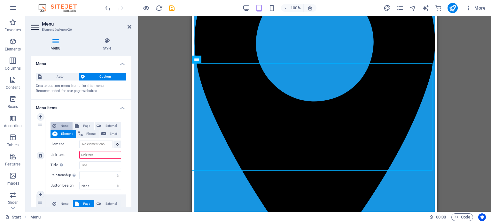
select select
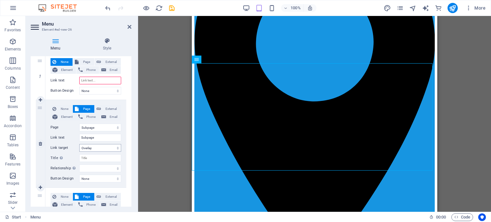
scroll to position [32, 0]
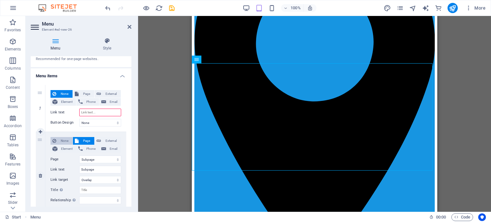
click at [66, 138] on span "None" at bounding box center [64, 141] width 12 height 8
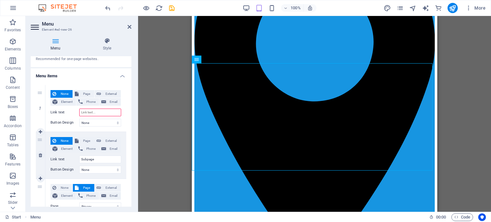
select select
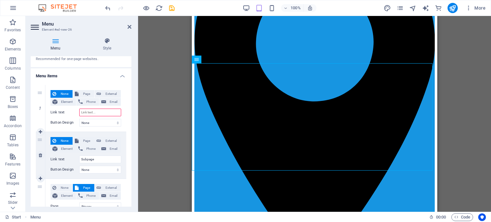
select select
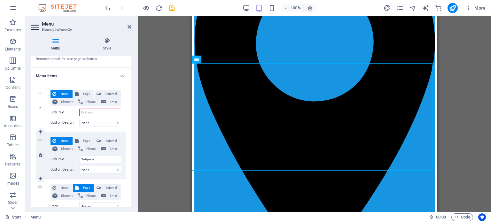
select select
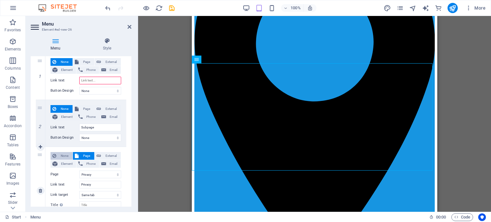
click at [63, 153] on span "None" at bounding box center [64, 156] width 12 height 8
select select
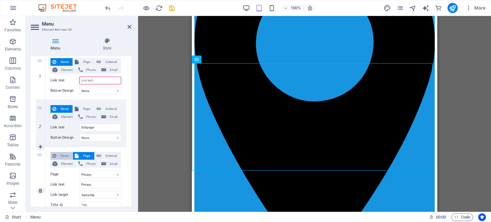
select select
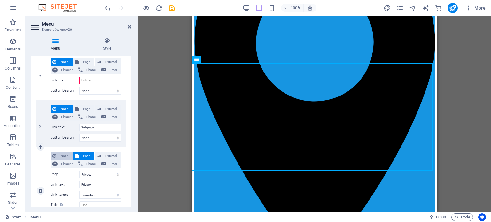
select select
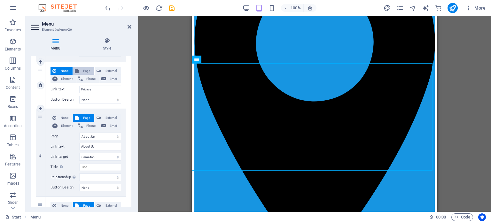
scroll to position [160, 0]
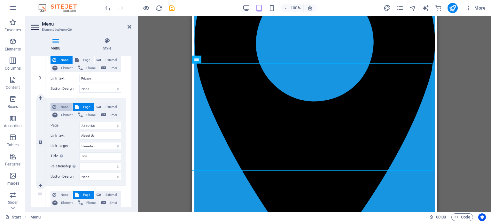
click at [62, 106] on span "None" at bounding box center [64, 107] width 12 height 8
select select
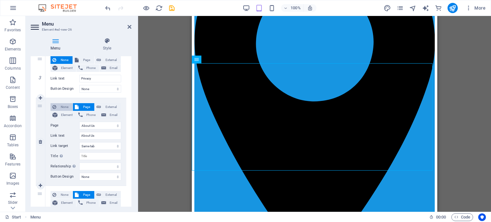
select select
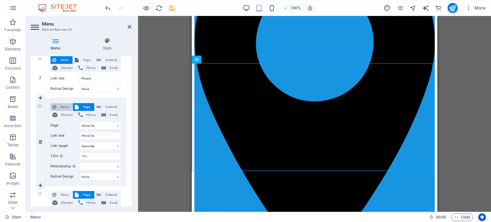
select select
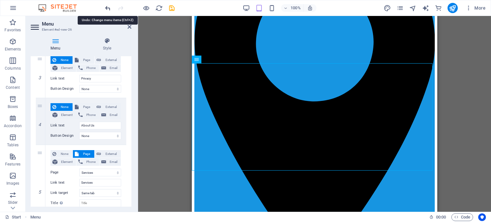
click at [105, 6] on icon "undo" at bounding box center [107, 7] width 7 height 7
select select
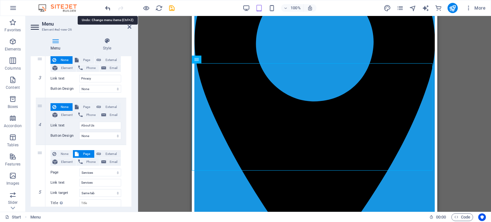
select select
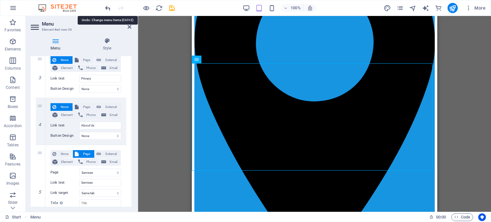
select select
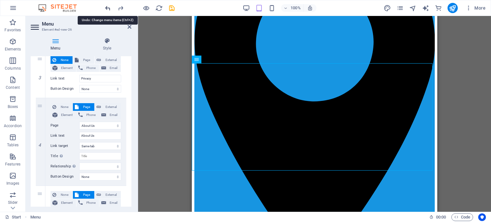
click at [105, 6] on icon "undo" at bounding box center [107, 7] width 7 height 7
select select
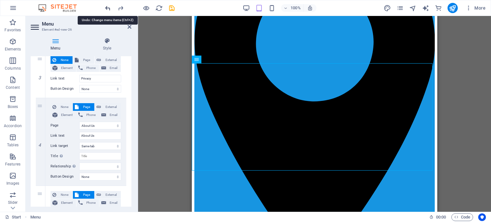
select select
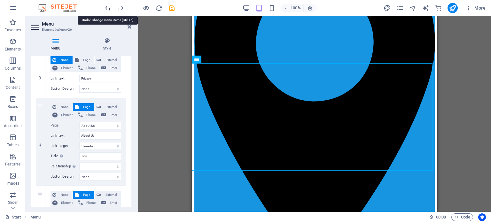
select select
click at [107, 7] on icon "undo" at bounding box center [107, 7] width 7 height 7
select select
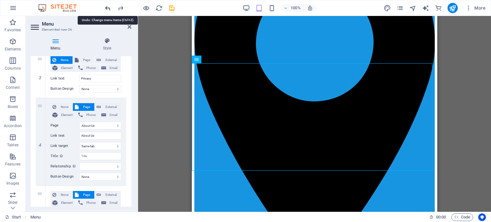
select select
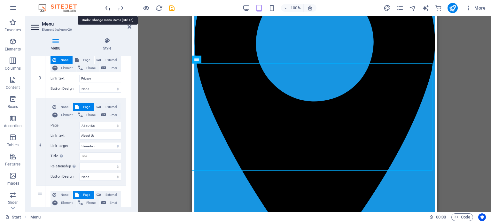
select select
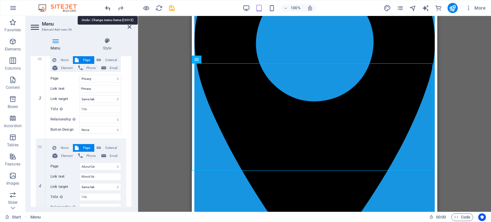
scroll to position [180, 0]
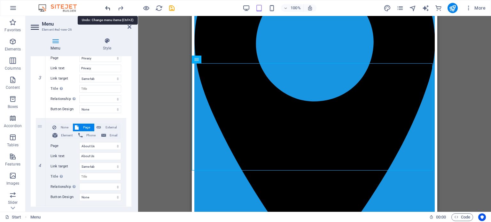
click at [106, 6] on icon "undo" at bounding box center [107, 7] width 7 height 7
select select
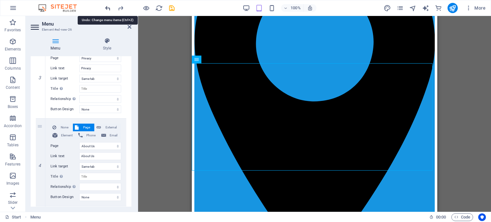
select select
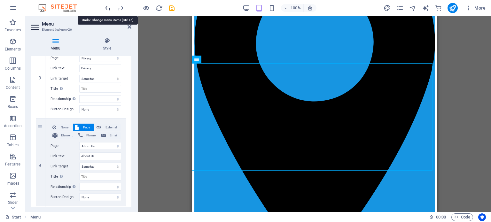
select select
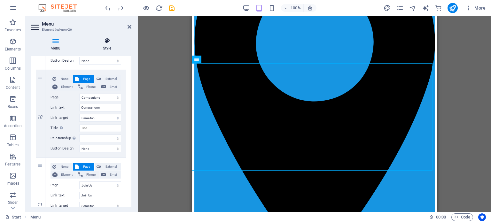
scroll to position [756, 0]
click at [110, 44] on h4 "Style" at bounding box center [107, 44] width 49 height 13
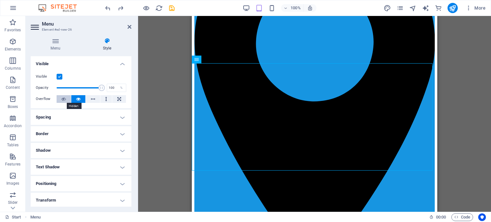
click at [62, 98] on icon at bounding box center [63, 99] width 4 height 8
click at [60, 76] on label at bounding box center [60, 77] width 6 height 6
click at [0, 0] on input "Visible" at bounding box center [0, 0] width 0 height 0
click at [60, 76] on label at bounding box center [60, 77] width 6 height 6
click at [0, 0] on input "Visible" at bounding box center [0, 0] width 0 height 0
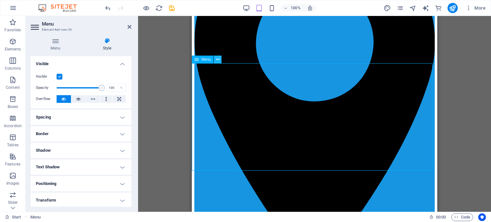
click at [218, 59] on icon at bounding box center [218, 59] width 4 height 7
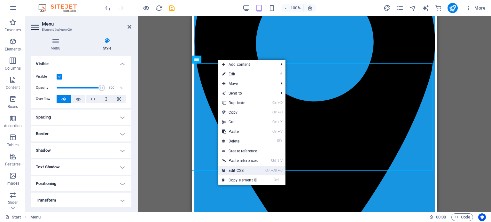
click at [242, 169] on link "Ctrl Alt C Edit CSS" at bounding box center [239, 171] width 43 height 10
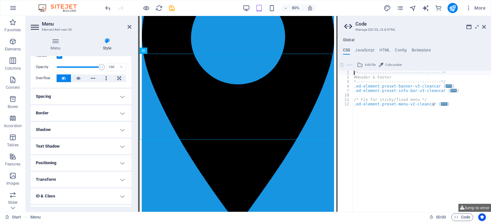
scroll to position [0, 0]
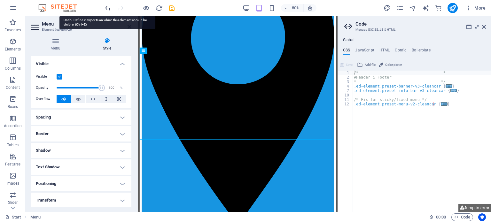
click at [109, 7] on icon "undo" at bounding box center [107, 7] width 7 height 7
click at [108, 9] on icon "undo" at bounding box center [107, 7] width 7 height 7
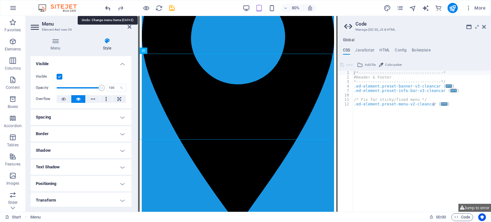
click at [108, 9] on icon "undo" at bounding box center [107, 7] width 7 height 7
click at [109, 7] on icon "undo" at bounding box center [107, 7] width 7 height 7
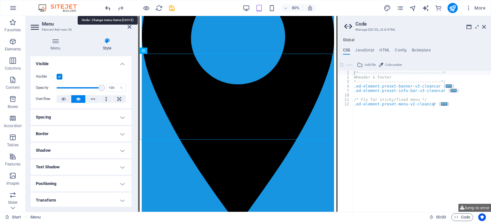
click at [109, 7] on icon "undo" at bounding box center [107, 7] width 7 height 7
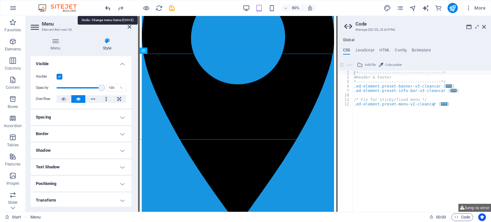
click at [109, 7] on icon "undo" at bounding box center [107, 7] width 7 height 7
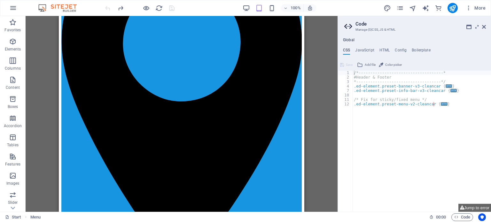
click at [109, 7] on div at bounding box center [140, 8] width 72 height 10
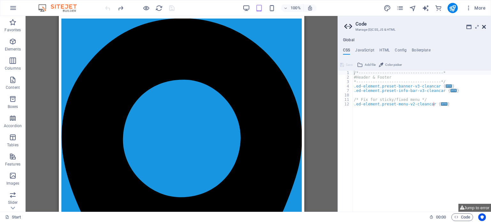
click at [485, 27] on icon at bounding box center [484, 26] width 4 height 5
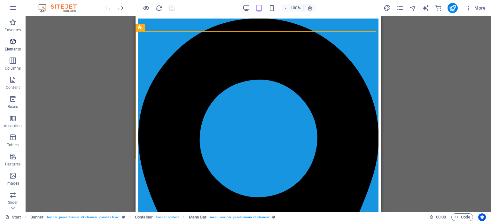
click at [10, 42] on icon "button" at bounding box center [13, 42] width 8 height 8
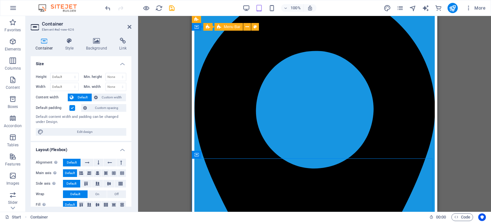
scroll to position [64, 0]
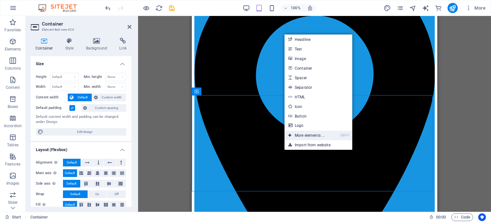
click at [306, 134] on link "Ctrl ⏎ More elements ..." at bounding box center [307, 136] width 44 height 10
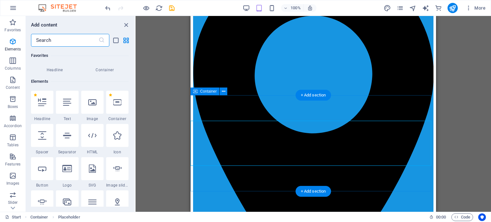
scroll to position [68, 0]
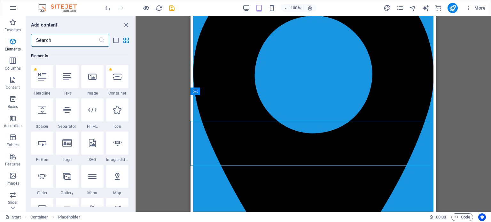
click at [54, 39] on input "text" at bounding box center [64, 40] width 67 height 13
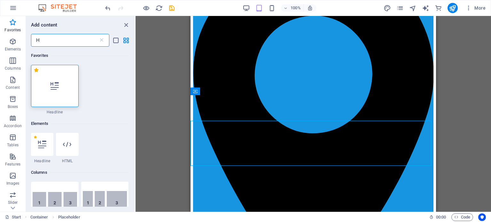
scroll to position [0, 0]
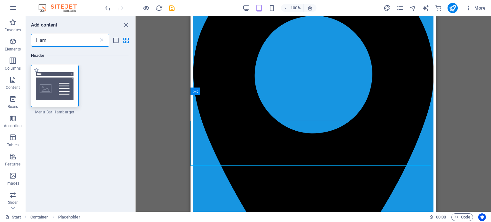
type input "Ham"
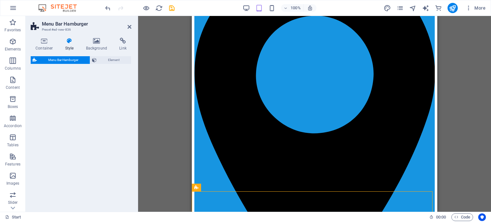
select select "rem"
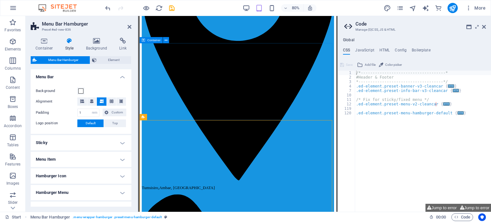
scroll to position [160, 0]
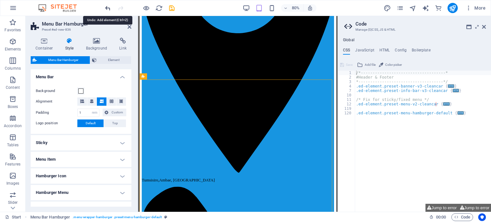
click at [107, 8] on icon "undo" at bounding box center [107, 7] width 7 height 7
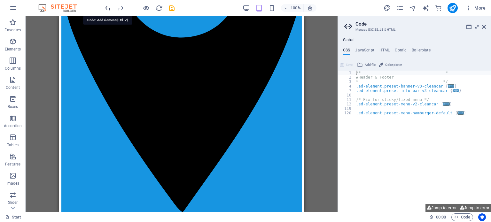
click at [107, 8] on icon "undo" at bounding box center [107, 7] width 7 height 7
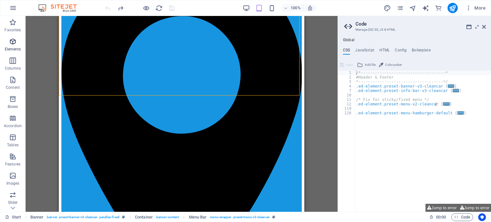
click at [13, 41] on icon "button" at bounding box center [13, 42] width 8 height 8
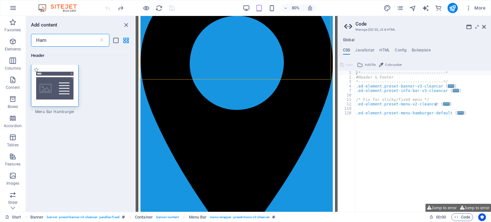
scroll to position [0, 0]
type input "Ham"
click at [60, 93] on div at bounding box center [55, 86] width 48 height 42
click at [136, 93] on div "Drag here to replace the existing content. Press “Ctrl” if you want to create a…" at bounding box center [237, 114] width 202 height 196
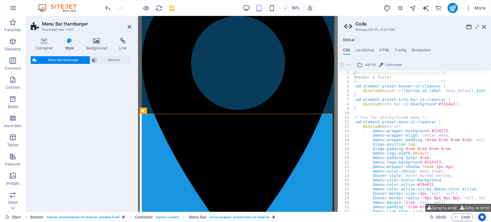
select select "rem"
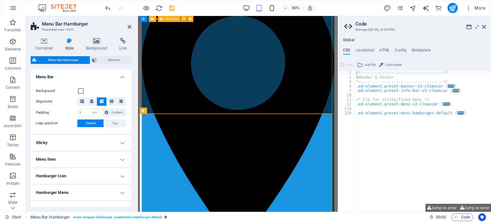
scroll to position [20, 0]
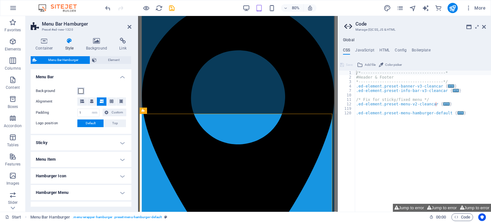
click at [80, 89] on span at bounding box center [80, 91] width 5 height 5
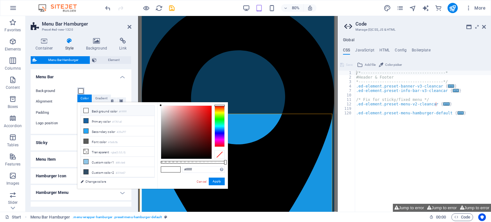
click at [80, 89] on span at bounding box center [80, 91] width 5 height 5
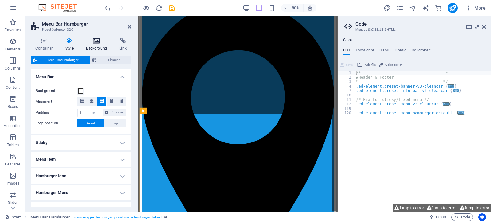
click at [88, 42] on icon at bounding box center [96, 41] width 31 height 6
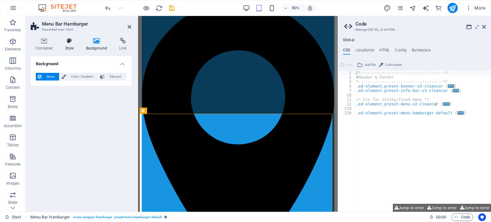
click at [67, 43] on icon at bounding box center [69, 41] width 18 height 6
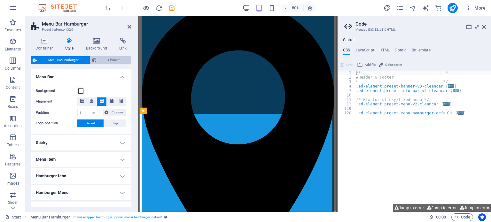
click at [113, 61] on span "Element" at bounding box center [113, 60] width 31 height 8
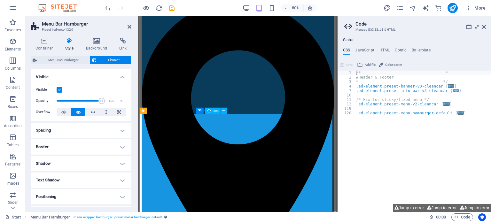
select select "xMidYMid"
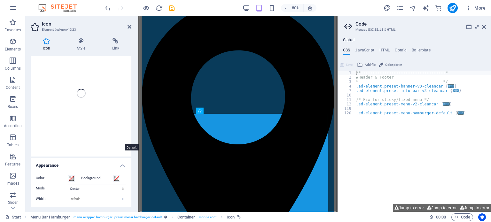
scroll to position [0, 0]
click at [76, 140] on div "phone" at bounding box center [81, 131] width 101 height 127
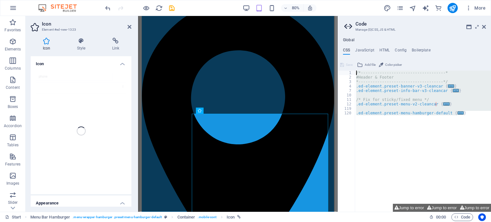
drag, startPoint x: 369, startPoint y: 125, endPoint x: 357, endPoint y: 68, distance: 58.1
click at [357, 68] on div "} 1 2 3 4 7 10 11 12 119 120 /*------------------------------------* #Header & …" at bounding box center [414, 136] width 153 height 152
type textarea "/*------------------------------------* #Header & Footer"
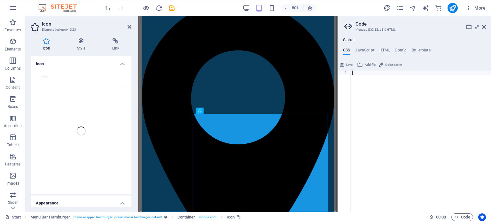
paste textarea "}"
type textarea "}"
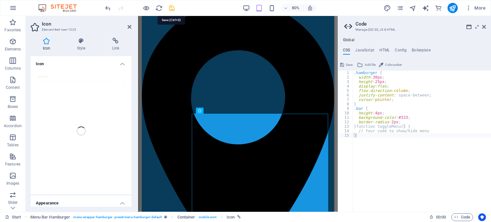
click at [171, 7] on icon "save" at bounding box center [171, 7] width 7 height 7
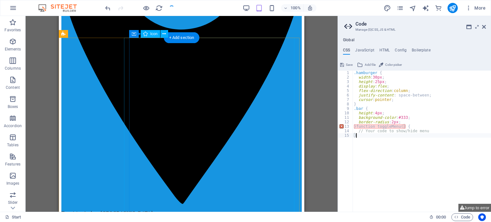
scroll to position [180, 0]
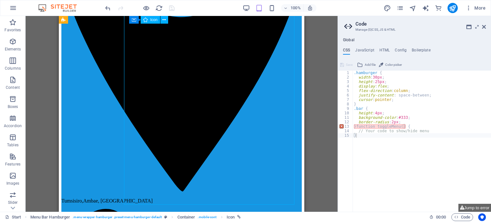
scroll to position [115, 0]
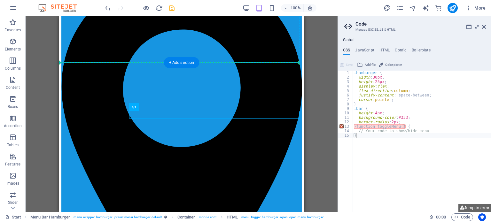
drag, startPoint x: 212, startPoint y: 97, endPoint x: 218, endPoint y: 37, distance: 60.1
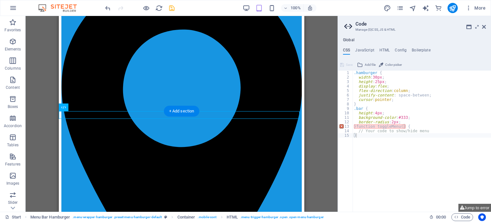
scroll to position [48, 0]
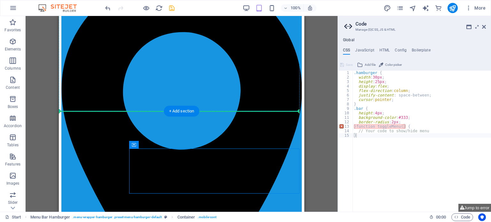
drag, startPoint x: 214, startPoint y: 164, endPoint x: 218, endPoint y: 99, distance: 65.7
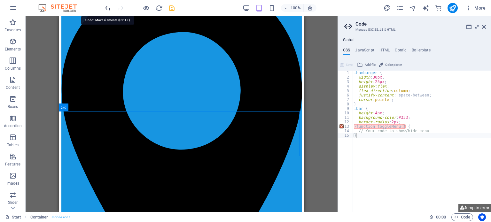
click at [109, 8] on icon "undo" at bounding box center [107, 7] width 7 height 7
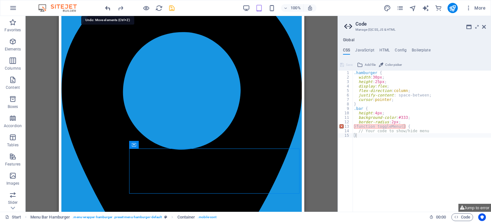
click at [109, 8] on icon "undo" at bounding box center [107, 7] width 7 height 7
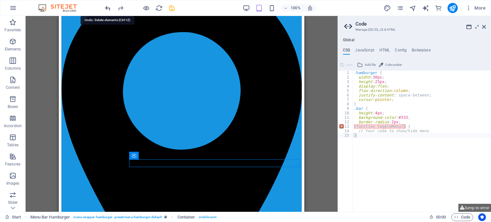
click at [109, 8] on icon "undo" at bounding box center [107, 7] width 7 height 7
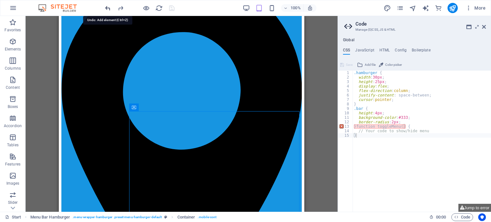
click at [109, 8] on icon "undo" at bounding box center [107, 7] width 7 height 7
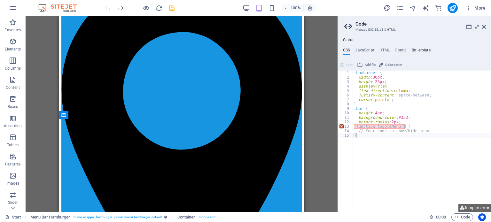
click at [415, 50] on h4 "Boilerplate" at bounding box center [421, 51] width 19 height 7
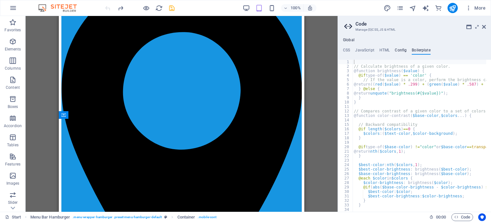
click at [399, 48] on h4 "Config" at bounding box center [401, 51] width 12 height 7
type textarea "$color-background: #ffffff;"
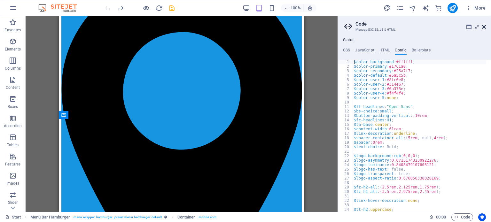
click at [485, 26] on icon at bounding box center [484, 26] width 4 height 5
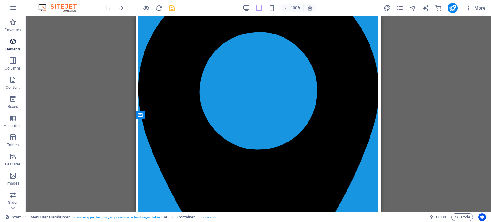
click at [14, 47] on p "Elements" at bounding box center [13, 49] width 16 height 5
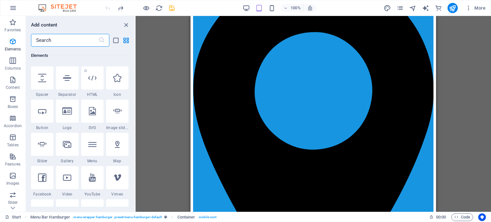
scroll to position [132, 0]
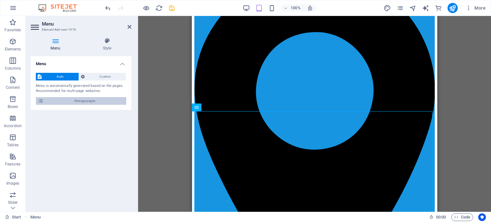
click at [77, 99] on span "Manage pages" at bounding box center [84, 101] width 79 height 8
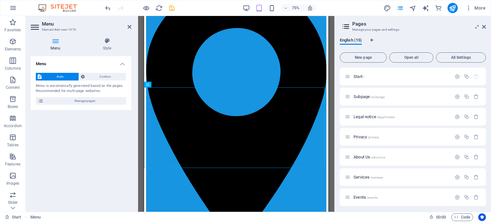
click at [485, 27] on icon at bounding box center [484, 26] width 4 height 5
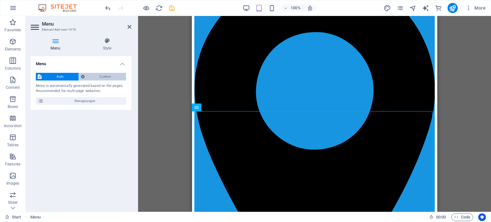
click at [108, 77] on span "Custom" at bounding box center [106, 77] width 38 height 8
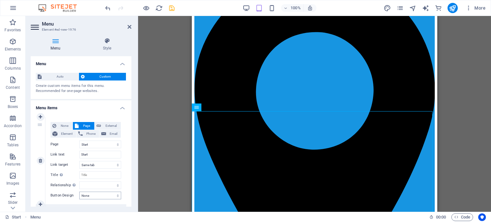
scroll to position [32, 0]
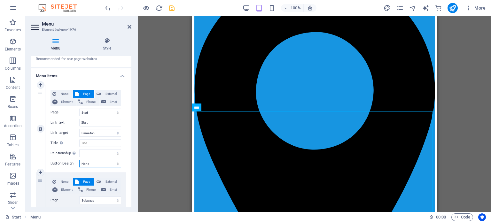
click at [98, 165] on select "None Default Primary Secondary" at bounding box center [100, 164] width 42 height 8
select select "default"
click at [79, 160] on select "None Default Primary Secondary" at bounding box center [100, 164] width 42 height 8
select select
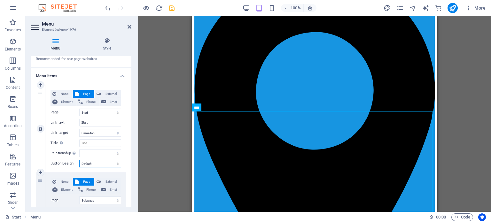
select select
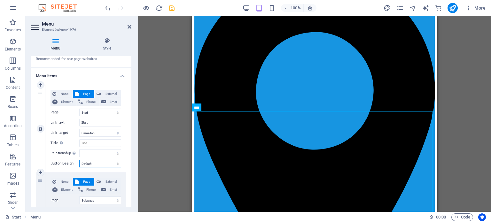
select select
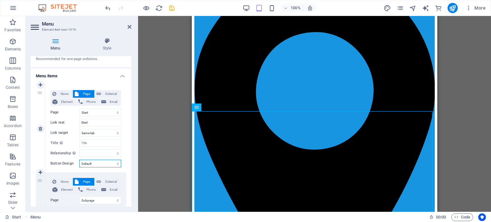
select select
click at [95, 164] on select "None Default Primary Secondary" at bounding box center [100, 164] width 42 height 8
select select
click at [79, 160] on select "None Default Primary Secondary" at bounding box center [100, 164] width 42 height 8
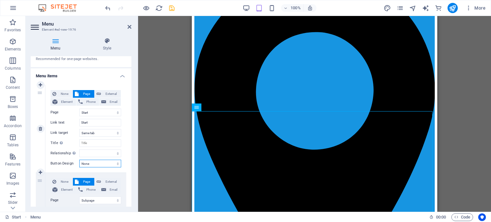
select select
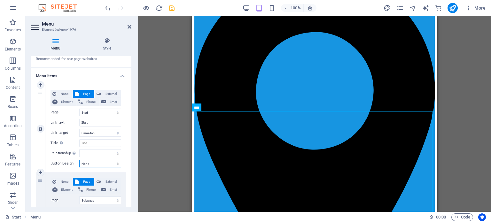
select select
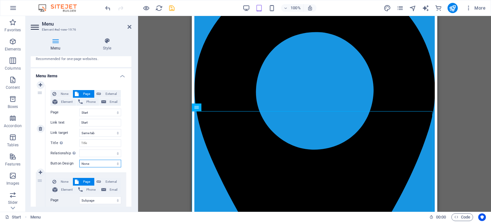
select select
click at [97, 162] on select "None Default Primary Secondary" at bounding box center [100, 164] width 42 height 8
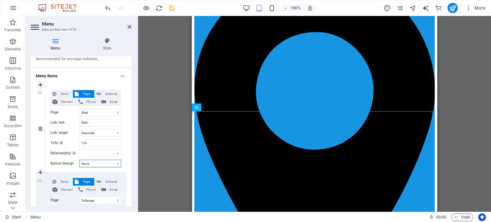
select select "primary"
click at [79, 160] on select "None Default Primary Secondary" at bounding box center [100, 164] width 42 height 8
select select
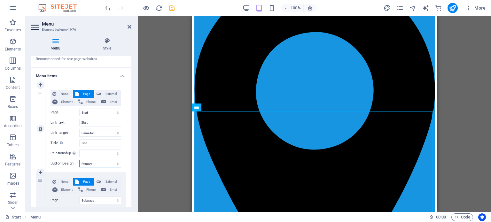
select select
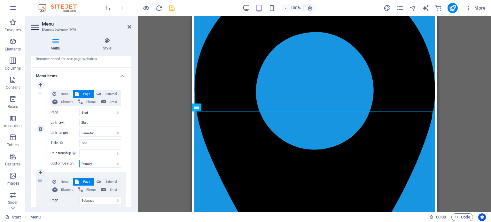
select select
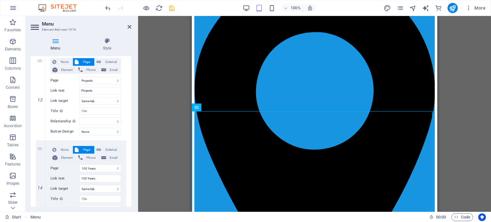
scroll to position [1158, 0]
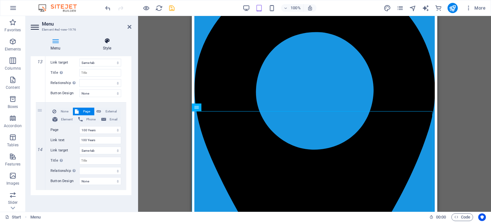
click at [112, 45] on h4 "Style" at bounding box center [107, 44] width 49 height 13
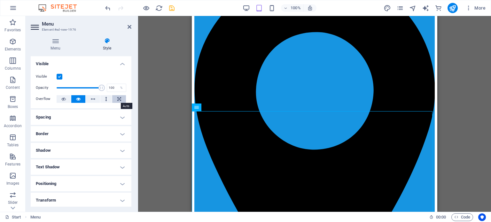
click at [119, 97] on icon at bounding box center [119, 99] width 4 height 8
click at [63, 98] on icon at bounding box center [63, 99] width 4 height 8
click at [58, 75] on label at bounding box center [60, 77] width 6 height 6
click at [0, 0] on input "Visible" at bounding box center [0, 0] width 0 height 0
click at [58, 75] on label at bounding box center [60, 77] width 6 height 6
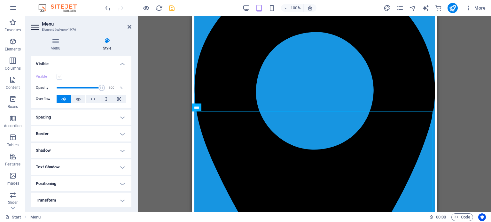
click at [0, 0] on input "Visible" at bounding box center [0, 0] width 0 height 0
click at [121, 117] on h4 "Spacing" at bounding box center [81, 117] width 101 height 15
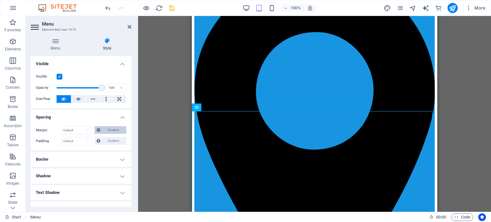
click at [115, 129] on span "Custom" at bounding box center [113, 130] width 22 height 8
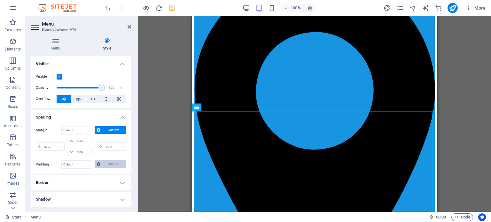
click at [111, 163] on span "Custom" at bounding box center [113, 165] width 22 height 8
click at [75, 166] on select "Default px rem % vh vw Custom" at bounding box center [76, 165] width 29 height 8
click at [82, 161] on select "Default px rem % vh vw Custom" at bounding box center [76, 165] width 29 height 8
click at [80, 166] on input "0" at bounding box center [76, 165] width 29 height 8
click at [105, 181] on h4 "Border" at bounding box center [81, 182] width 101 height 15
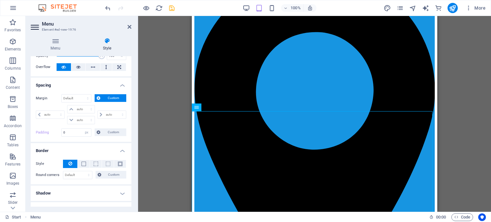
scroll to position [64, 0]
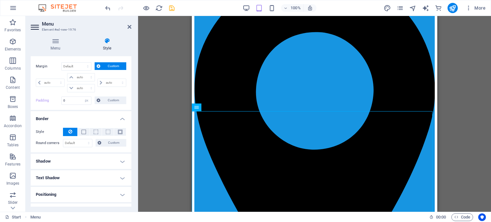
click at [119, 160] on h4 "Shadow" at bounding box center [81, 161] width 101 height 15
click at [112, 174] on span "Inside" at bounding box center [115, 174] width 9 height 8
click at [92, 172] on span "Outside" at bounding box center [92, 174] width 11 height 8
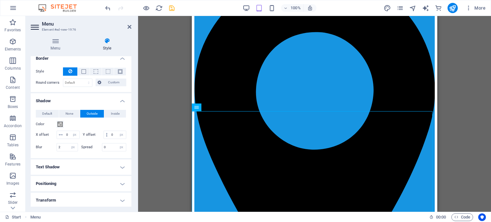
scroll to position [128, 0]
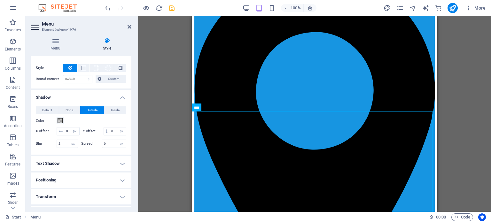
click at [105, 184] on h4 "Positioning" at bounding box center [81, 180] width 101 height 15
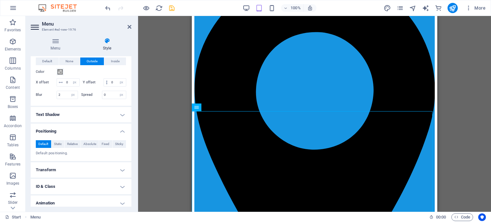
scroll to position [192, 0]
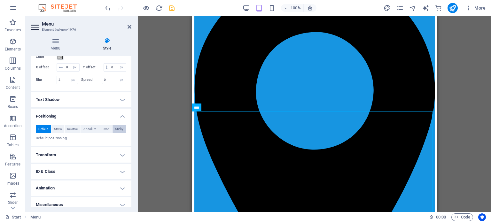
click at [115, 133] on span "Sticky" at bounding box center [119, 129] width 8 height 8
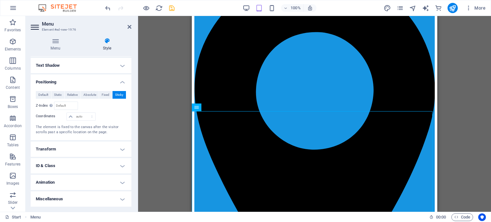
scroll to position [233, 0]
click at [116, 151] on h4 "Transform" at bounding box center [81, 149] width 101 height 15
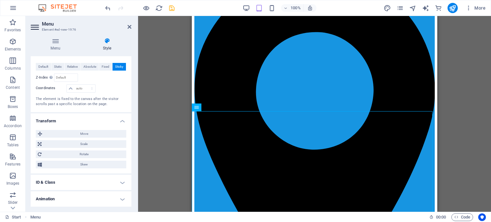
scroll to position [278, 0]
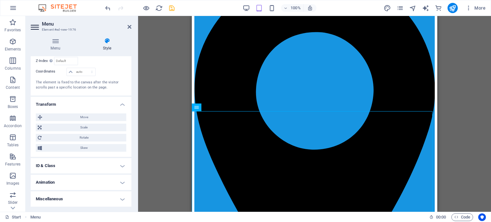
click at [115, 166] on h4 "ID & Class" at bounding box center [81, 165] width 101 height 15
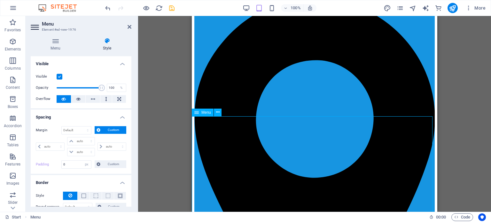
scroll to position [0, 0]
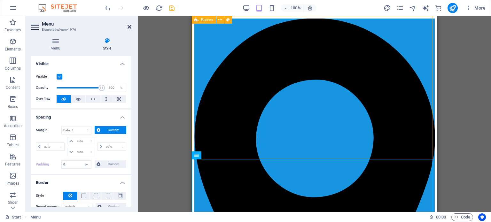
click at [128, 27] on icon at bounding box center [130, 26] width 4 height 5
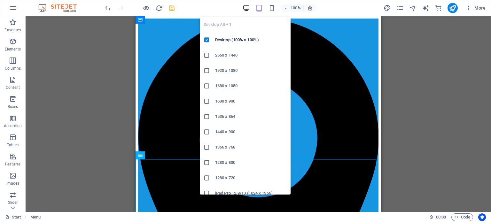
click at [246, 8] on icon "button" at bounding box center [246, 7] width 7 height 7
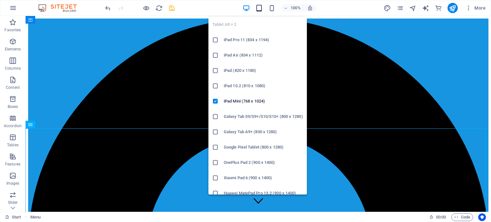
click at [257, 5] on icon "button" at bounding box center [258, 7] width 7 height 7
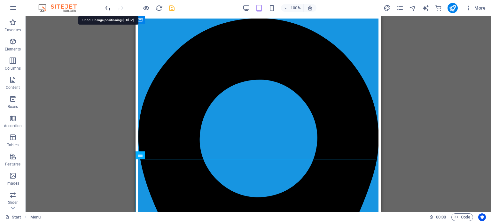
click at [107, 10] on icon "undo" at bounding box center [107, 7] width 7 height 7
click at [107, 9] on icon "undo" at bounding box center [107, 7] width 7 height 7
click at [161, 7] on icon "reload" at bounding box center [158, 7] width 7 height 7
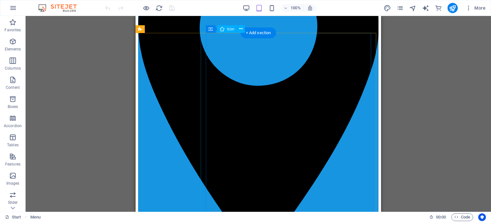
scroll to position [128, 0]
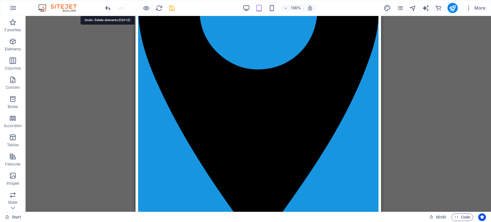
click at [108, 7] on icon "undo" at bounding box center [107, 7] width 7 height 7
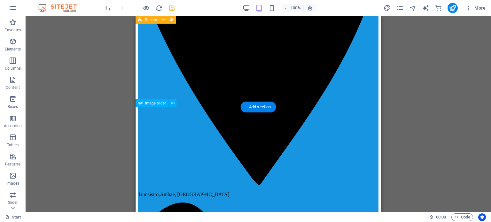
scroll to position [160, 0]
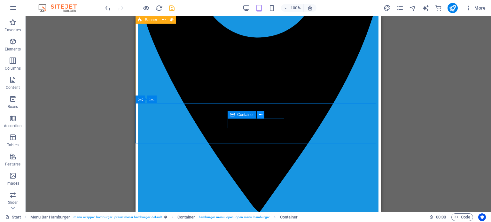
click at [261, 115] on icon at bounding box center [261, 115] width 4 height 7
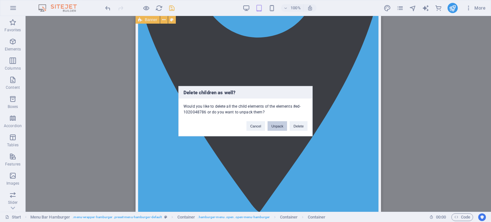
click at [279, 124] on button "Unpack" at bounding box center [278, 126] width 20 height 10
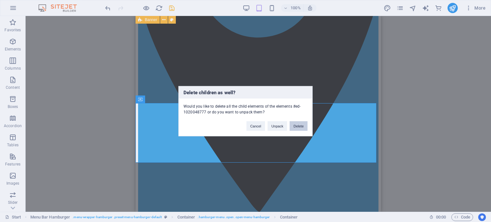
click at [303, 124] on button "Delete" at bounding box center [299, 126] width 18 height 10
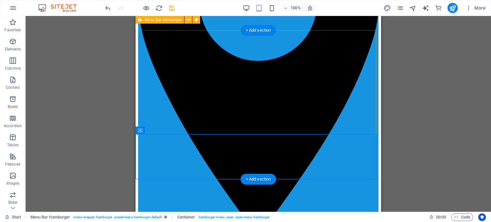
scroll to position [128, 0]
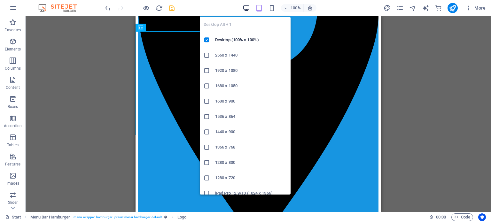
click at [247, 10] on icon "button" at bounding box center [246, 7] width 7 height 7
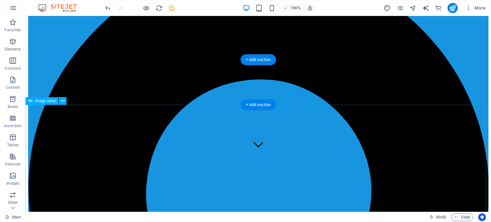
scroll to position [32, 0]
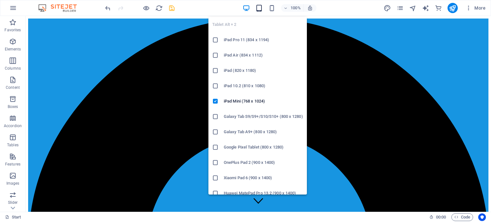
click at [261, 8] on icon "button" at bounding box center [258, 7] width 7 height 7
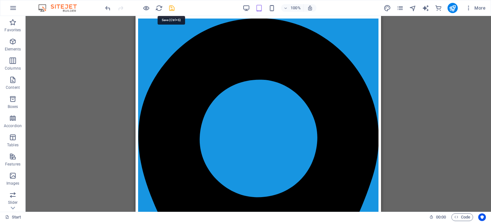
click at [172, 6] on icon "save" at bounding box center [171, 7] width 7 height 7
click at [453, 6] on icon "publish" at bounding box center [452, 7] width 7 height 7
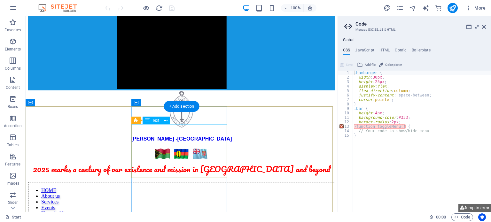
scroll to position [1540, 0]
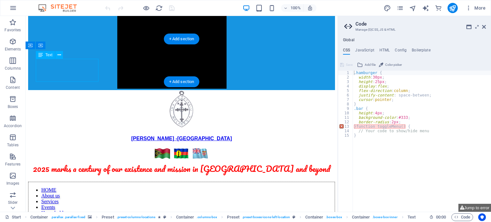
drag, startPoint x: 44, startPoint y: 78, endPoint x: 70, endPoint y: 94, distance: 30.4
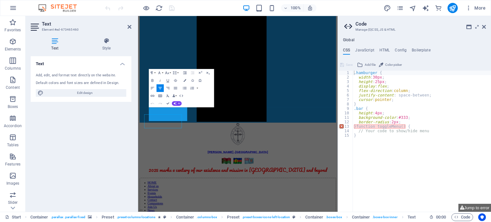
scroll to position [1427, 0]
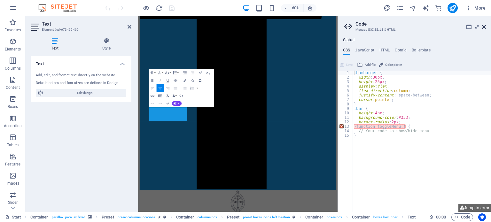
click at [483, 26] on icon at bounding box center [484, 26] width 4 height 5
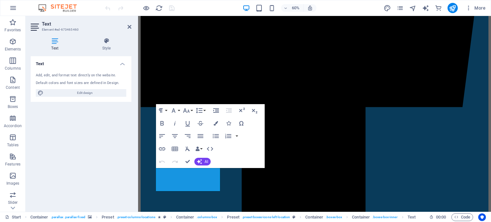
scroll to position [1436, 0]
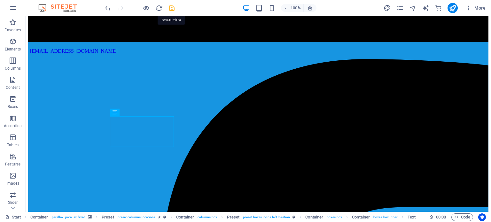
click at [172, 6] on icon "save" at bounding box center [171, 7] width 7 height 7
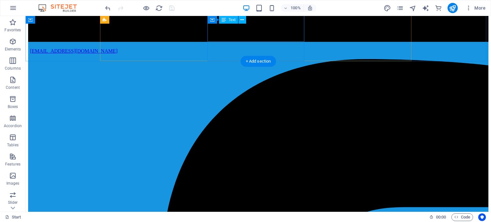
scroll to position [1428, 0]
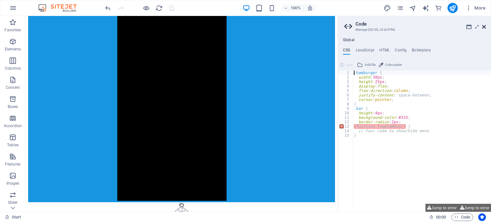
click at [485, 25] on icon at bounding box center [484, 26] width 4 height 5
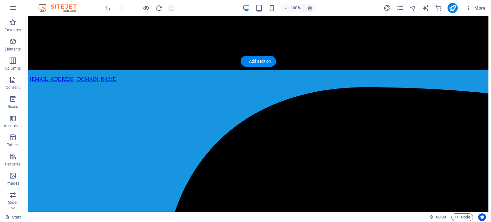
scroll to position [1456, 0]
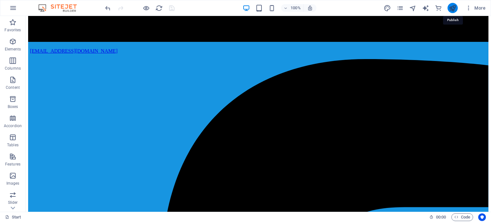
click at [452, 7] on icon "publish" at bounding box center [452, 7] width 7 height 7
